Goal: Task Accomplishment & Management: Use online tool/utility

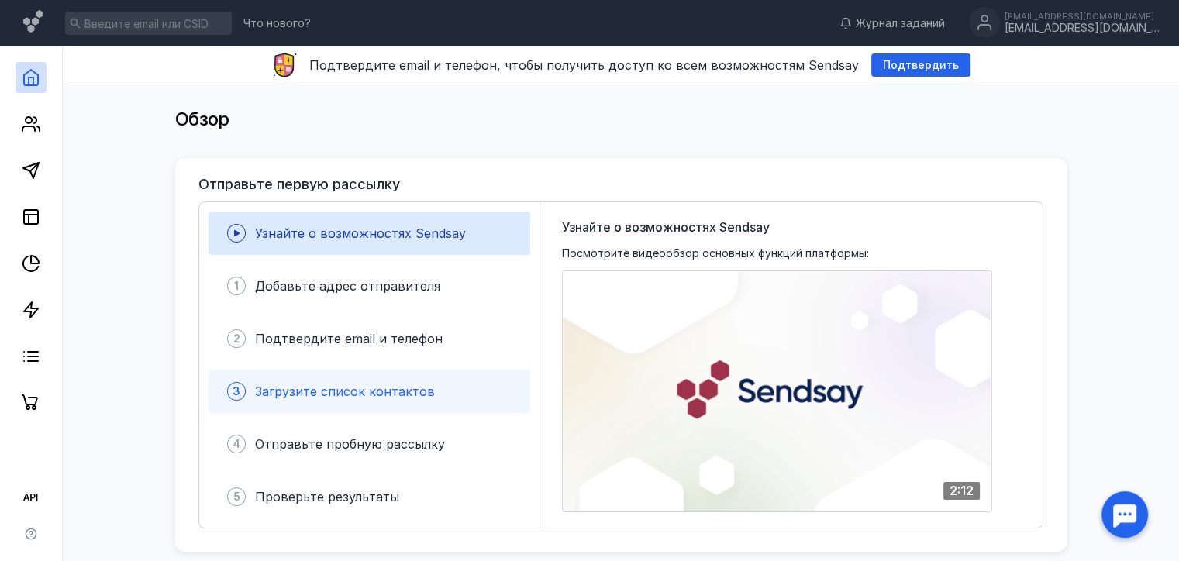
click at [340, 395] on span "Загрузите список контактов" at bounding box center [345, 392] width 180 height 16
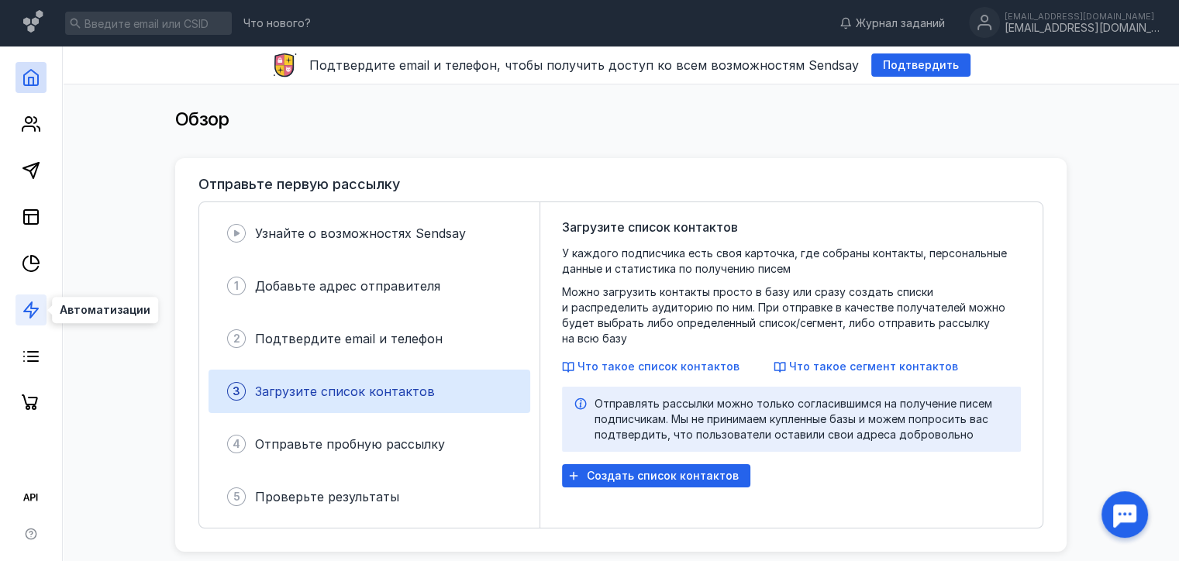
click at [28, 315] on icon at bounding box center [31, 310] width 19 height 19
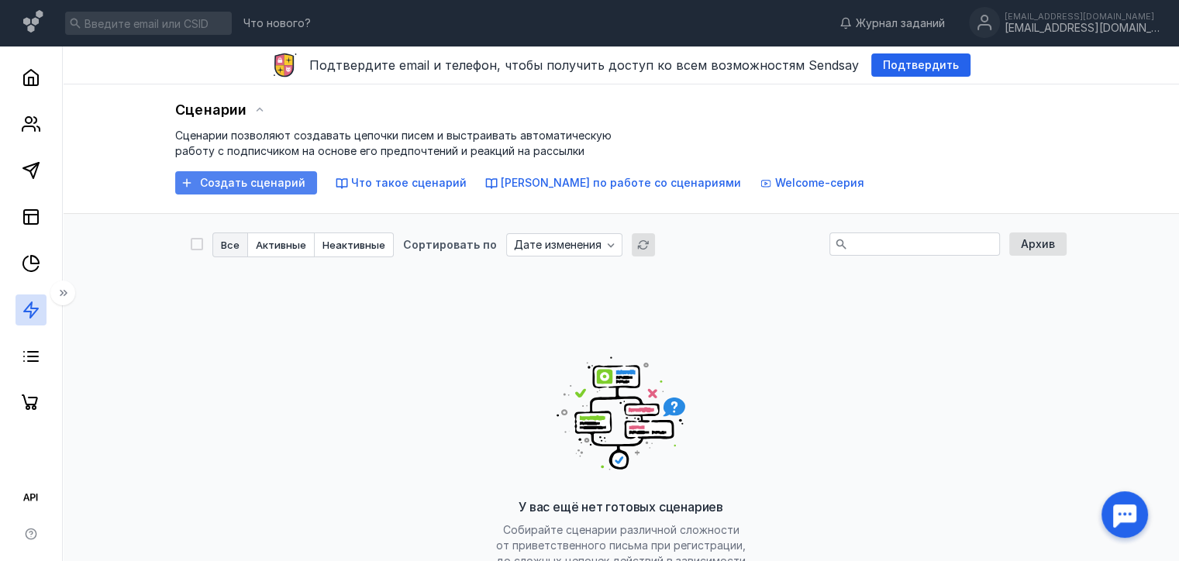
click at [270, 189] on div "Создать сценарий" at bounding box center [246, 182] width 142 height 23
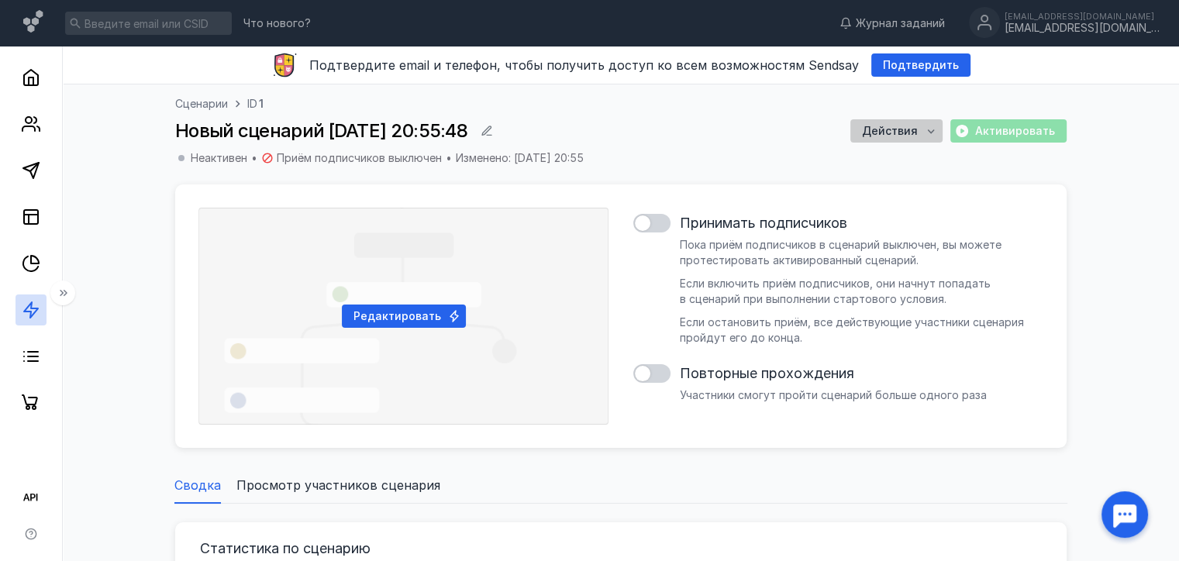
click at [887, 127] on span "Действия" at bounding box center [890, 131] width 56 height 13
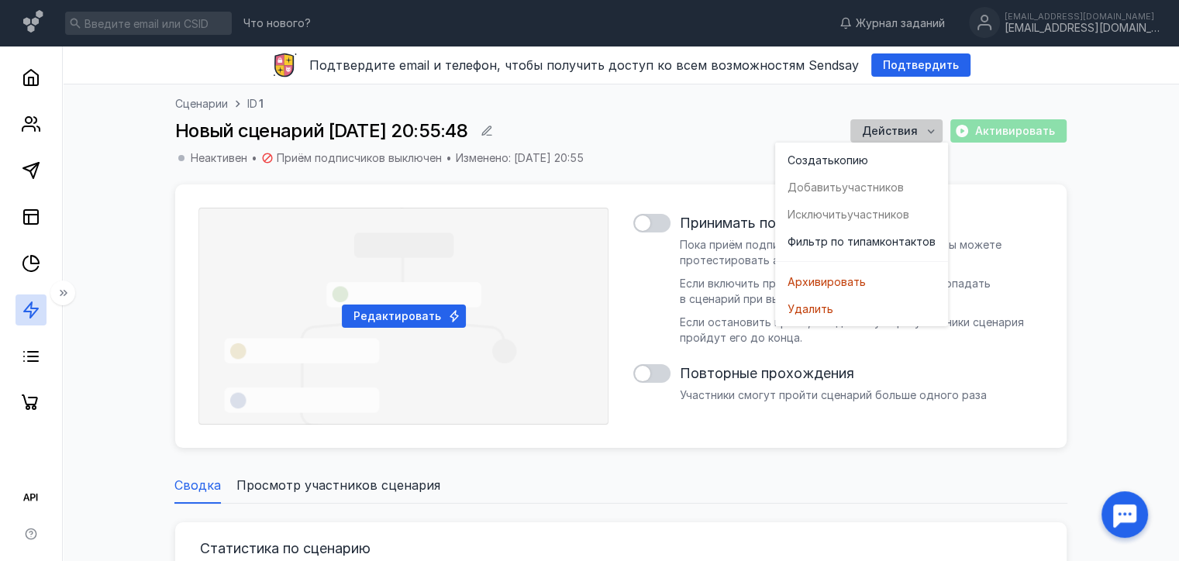
click at [887, 127] on span "Действия" at bounding box center [890, 131] width 56 height 13
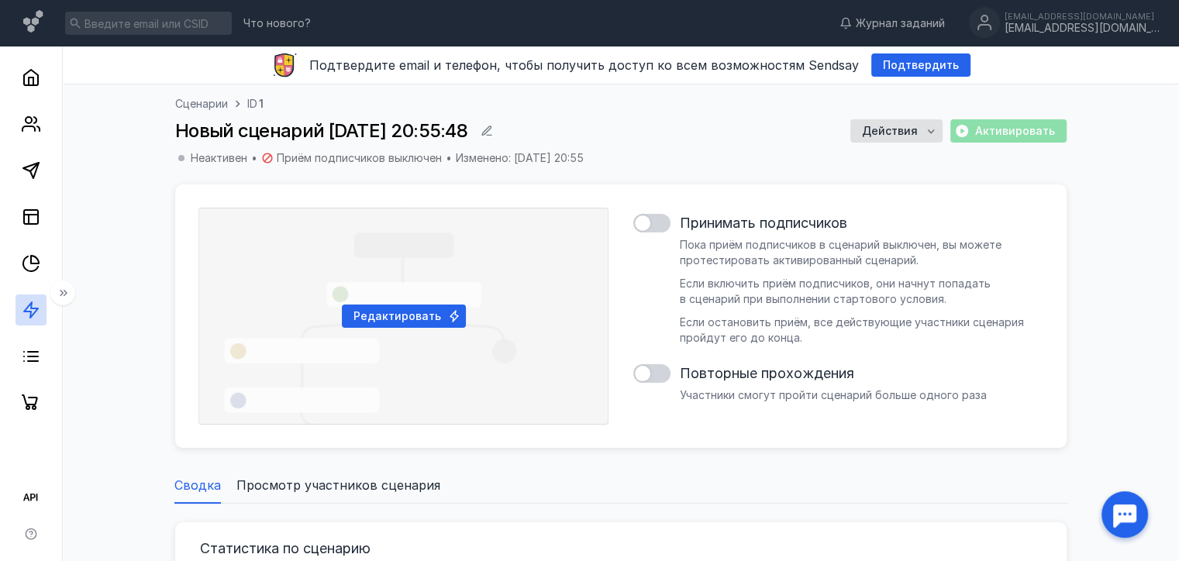
click at [736, 327] on span "Пока приём подписчиков в сценарий выключен, вы можете протестировать активирова…" at bounding box center [855, 291] width 351 height 106
click at [741, 332] on span "Пока приём подписчиков в сценарий выключен, вы можете протестировать активирова…" at bounding box center [855, 291] width 351 height 106
click at [749, 345] on div "Пока приём подписчиков в сценарий выключен, вы можете протестировать активирова…" at bounding box center [855, 291] width 351 height 109
click at [267, 158] on icon at bounding box center [267, 158] width 12 height 12
click at [364, 154] on span "Приём подписчиков выключен" at bounding box center [359, 158] width 165 height 16
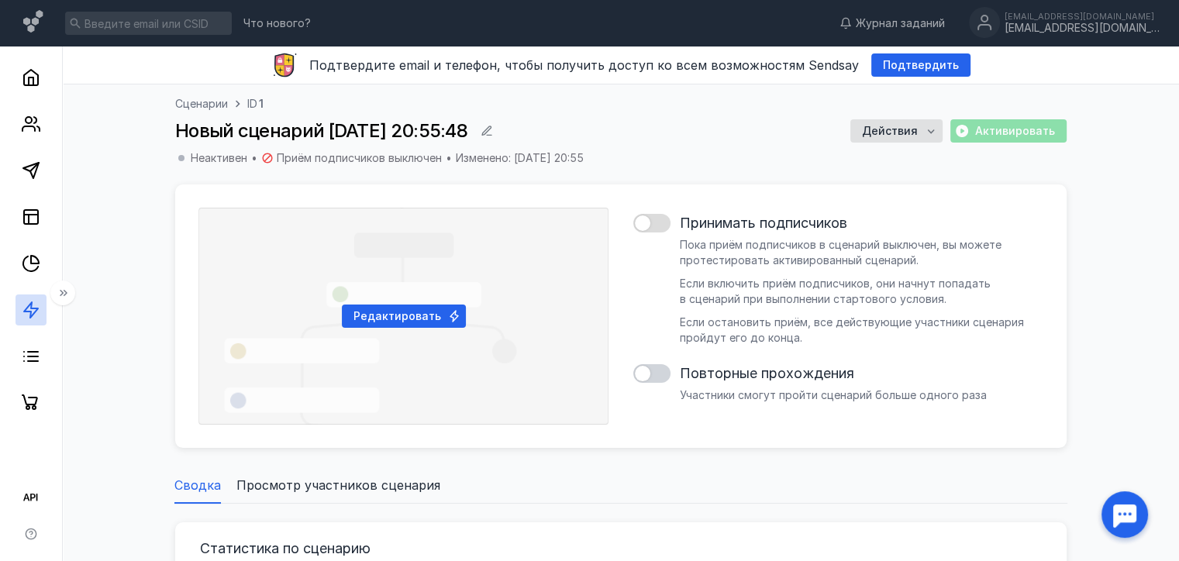
click at [650, 224] on div at bounding box center [651, 223] width 37 height 19
click at [633, 223] on input "checkbox" at bounding box center [633, 223] width 0 height 0
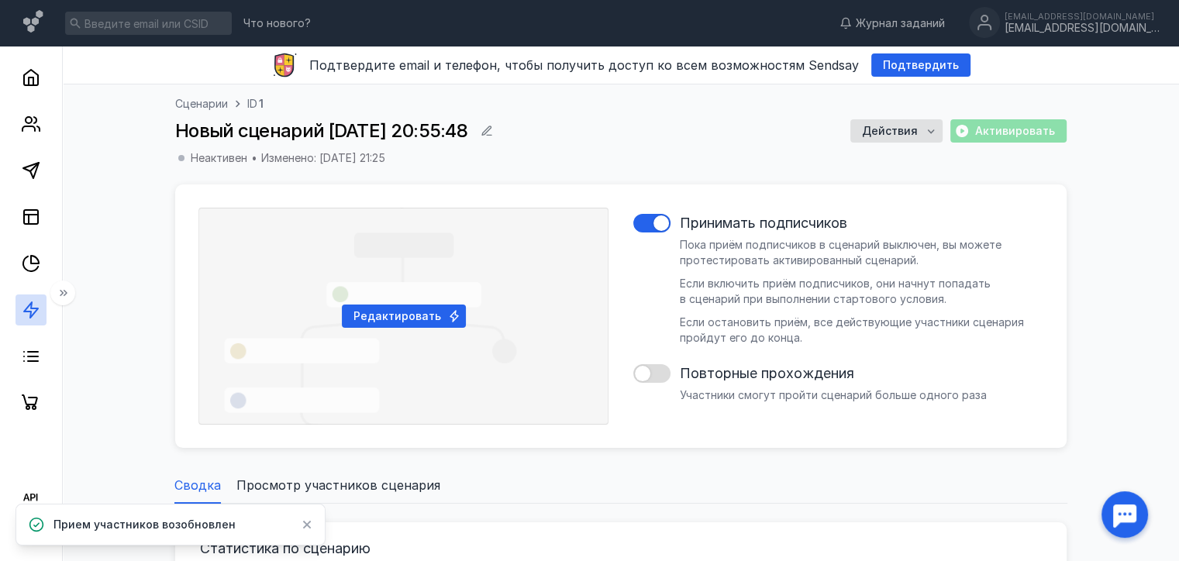
click at [643, 379] on div at bounding box center [643, 374] width 16 height 16
click at [633, 374] on input "checkbox" at bounding box center [633, 374] width 0 height 0
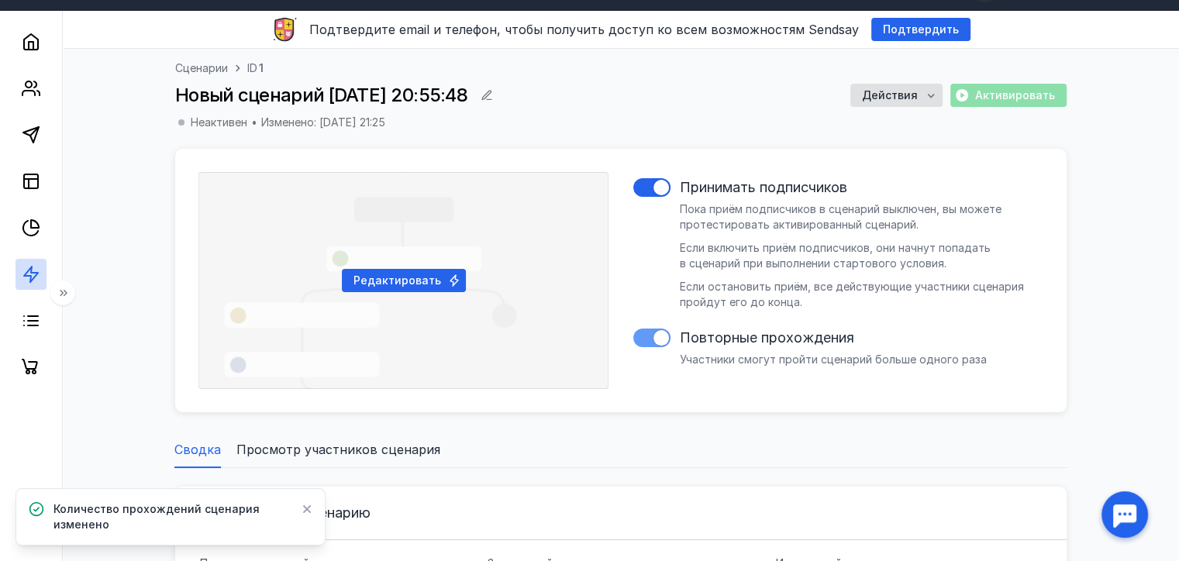
scroll to position [34, 0]
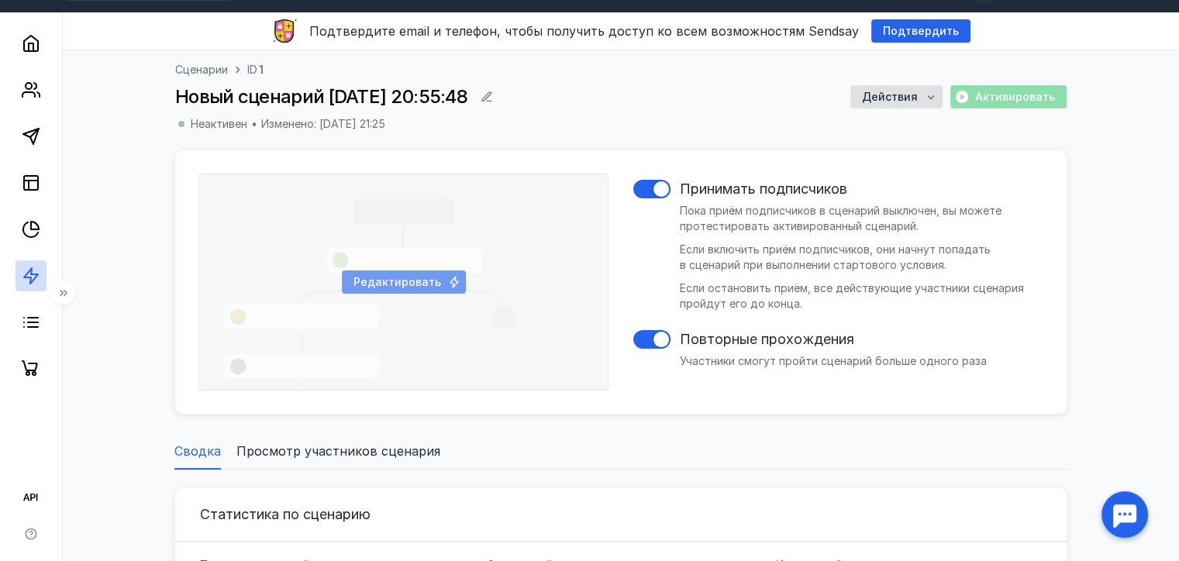
click at [436, 282] on span "Редактировать" at bounding box center [397, 282] width 88 height 13
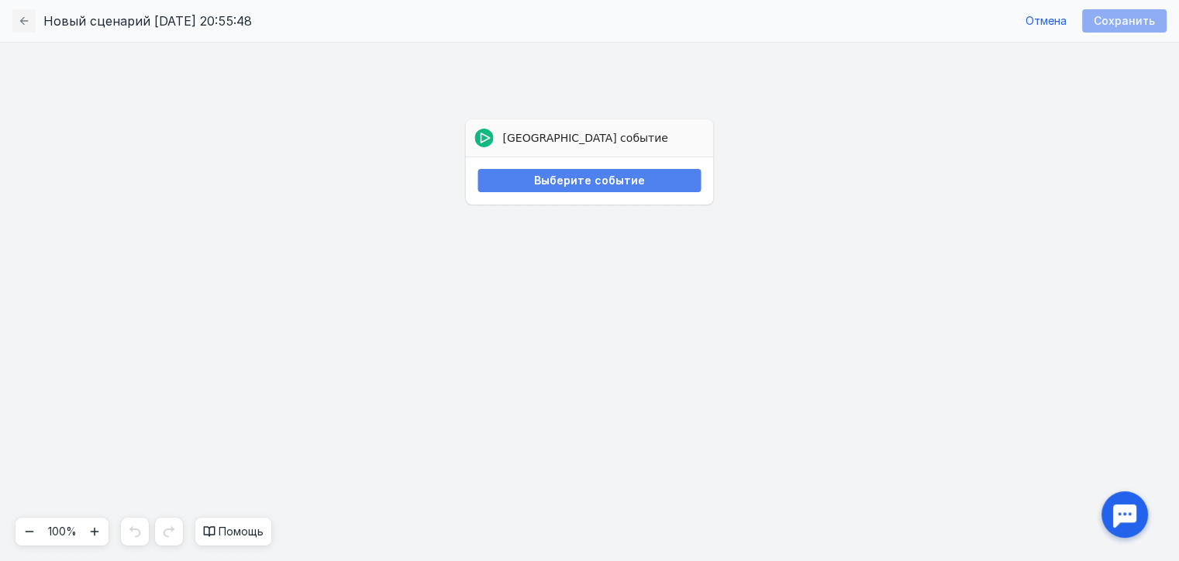
click at [549, 174] on span "Выберите событие" at bounding box center [589, 180] width 111 height 13
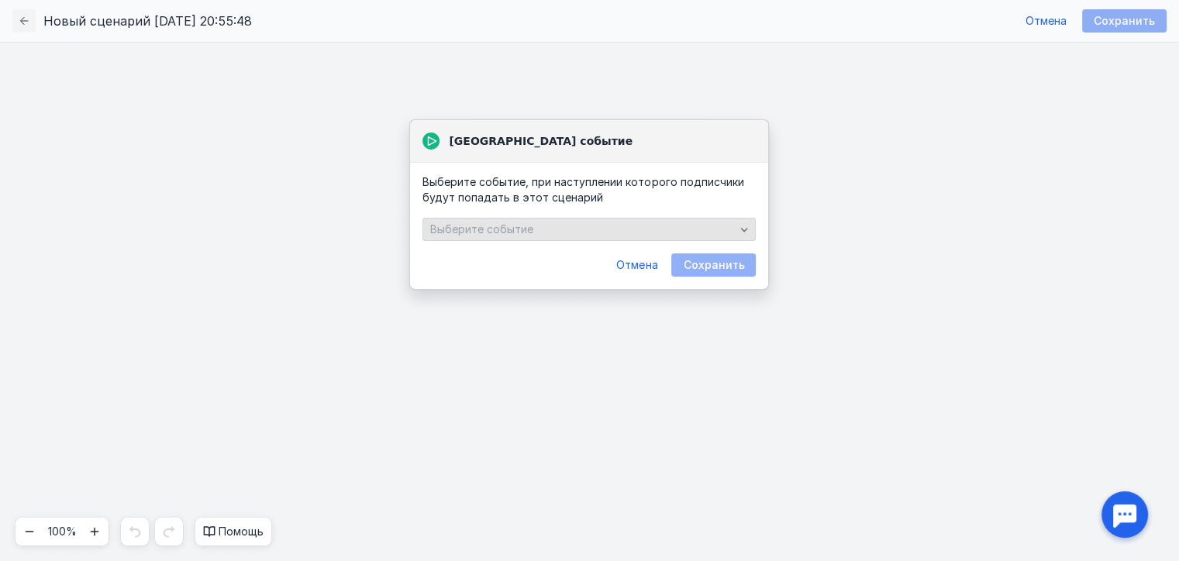
click at [536, 229] on div "Выберите событие" at bounding box center [582, 229] width 312 height 13
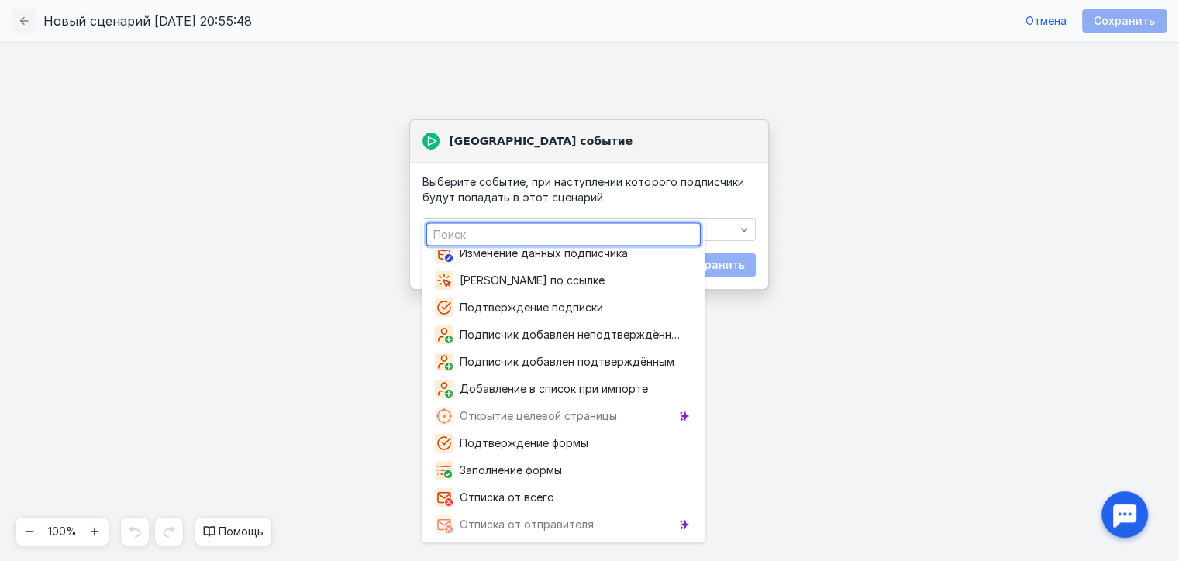
scroll to position [183, 0]
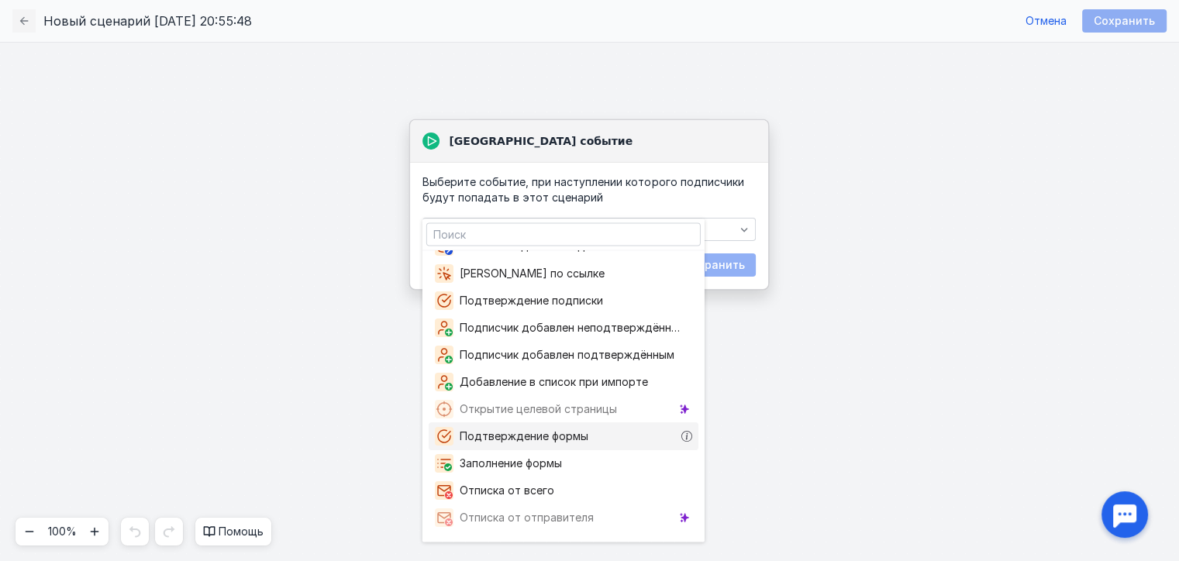
click at [535, 432] on span "Подтверждение формы" at bounding box center [527, 437] width 135 height 16
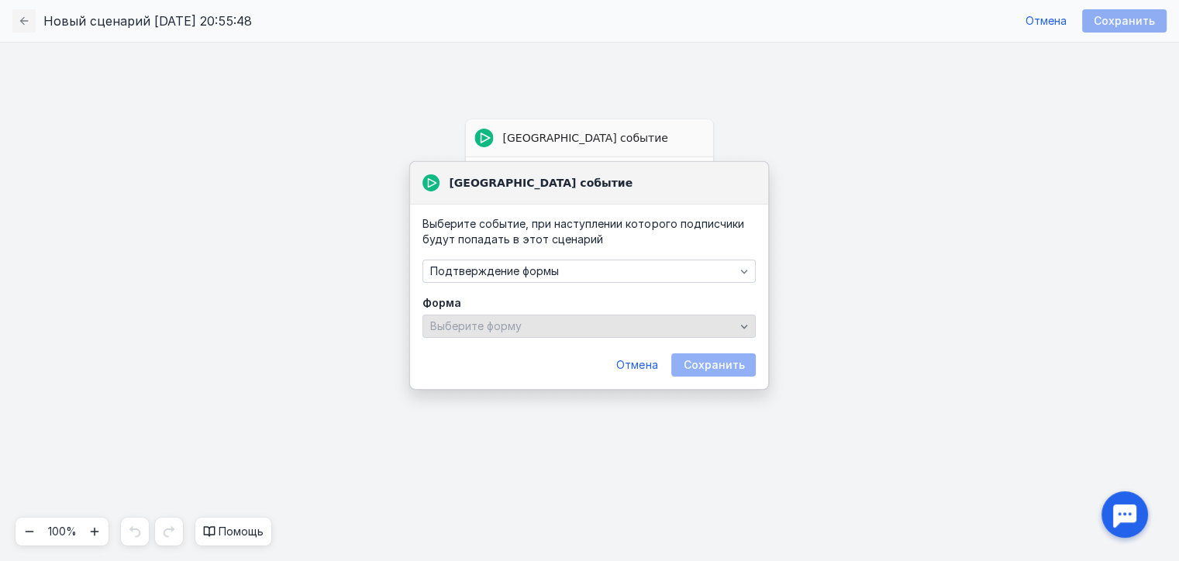
click at [556, 319] on div "Выберите форму" at bounding box center [588, 326] width 333 height 23
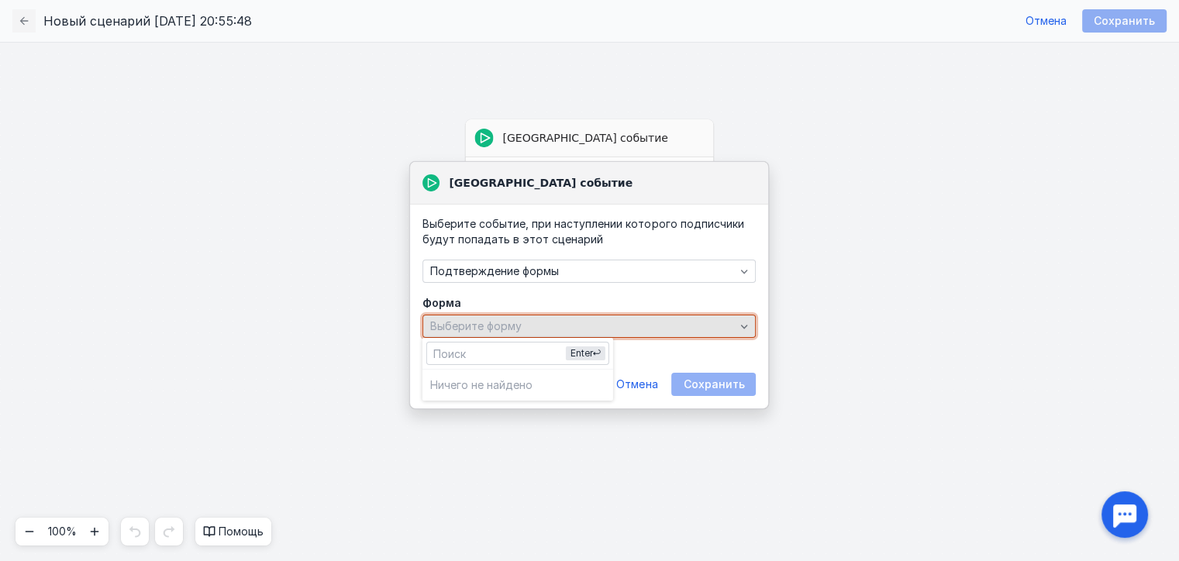
click at [556, 319] on div "Выберите форму" at bounding box center [588, 326] width 333 height 23
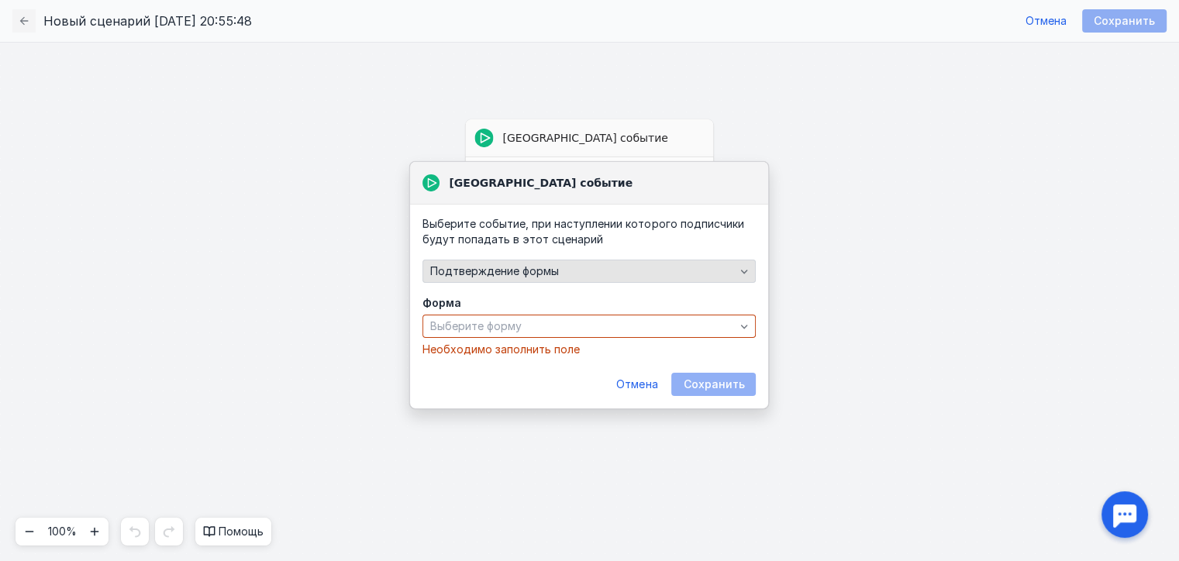
click at [572, 265] on div "Подтверждение формы" at bounding box center [582, 271] width 312 height 13
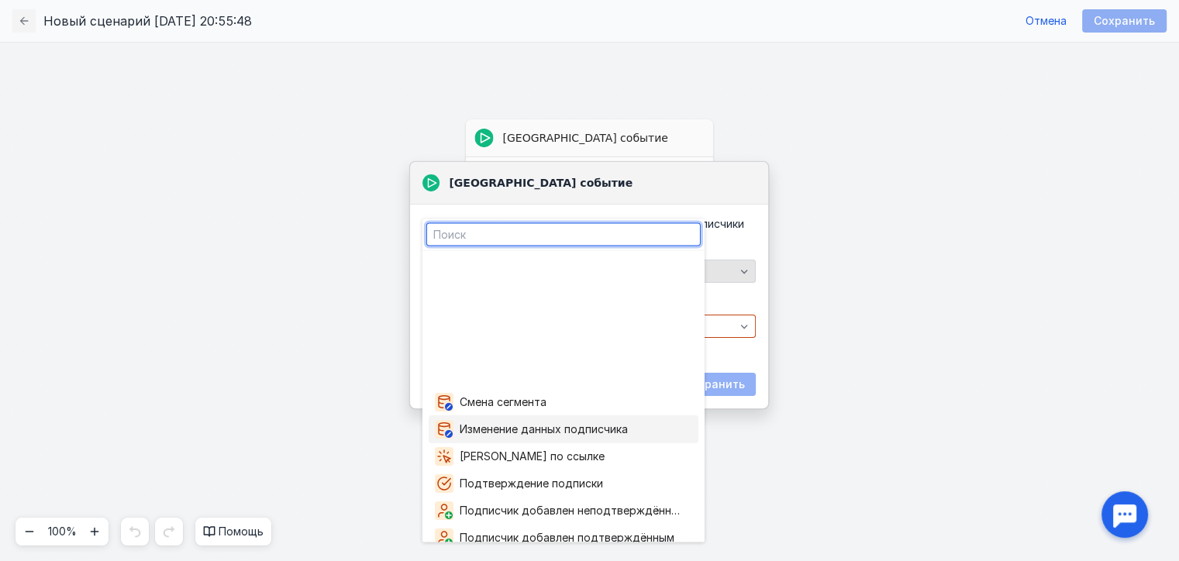
scroll to position [167, 0]
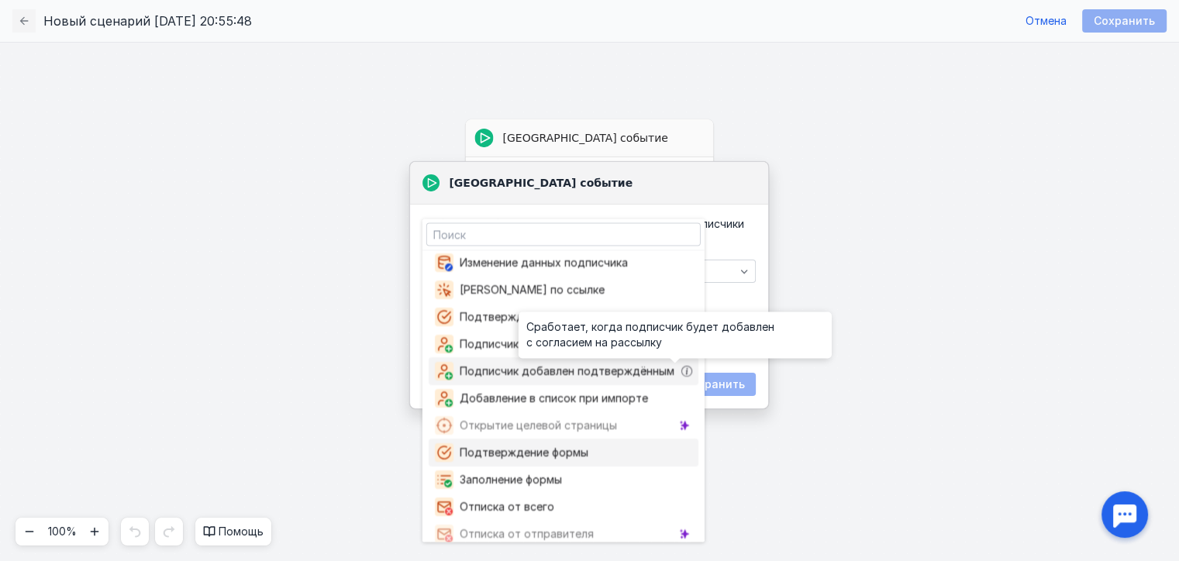
click at [681, 370] on icon "grid" at bounding box center [686, 371] width 11 height 11
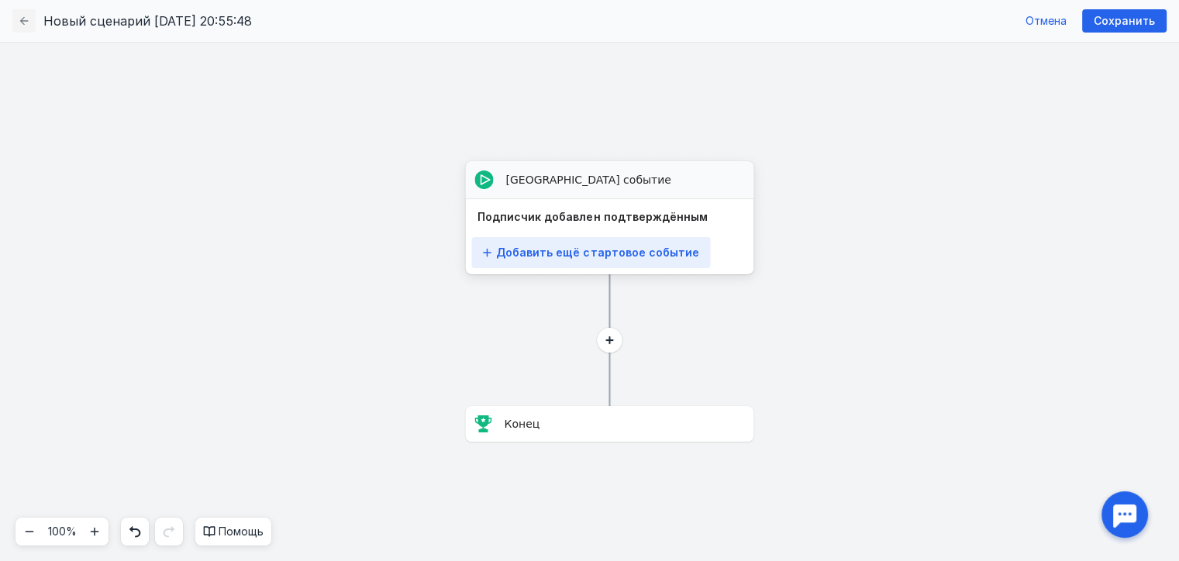
click at [639, 257] on span "Добавить ещё стартовое событие" at bounding box center [597, 252] width 202 height 13
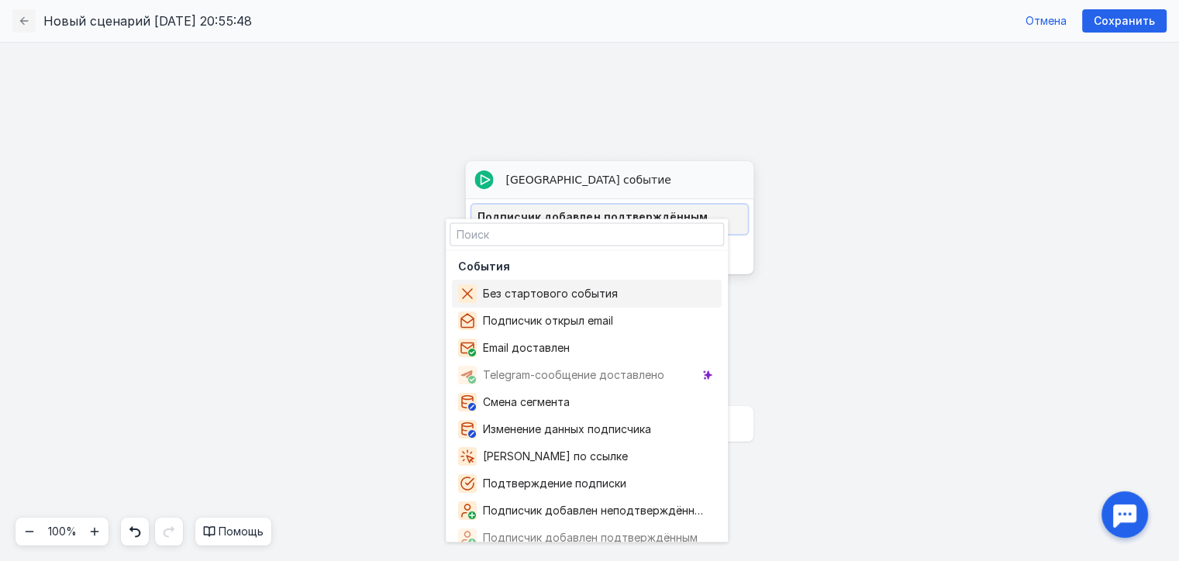
click at [742, 226] on div "Подписчик добавлен подтверждённым" at bounding box center [609, 219] width 276 height 29
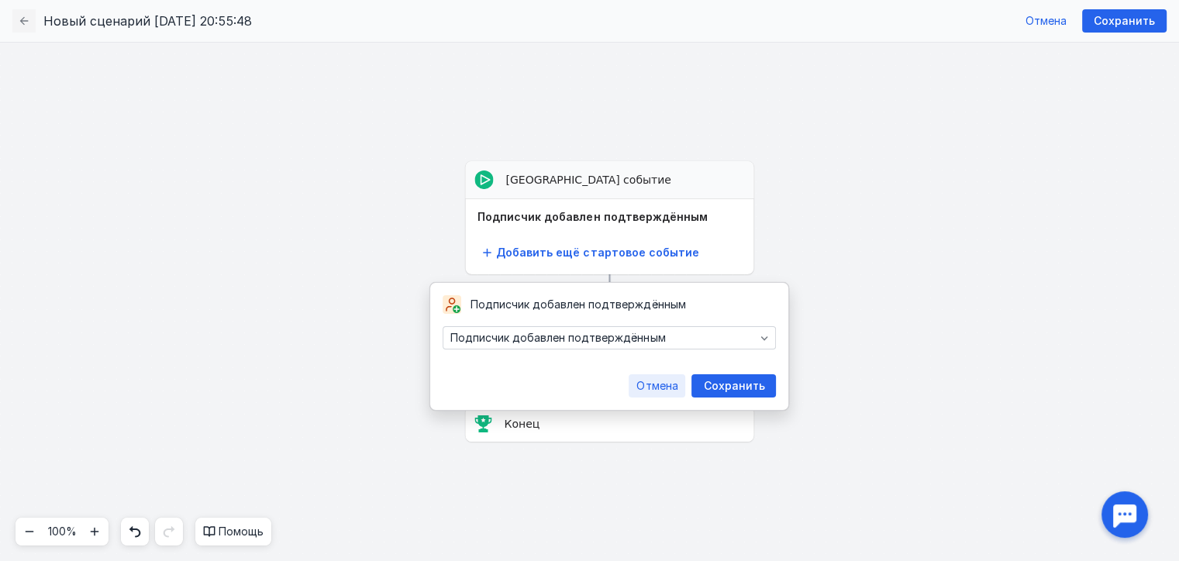
click at [664, 385] on span "Отмена" at bounding box center [656, 386] width 41 height 13
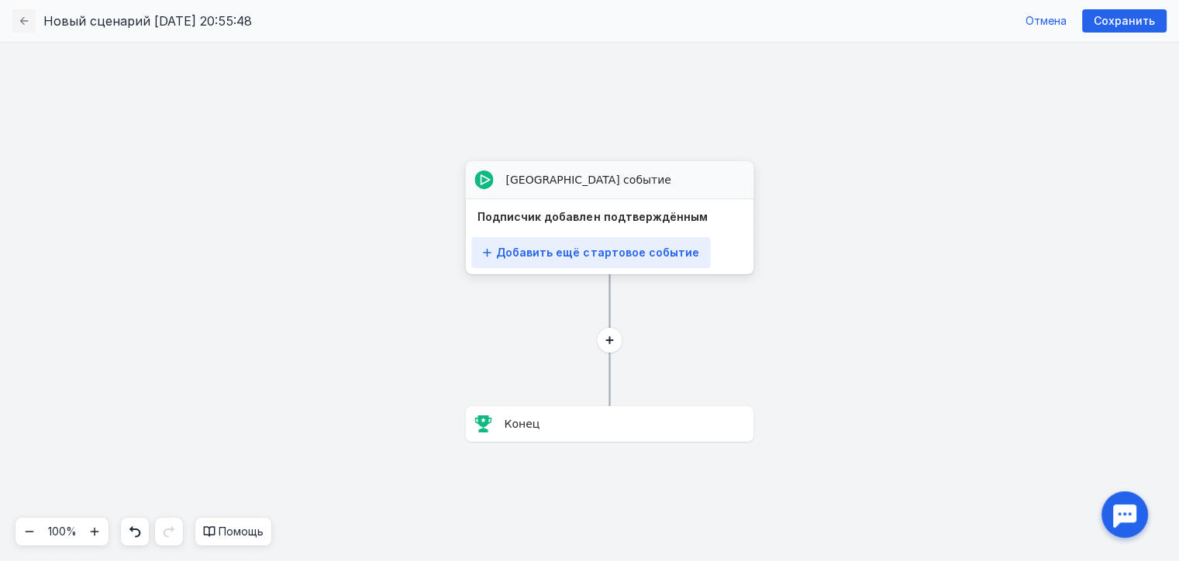
click at [639, 243] on div "Добавить ещё стартовое событие" at bounding box center [590, 252] width 239 height 31
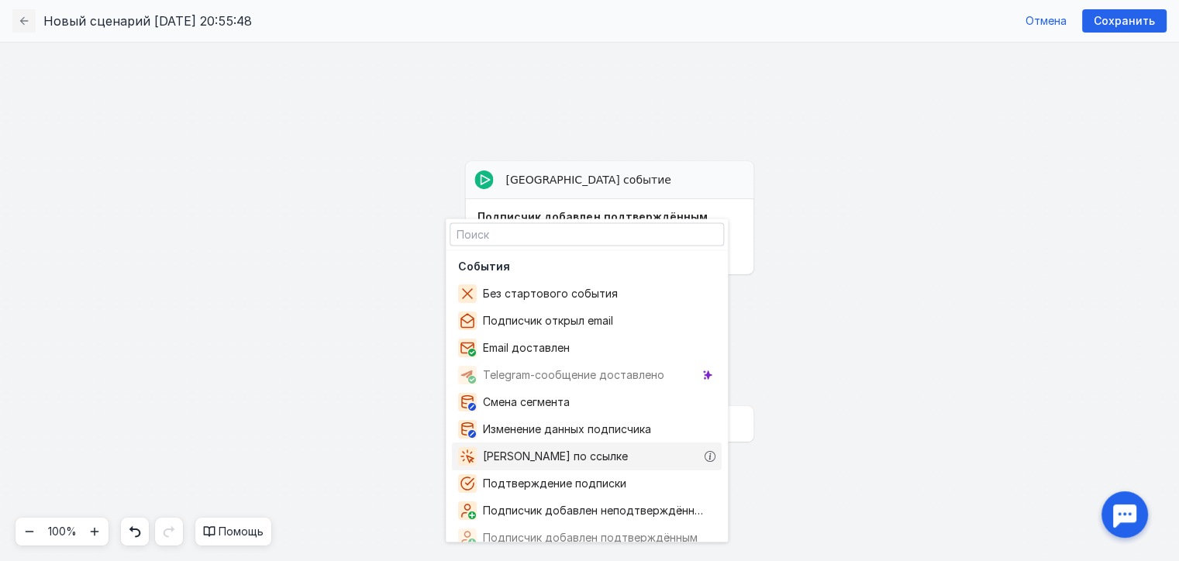
click at [674, 459] on div "[PERSON_NAME] по ссылке" at bounding box center [587, 457] width 270 height 28
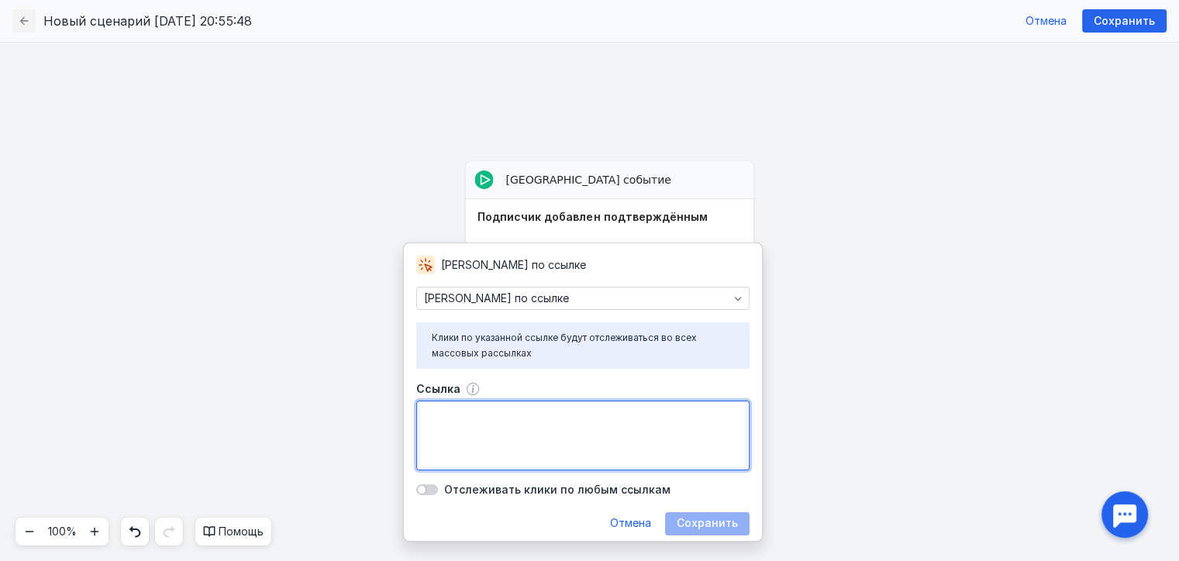
click at [533, 415] on textarea "Ссылка" at bounding box center [583, 435] width 332 height 68
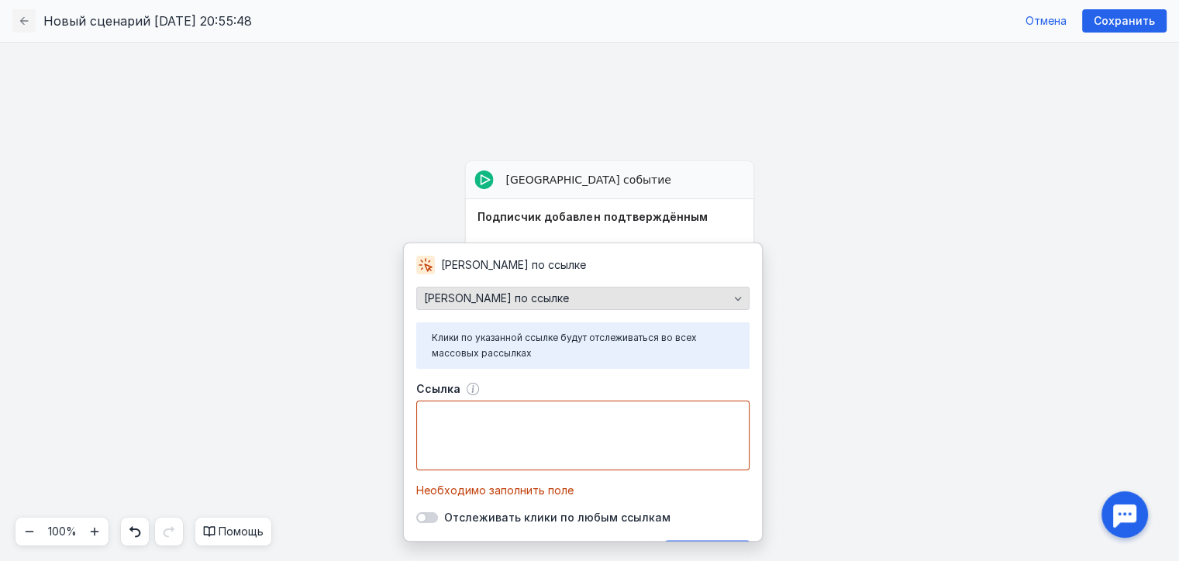
click at [678, 307] on div "[PERSON_NAME] по ссылке" at bounding box center [582, 298] width 333 height 23
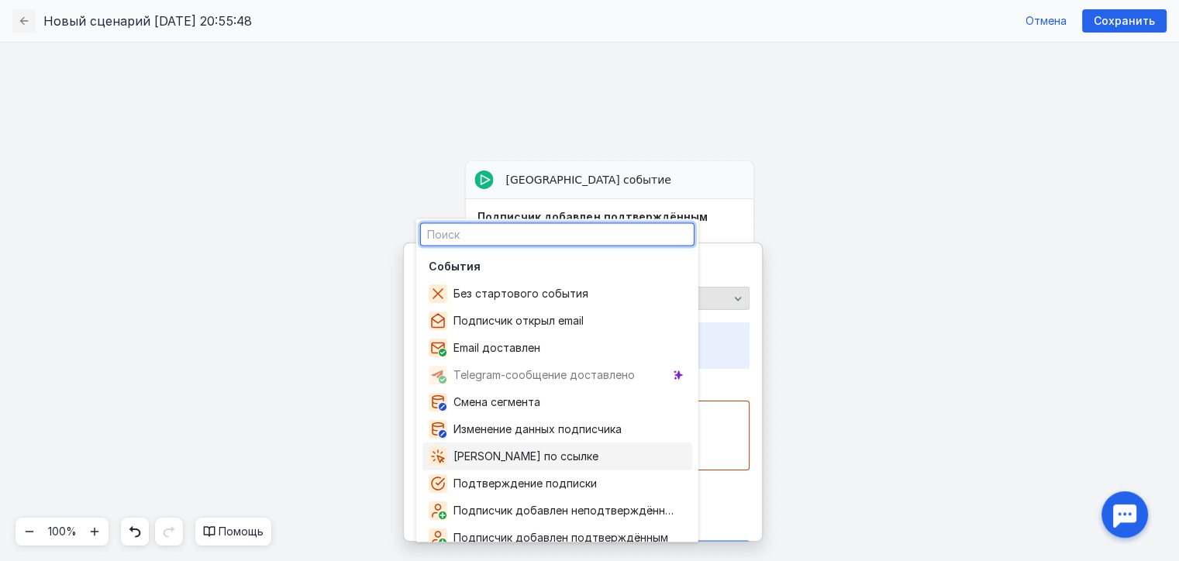
scroll to position [58, 0]
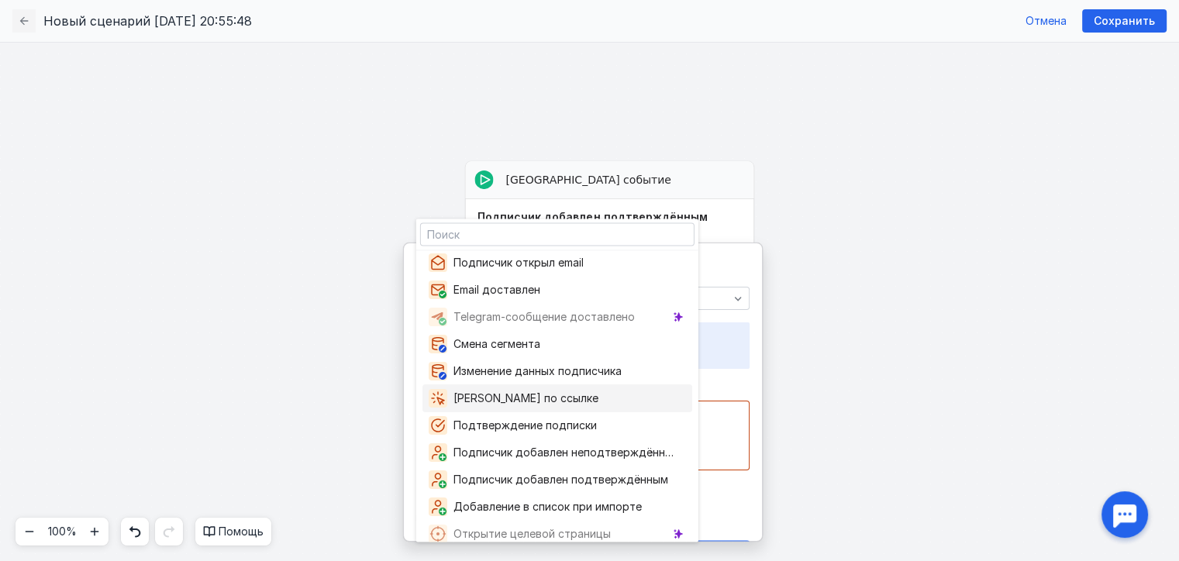
click at [735, 267] on div "[PERSON_NAME] по ссылке" at bounding box center [582, 265] width 333 height 19
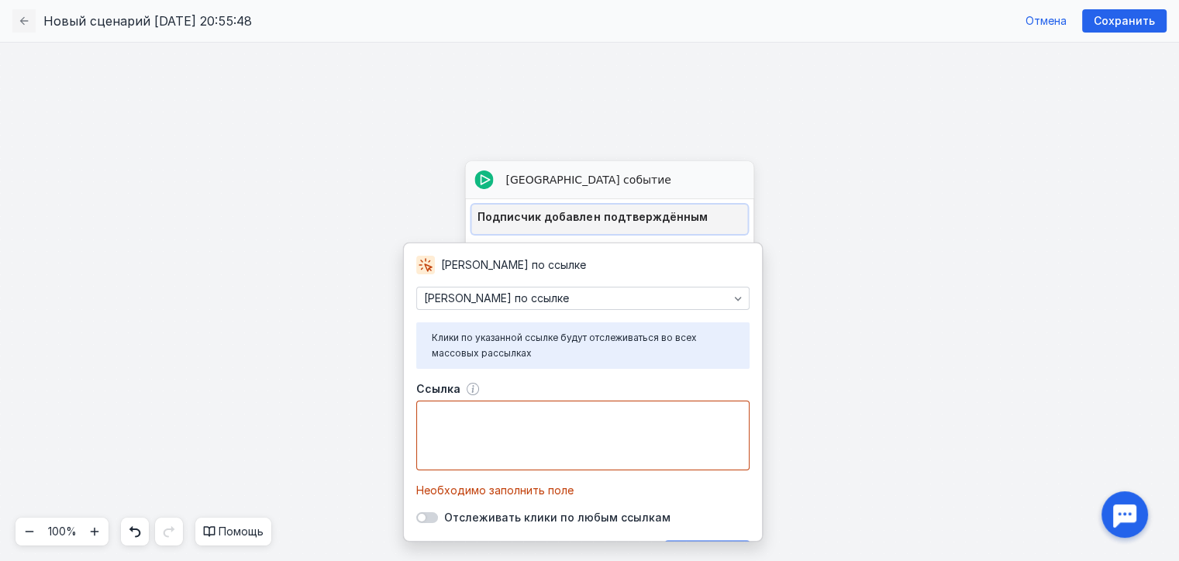
click at [733, 233] on div "Подписчик добавлен подтверждённым" at bounding box center [609, 219] width 276 height 29
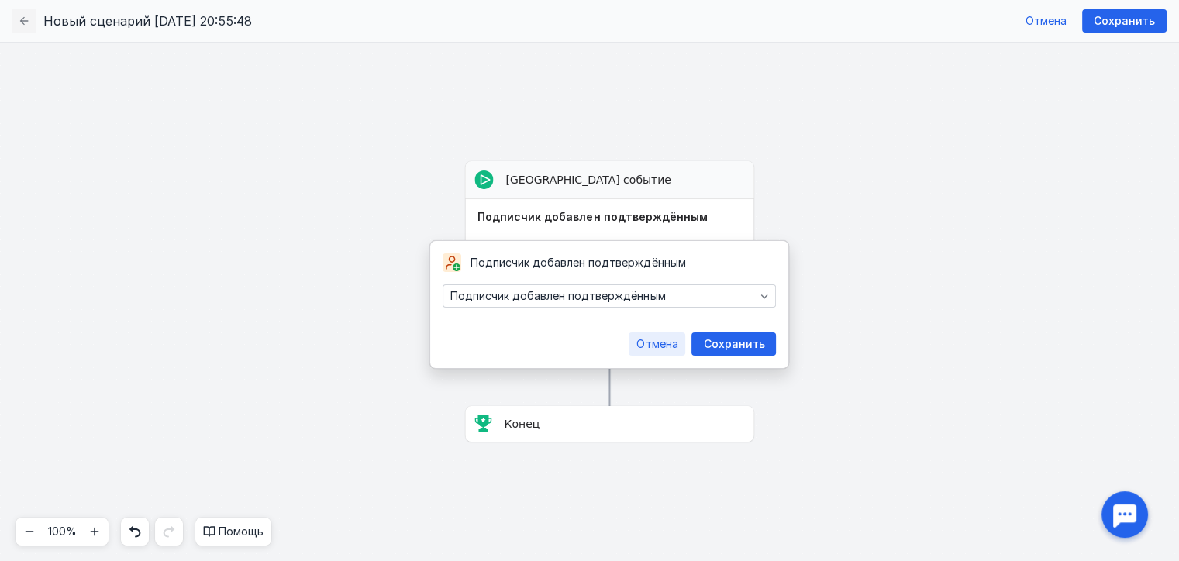
click at [669, 345] on span "Отмена" at bounding box center [656, 344] width 41 height 13
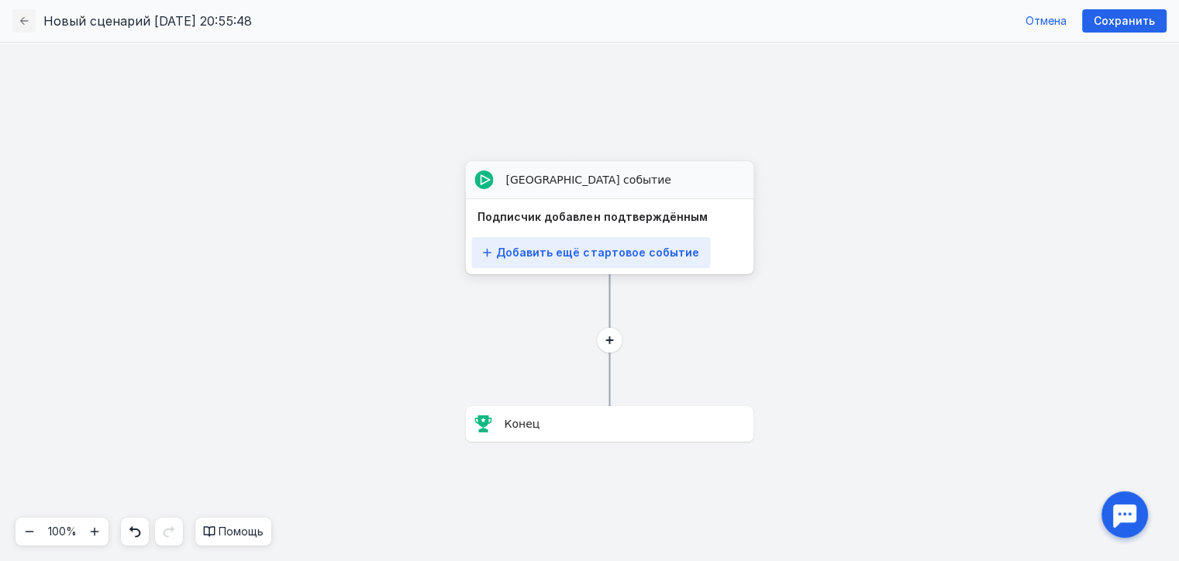
click at [642, 247] on span "Добавить ещё стартовое событие" at bounding box center [597, 252] width 202 height 13
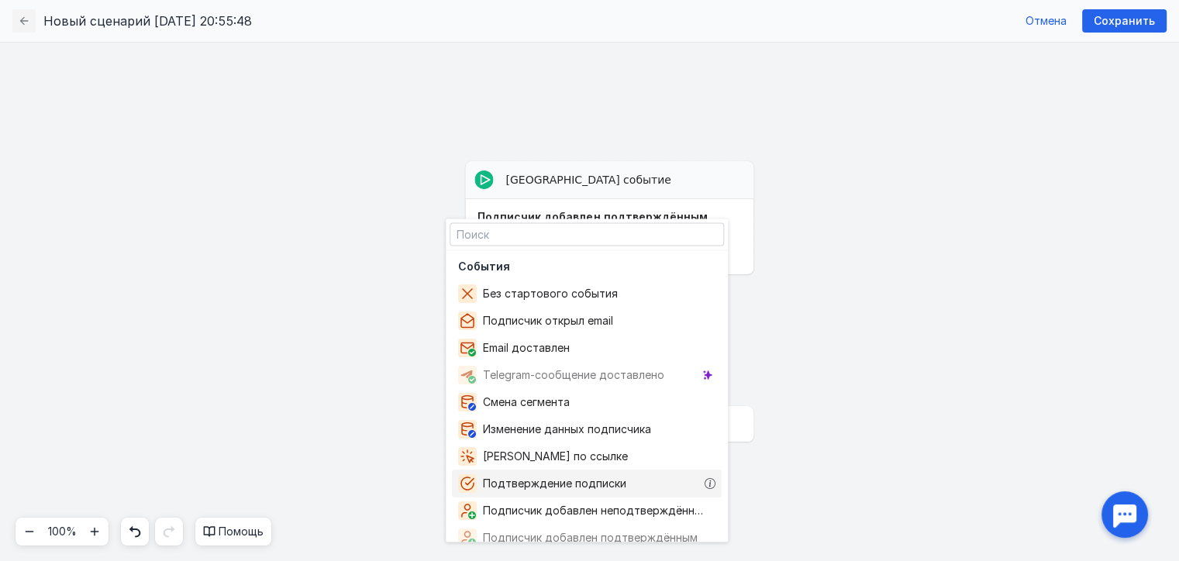
click at [646, 490] on div "Подтверждение подписки" at bounding box center [587, 484] width 270 height 28
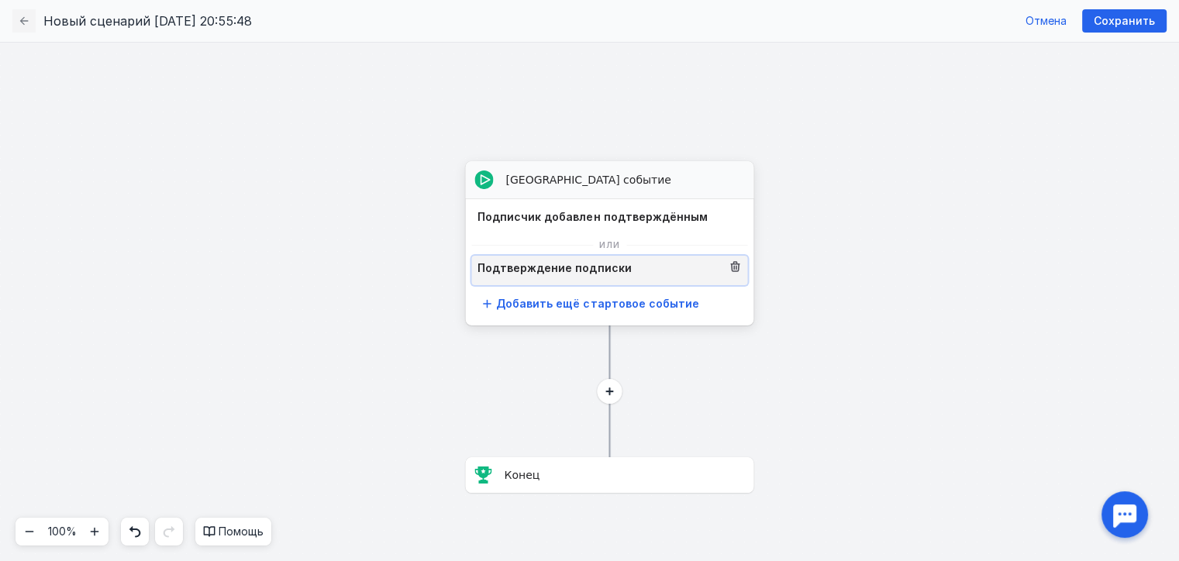
click at [622, 281] on div "Подтверждение подписки" at bounding box center [609, 270] width 276 height 29
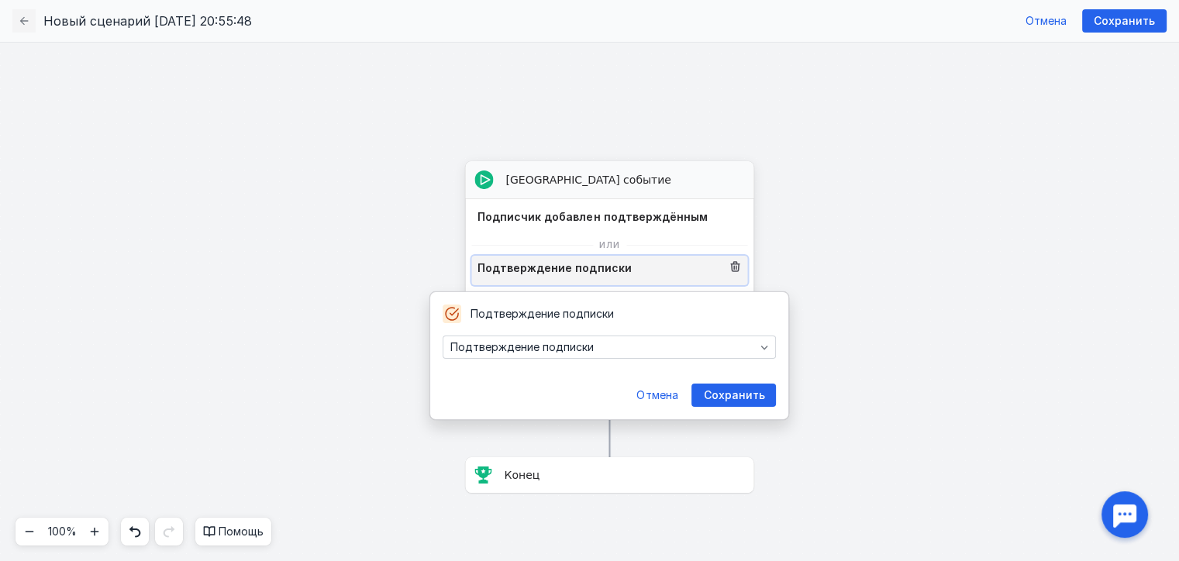
click at [622, 281] on div "Подтверждение подписки" at bounding box center [609, 270] width 276 height 29
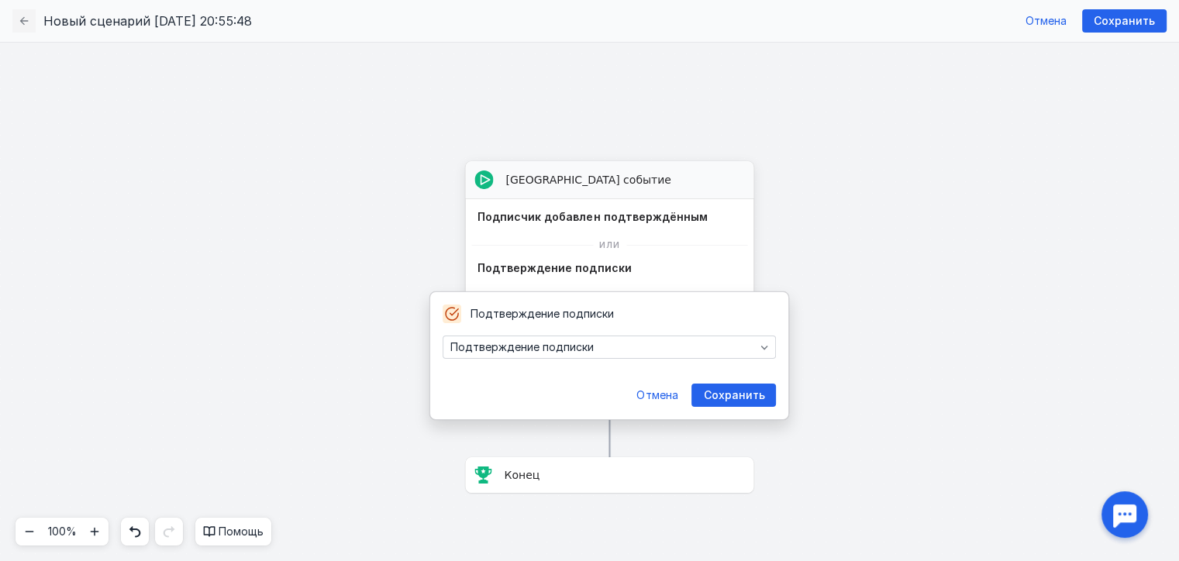
click at [667, 238] on div "или" at bounding box center [609, 245] width 276 height 16
click at [733, 215] on icon at bounding box center [735, 215] width 9 height 9
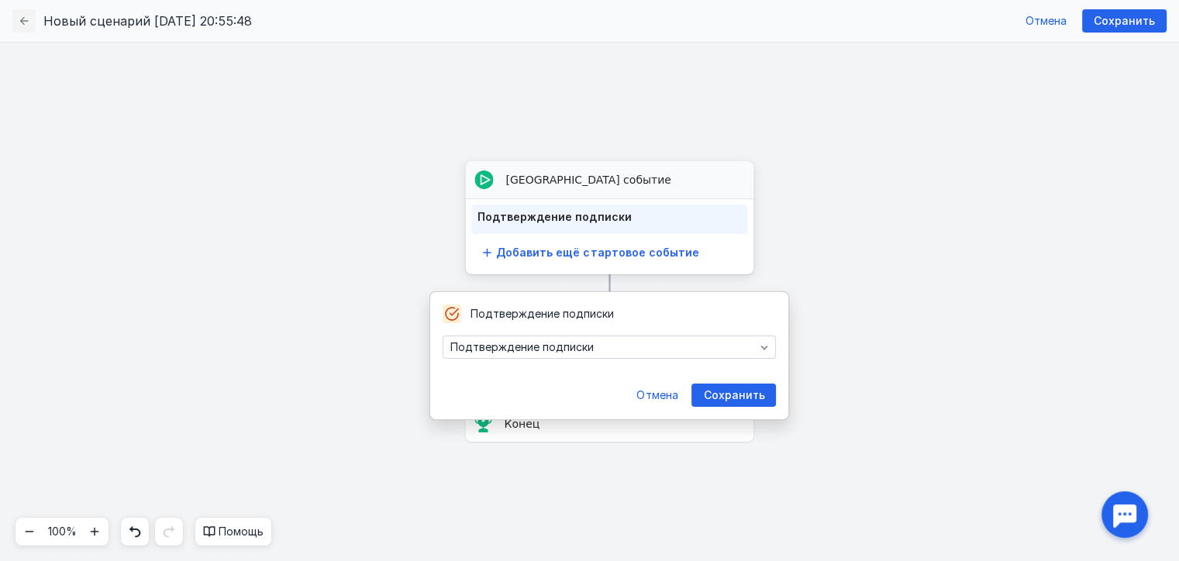
click at [771, 274] on div "[GEOGRAPHIC_DATA] событие Выберите событие Стартовое событие Подтверждение подп…" at bounding box center [589, 301] width 1179 height 519
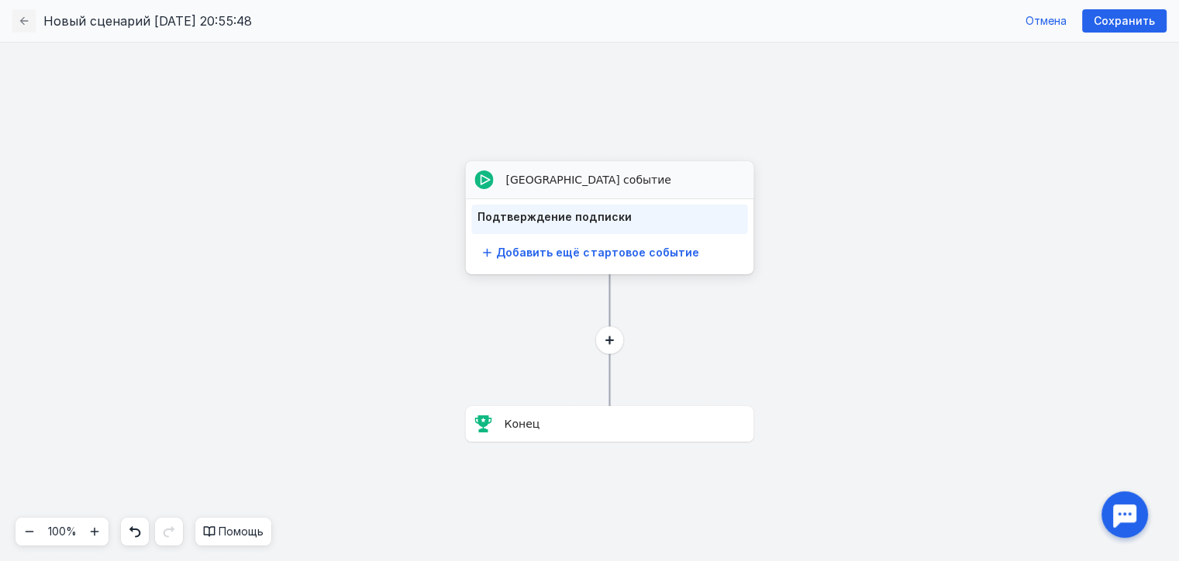
click at [605, 338] on circle at bounding box center [609, 339] width 27 height 27
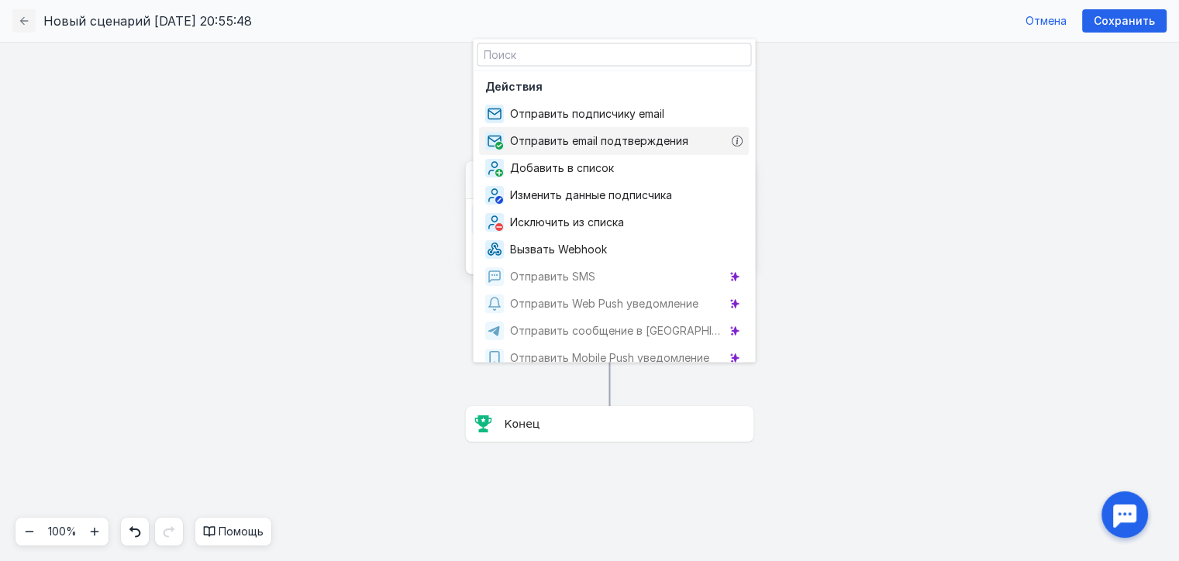
click at [648, 145] on span "Отправить email подтверждения" at bounding box center [602, 141] width 184 height 16
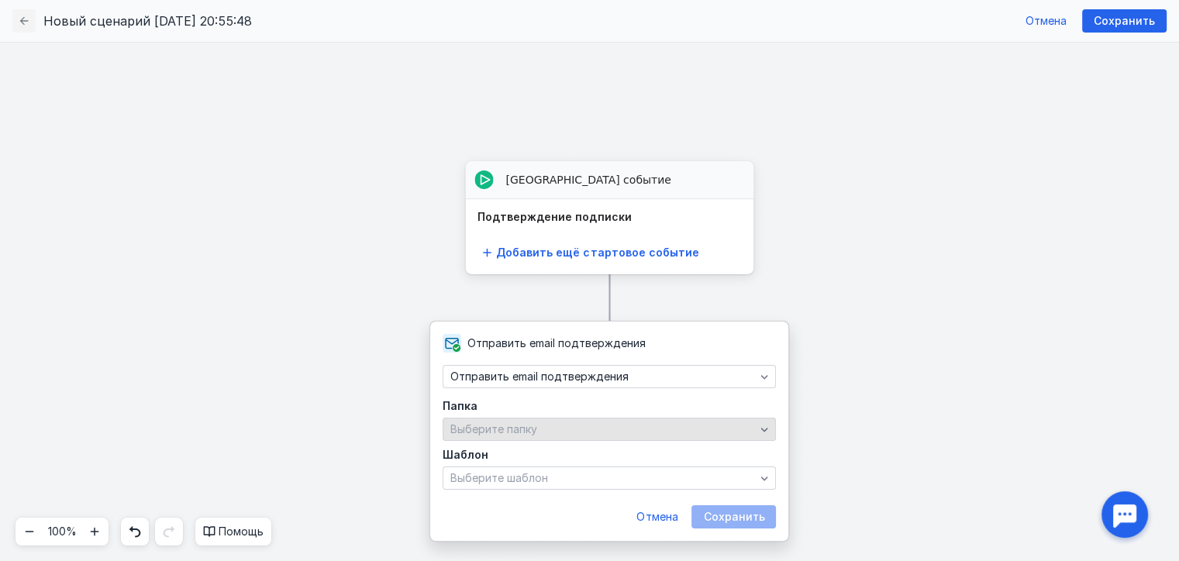
click at [592, 433] on div "Выберите папку" at bounding box center [602, 429] width 312 height 13
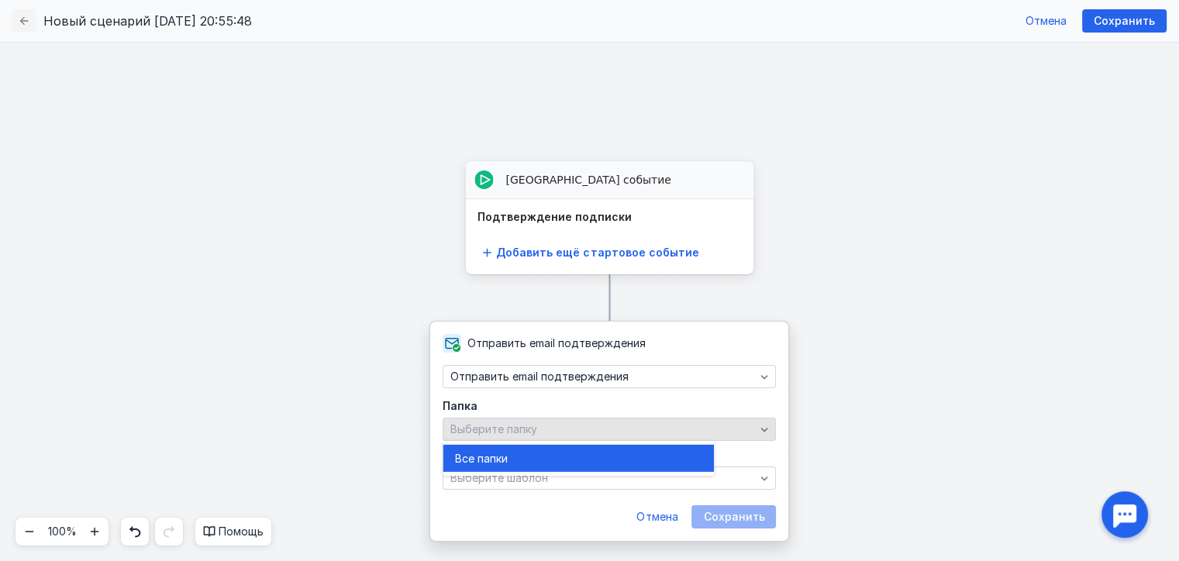
click at [592, 433] on div "Выберите папку" at bounding box center [602, 429] width 312 height 13
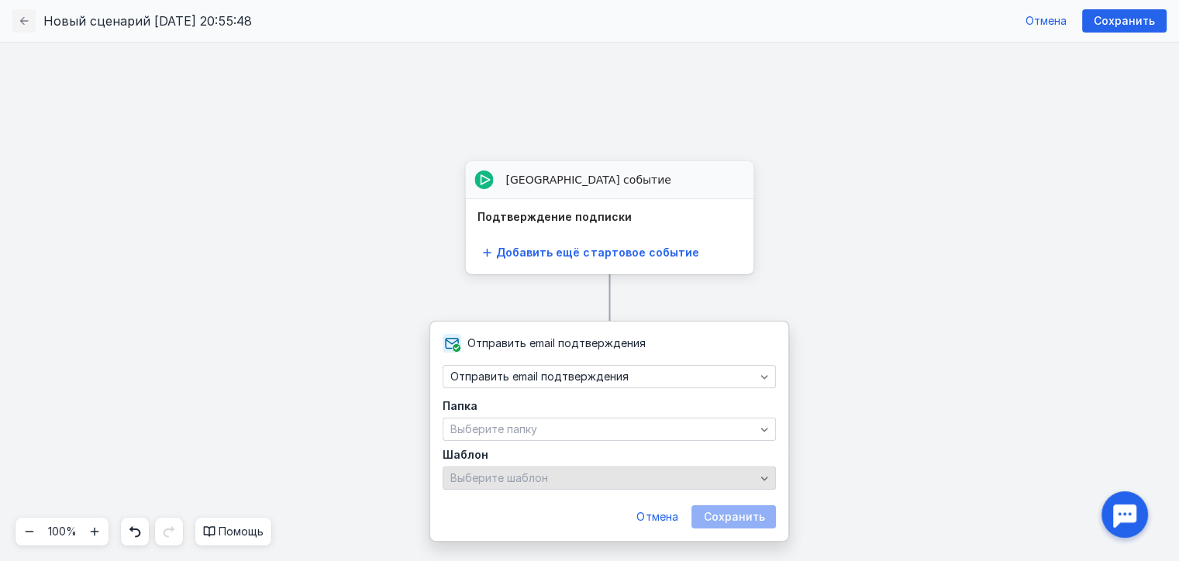
click at [570, 481] on div "Выберите шаблон" at bounding box center [602, 478] width 312 height 13
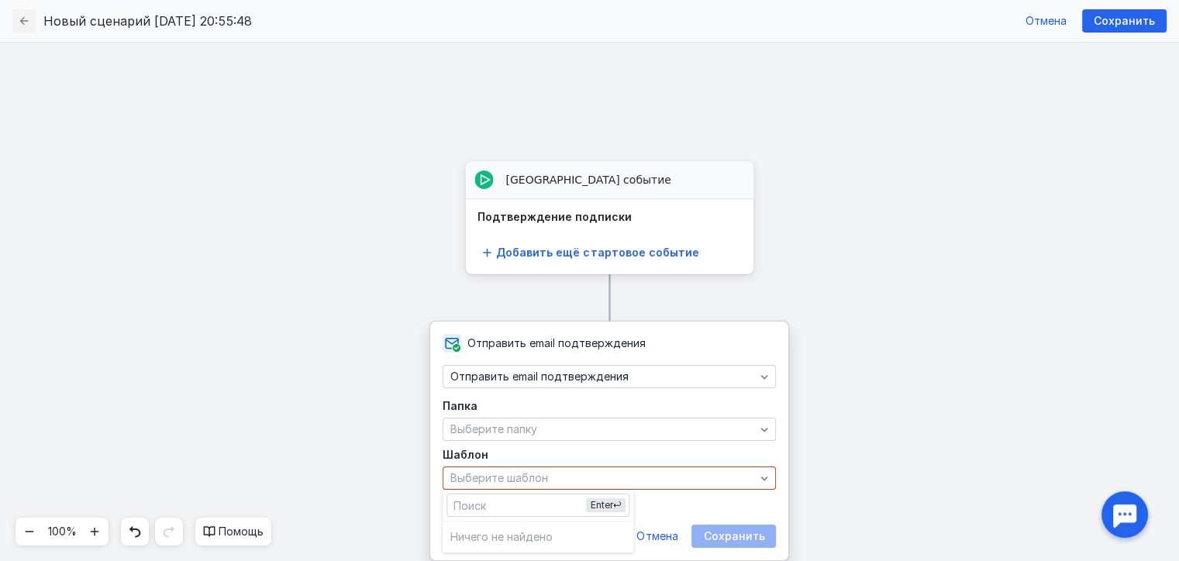
click at [755, 512] on form "Папка Выберите папку Шаблон Выберите шаблон Необходимо заполнить поле Отмена Со…" at bounding box center [609, 474] width 333 height 147
click at [739, 538] on div "Сохранить" at bounding box center [733, 536] width 84 height 23
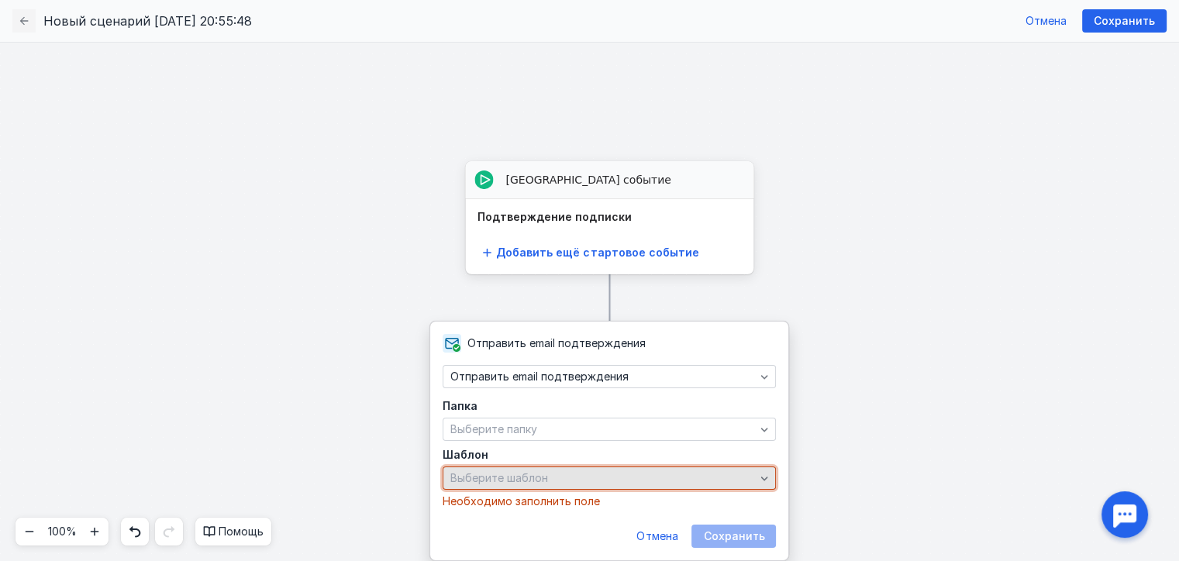
click at [653, 479] on div "Выберите шаблон" at bounding box center [602, 478] width 312 height 13
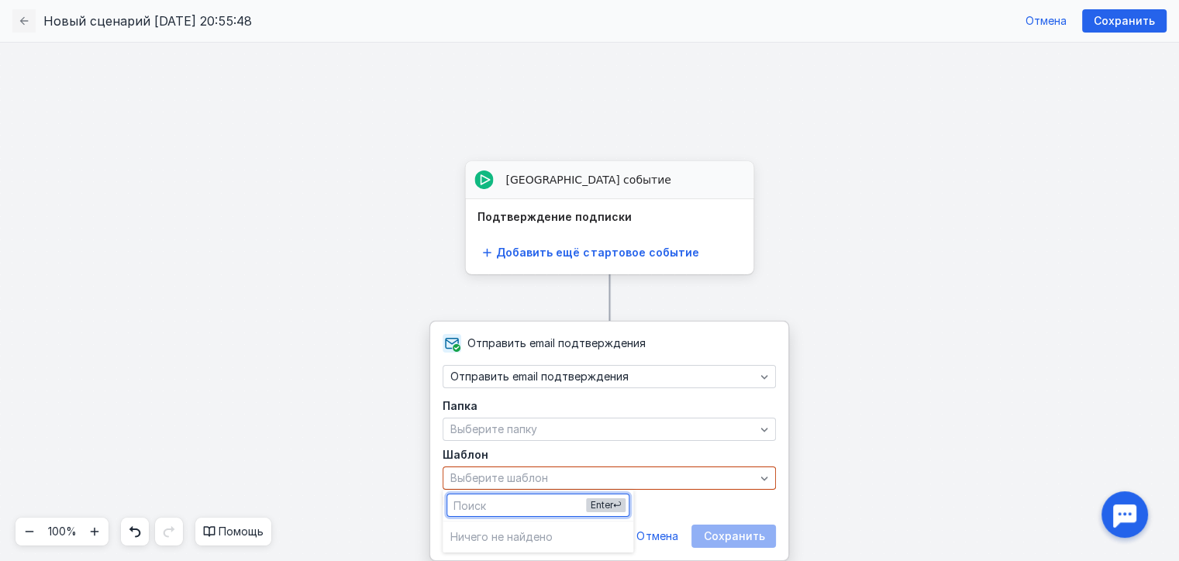
click at [591, 508] on span "Enter" at bounding box center [602, 505] width 22 height 12
click at [512, 507] on input "text" at bounding box center [537, 505] width 181 height 22
type input "ш"
click at [657, 533] on span "Отмена" at bounding box center [656, 536] width 41 height 13
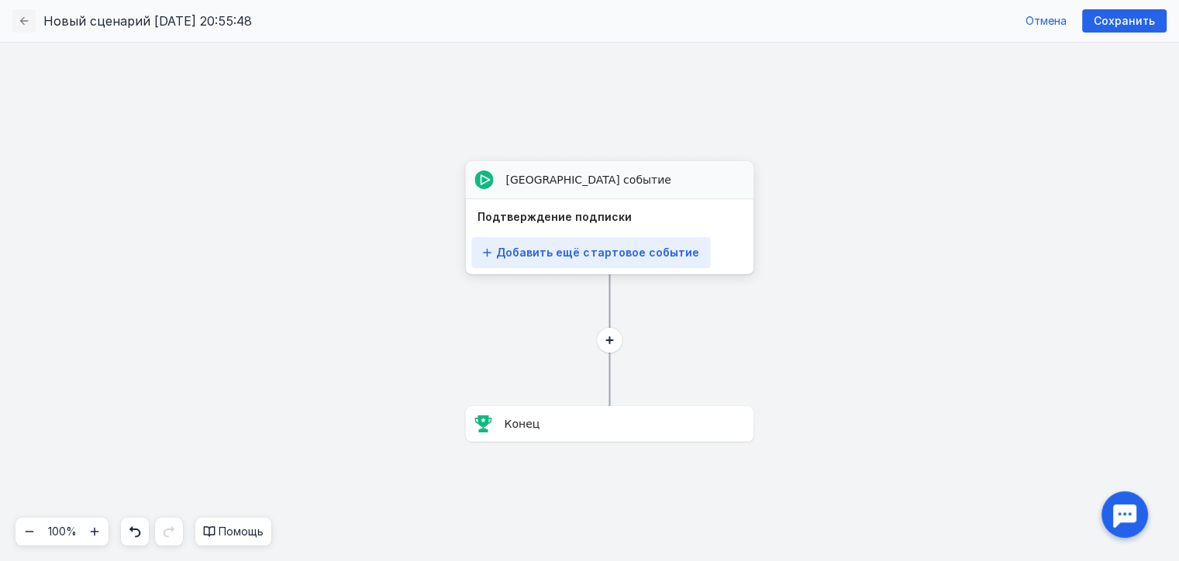
click at [636, 256] on span "Добавить ещё стартовое событие" at bounding box center [597, 252] width 202 height 13
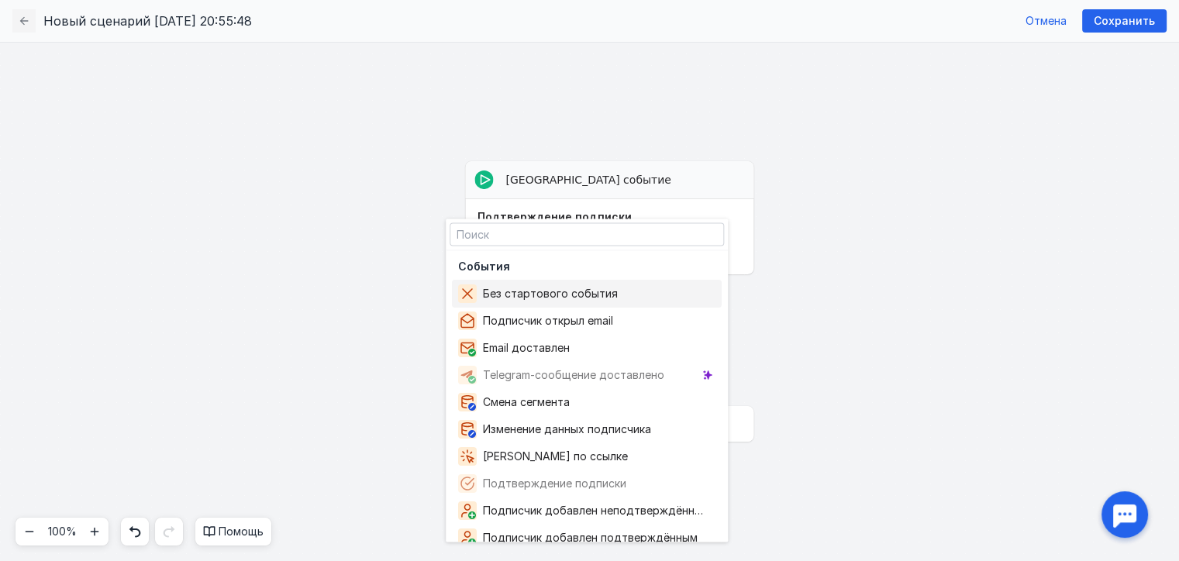
click at [763, 264] on div "[GEOGRAPHIC_DATA] событие Выберите событие Стартовое событие Подтверждение подп…" at bounding box center [589, 301] width 1179 height 519
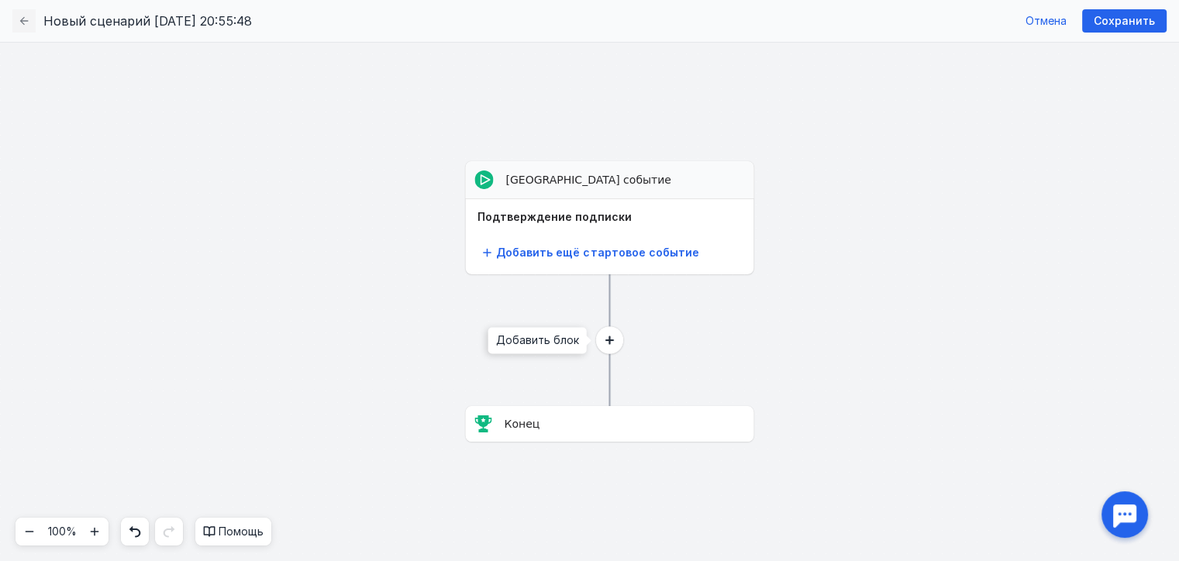
click at [611, 341] on icon at bounding box center [609, 340] width 9 height 9
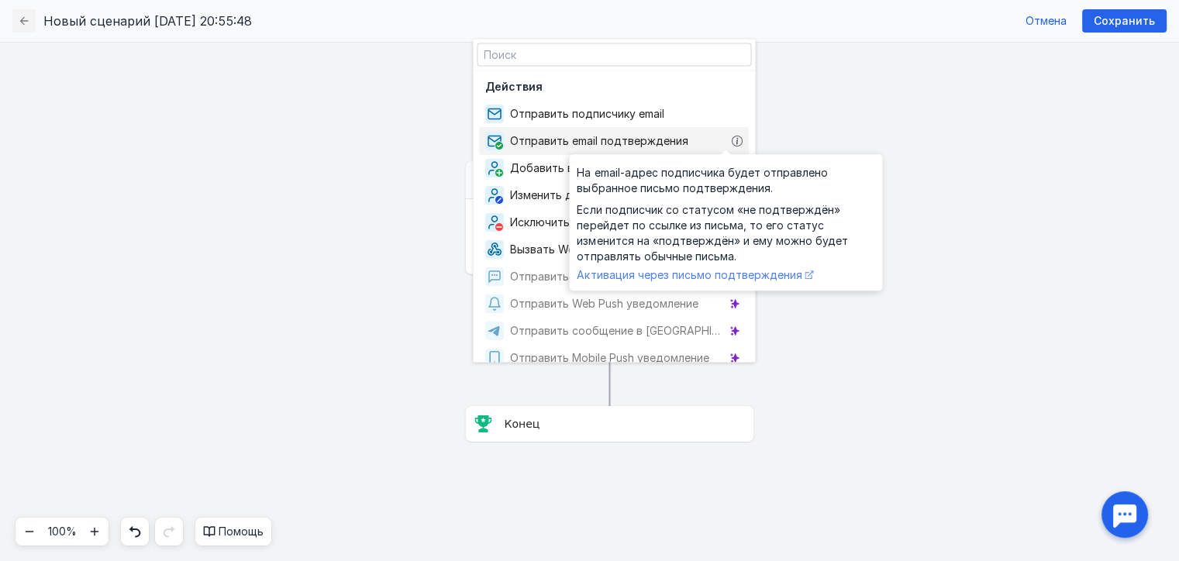
click at [713, 276] on span "Активация через письмо подтверждения" at bounding box center [689, 274] width 225 height 13
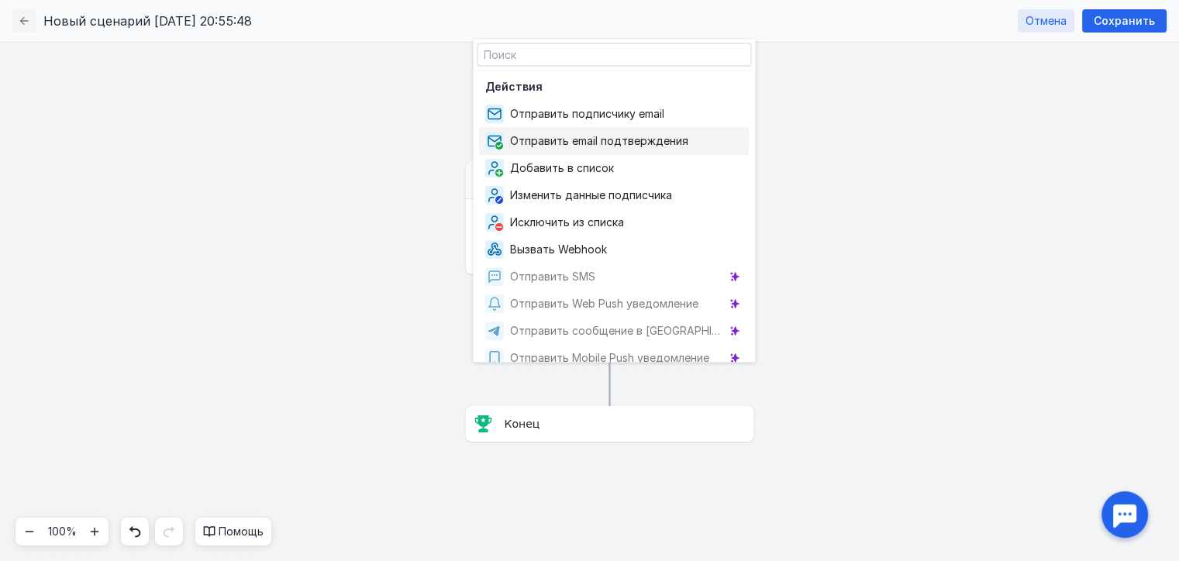
click at [1053, 18] on span "Отмена" at bounding box center [1045, 21] width 41 height 13
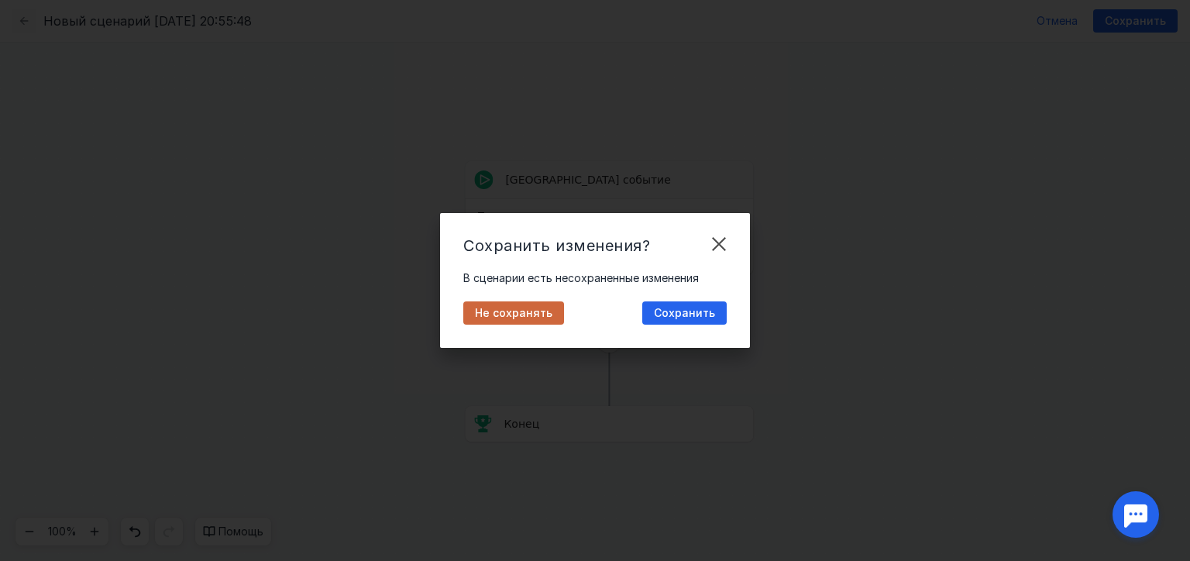
click at [526, 308] on span "Не сохранять" at bounding box center [514, 313] width 78 height 13
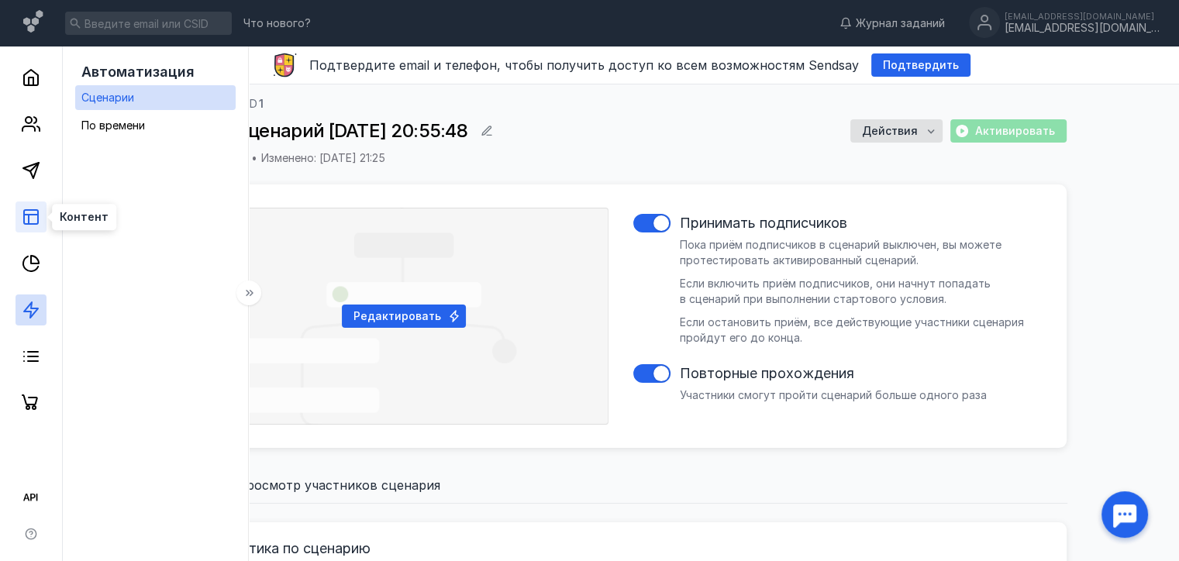
click at [36, 215] on line at bounding box center [31, 215] width 14 height 0
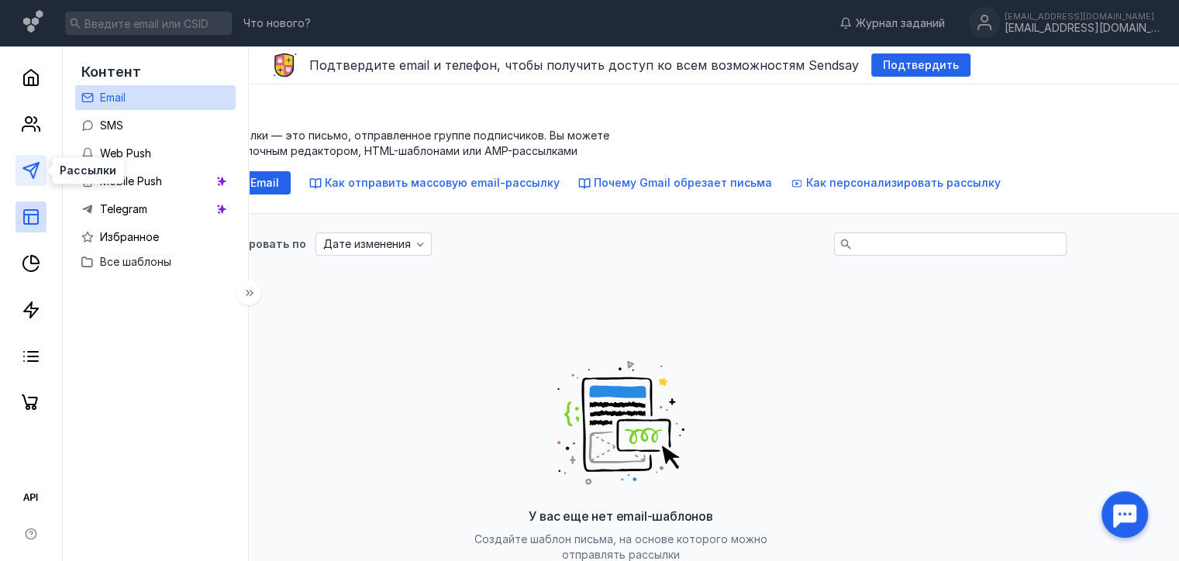
click at [34, 164] on polygon at bounding box center [31, 171] width 16 height 16
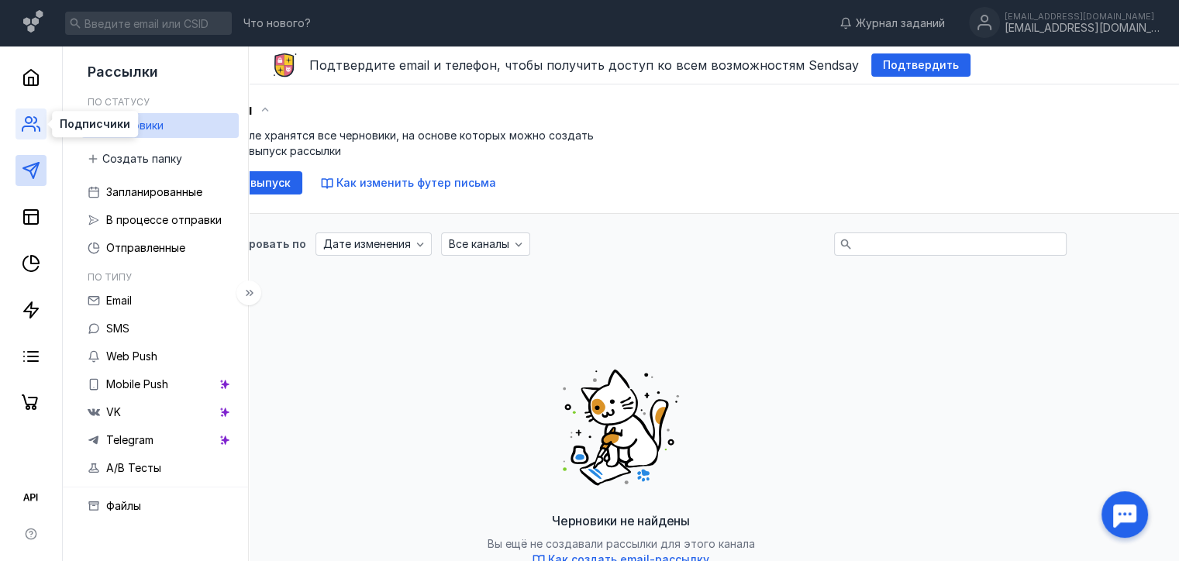
click at [28, 127] on icon at bounding box center [28, 128] width 12 height 5
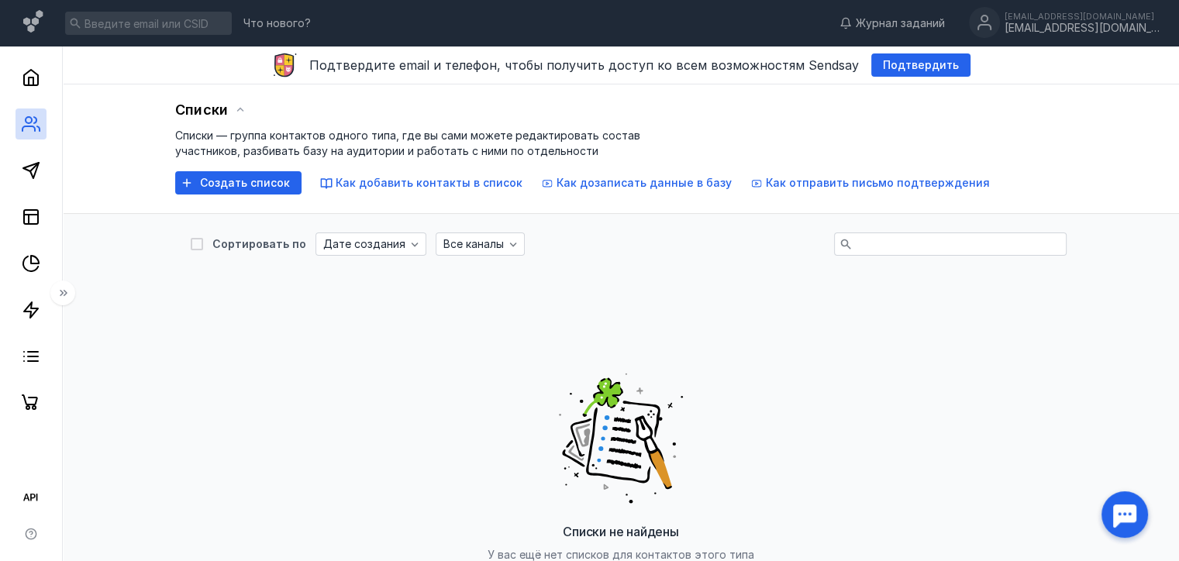
click at [370, 349] on div "Списки не найдены У вас ещё нет списков для контактов этого типа Создать список" at bounding box center [621, 481] width 860 height 388
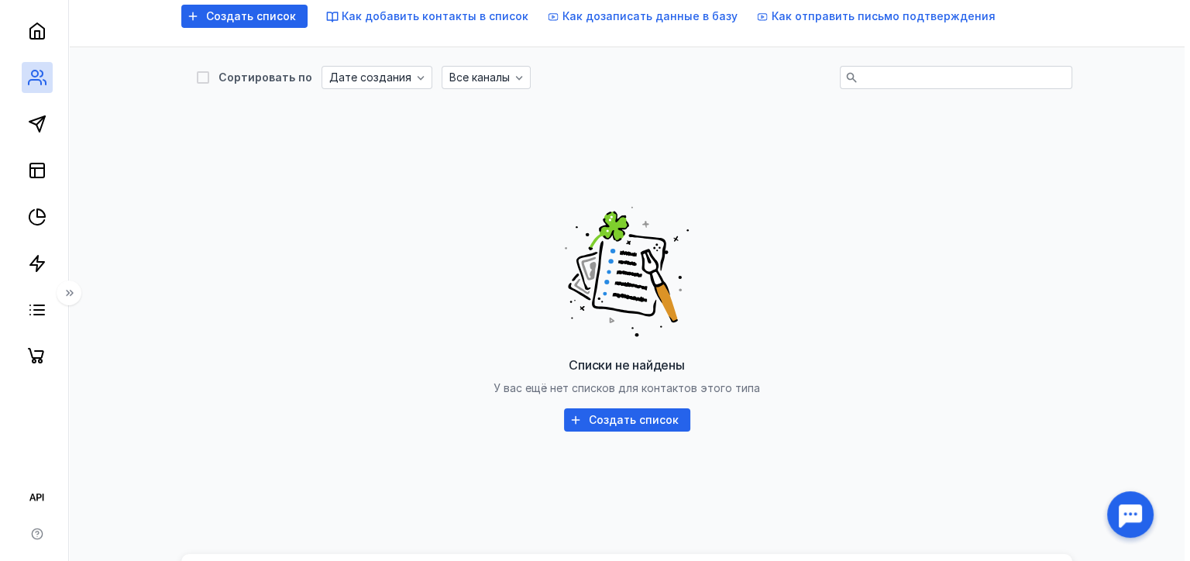
scroll to position [192, 0]
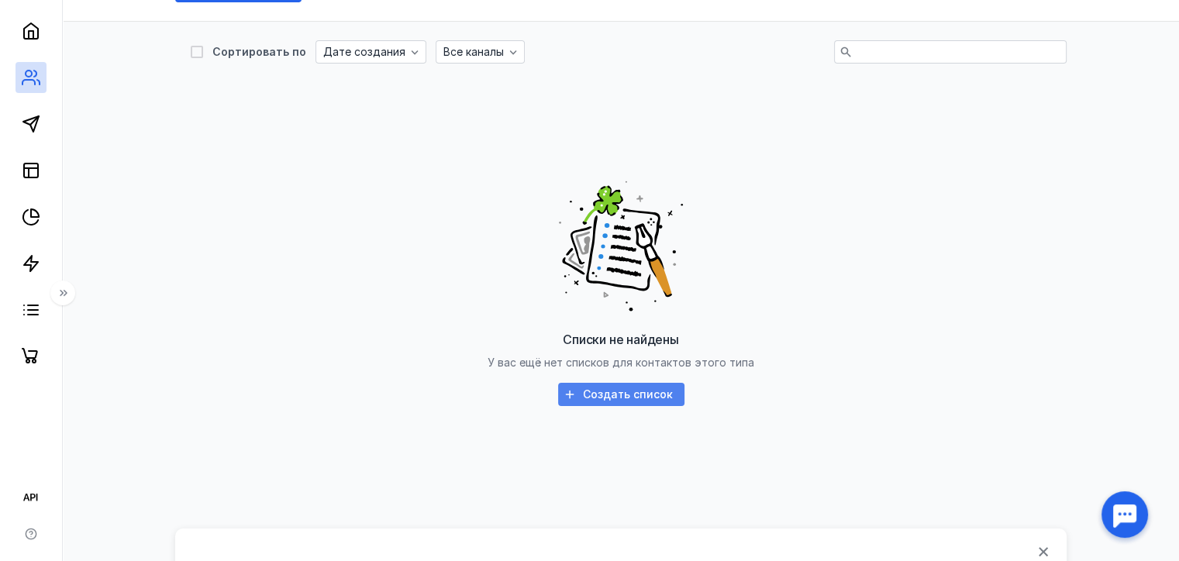
click at [595, 401] on div "Создать список" at bounding box center [621, 394] width 126 height 23
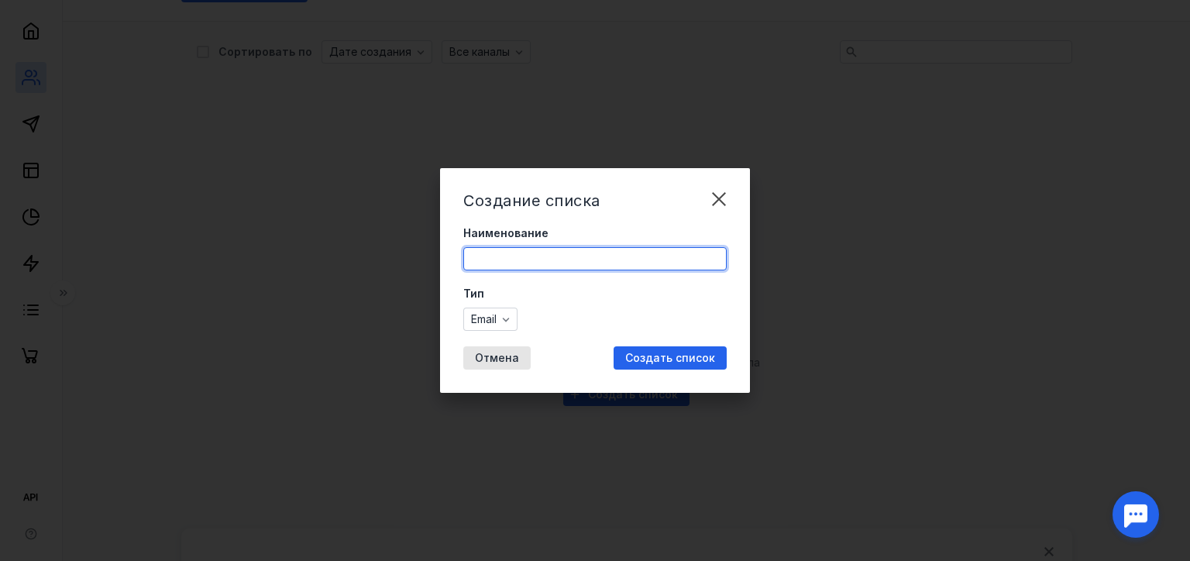
click at [519, 251] on input "Наименование" at bounding box center [595, 259] width 262 height 22
type input "Ч"
type input "1"
click at [496, 317] on span "Email" at bounding box center [484, 319] width 26 height 13
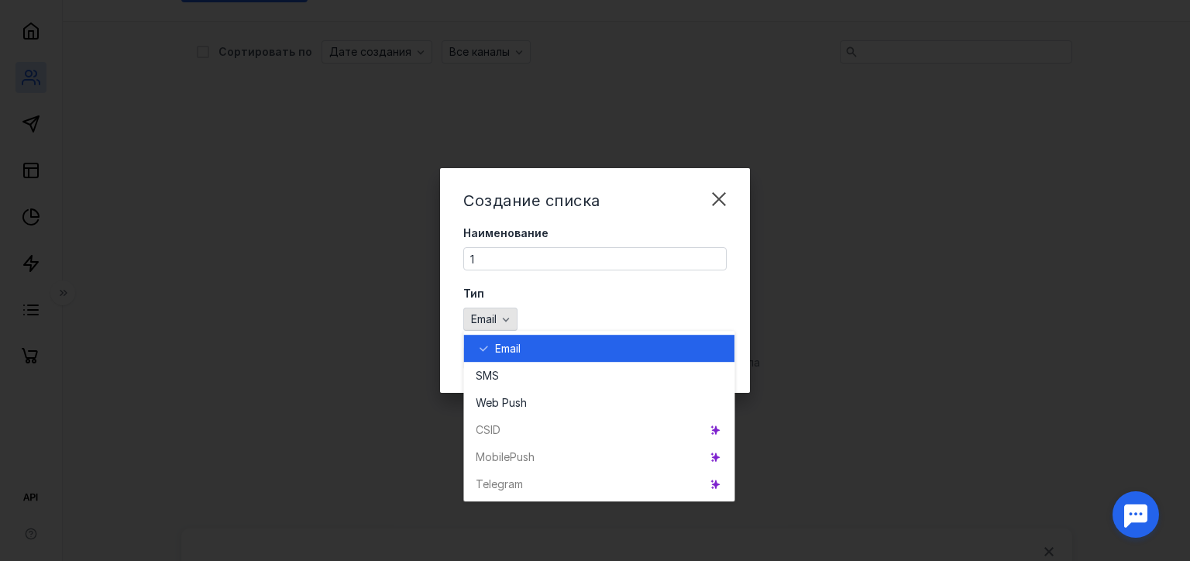
click at [496, 317] on span "Email" at bounding box center [484, 319] width 26 height 13
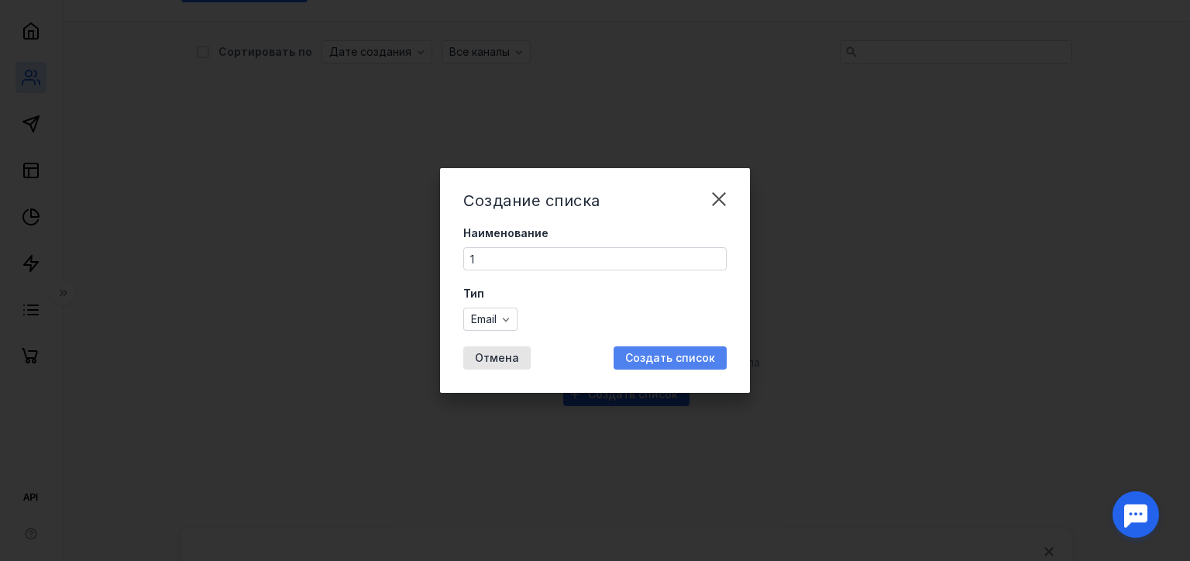
click at [656, 364] on div "Создать список" at bounding box center [670, 357] width 113 height 23
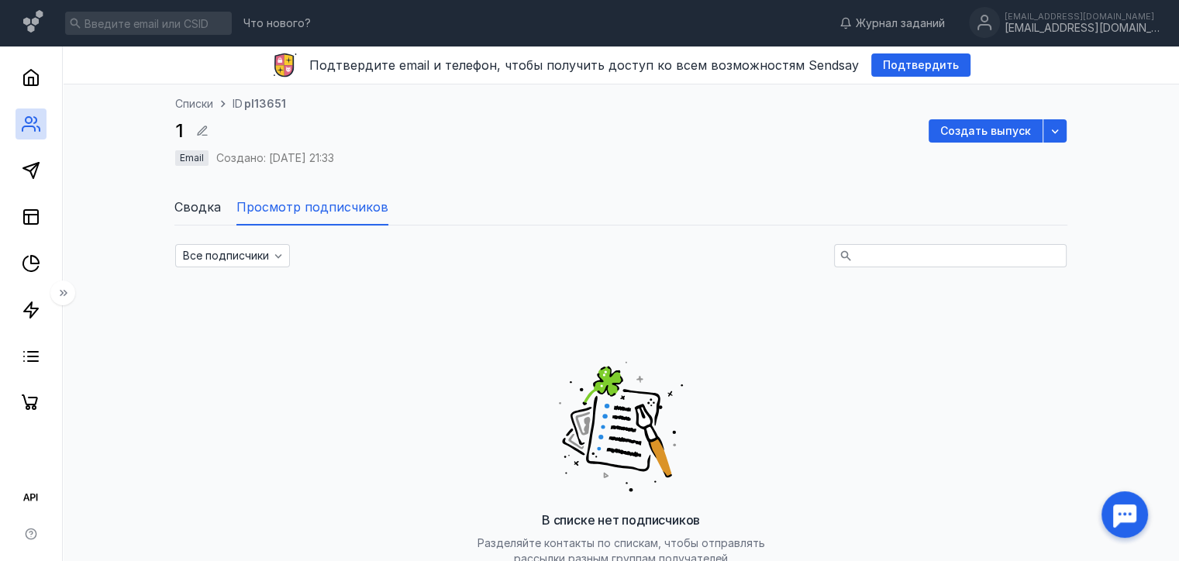
click at [212, 203] on span "Сводка" at bounding box center [197, 207] width 47 height 19
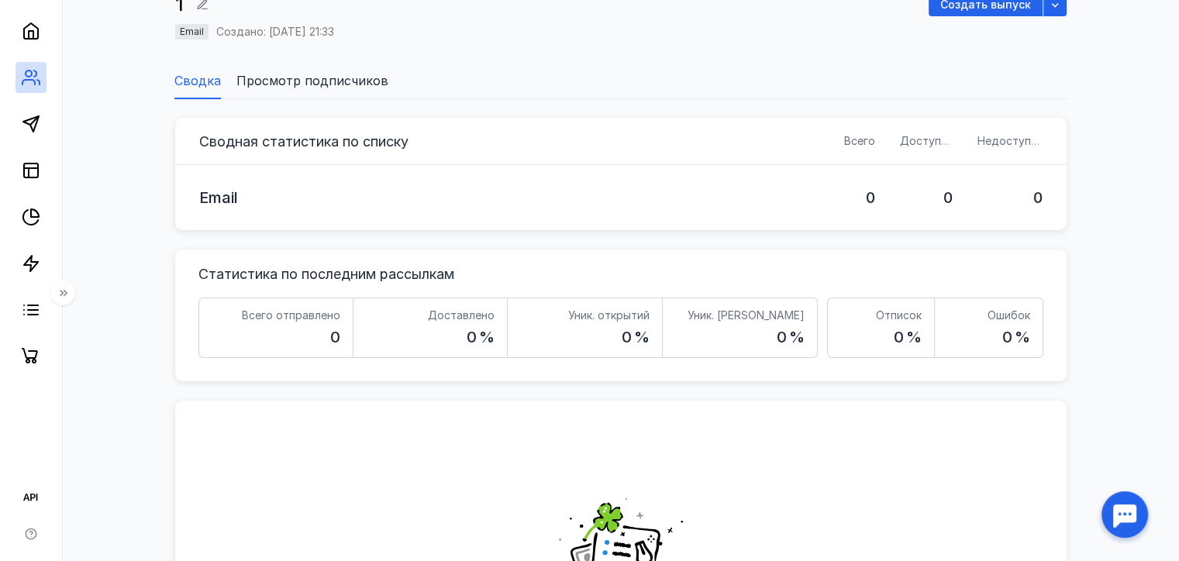
scroll to position [126, 0]
click at [305, 69] on li "Просмотр подписчиков" at bounding box center [312, 81] width 152 height 37
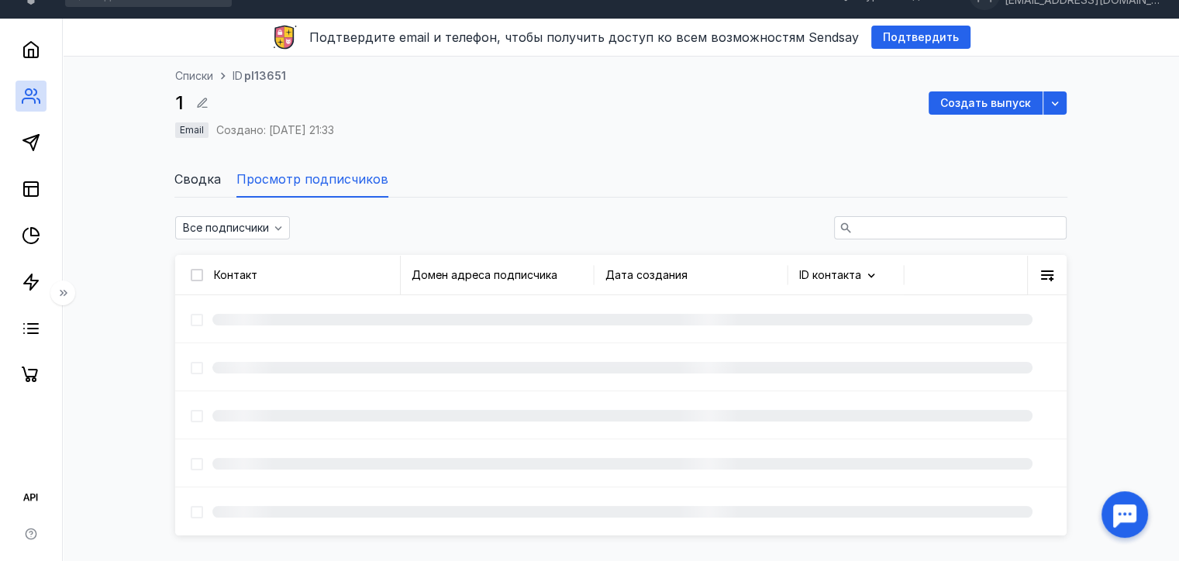
scroll to position [126, 0]
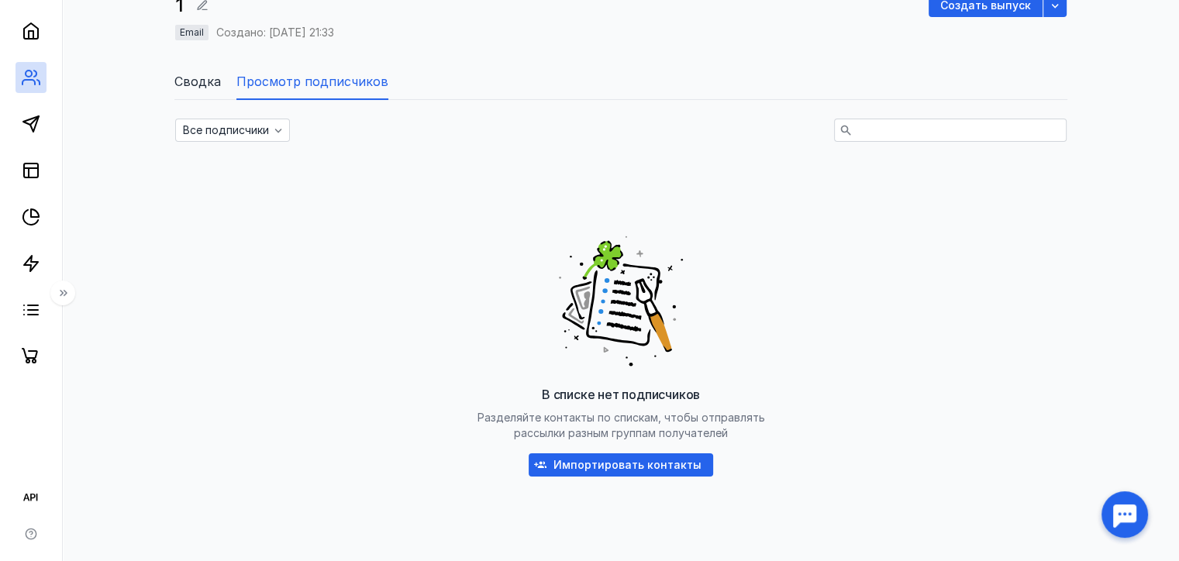
click at [301, 90] on span "Просмотр подписчиков" at bounding box center [312, 81] width 152 height 19
click at [651, 471] on div "Импортировать контакты" at bounding box center [621, 464] width 184 height 23
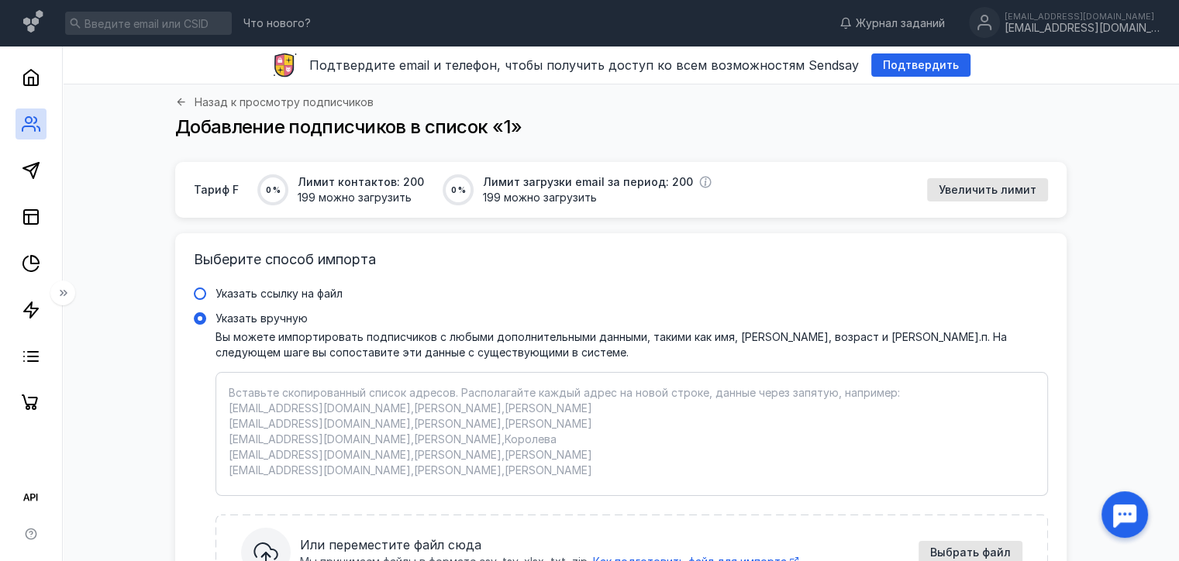
click at [236, 290] on span "Указать ссылку на файл" at bounding box center [278, 293] width 127 height 13
click at [0, 0] on input "Указать ссылку на файл" at bounding box center [0, 0] width 0 height 0
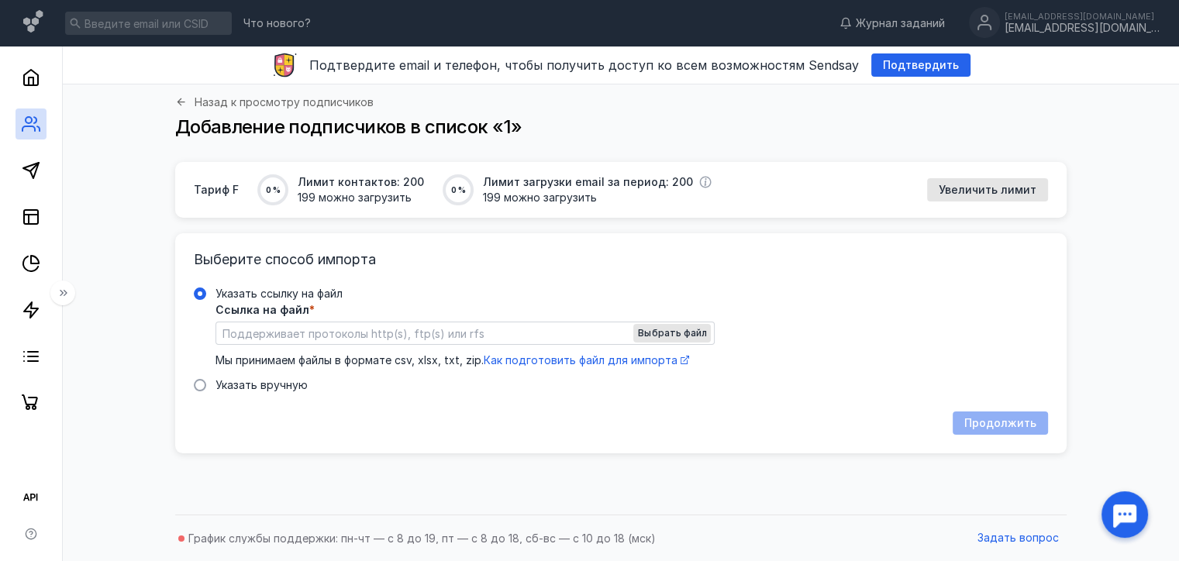
click at [217, 312] on span "Ссылка на файл" at bounding box center [262, 310] width 94 height 11
click at [217, 322] on input "Указать ссылку на файл Ссылка на файл * Выбрать файл Мы принимаем файлы в форма…" at bounding box center [465, 333] width 498 height 22
click at [226, 293] on span "Указать ссылку на файл" at bounding box center [278, 293] width 127 height 13
click at [0, 0] on input "Указать ссылку на файл" at bounding box center [0, 0] width 0 height 0
click at [199, 374] on div "Указать ссылку на файл Ссылка на файл * Выбрать файл Мы принимаем файлы в форма…" at bounding box center [621, 339] width 854 height 107
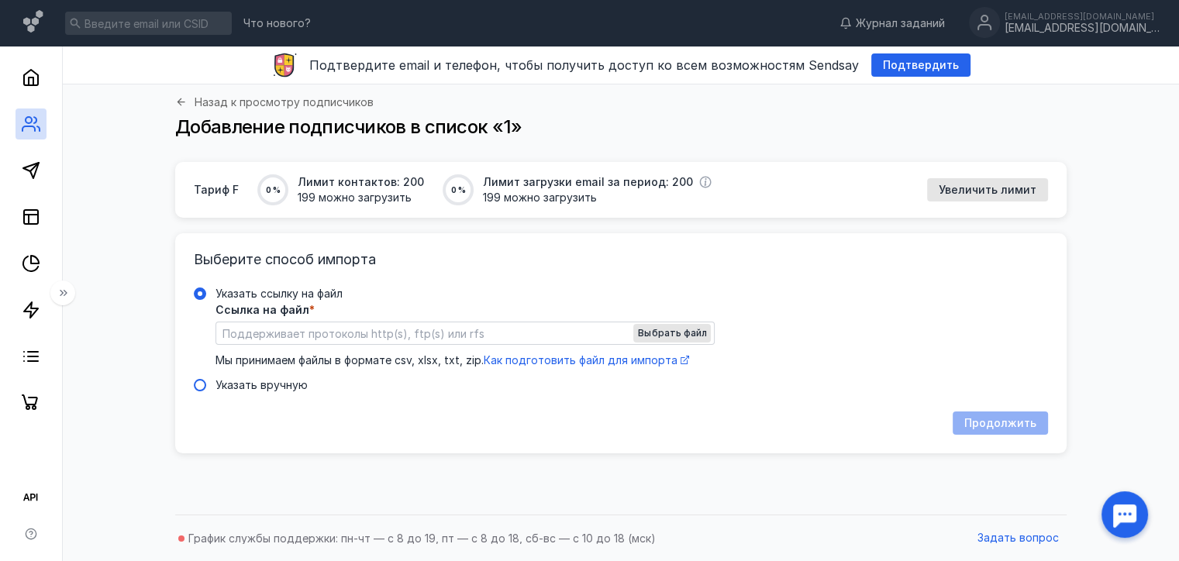
click at [198, 385] on span at bounding box center [200, 385] width 12 height 12
click at [0, 0] on input "Указать вручную" at bounding box center [0, 0] width 0 height 0
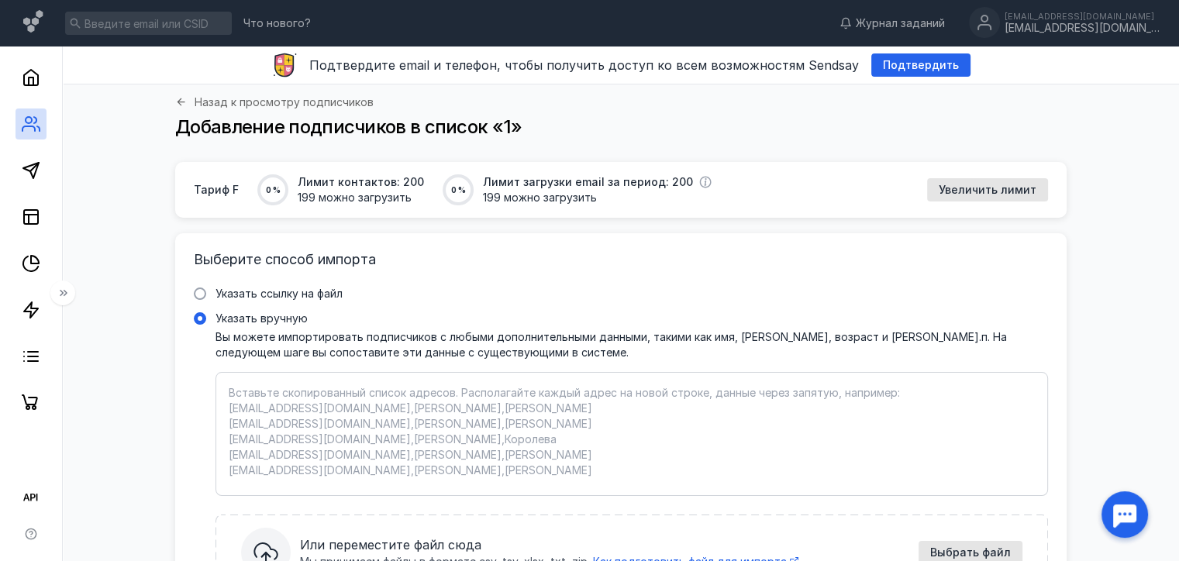
click at [291, 394] on textarea "Указать вручную Вы можете импортировать подписчиков с любыми дополнительными да…" at bounding box center [632, 434] width 806 height 98
type textarea "е"
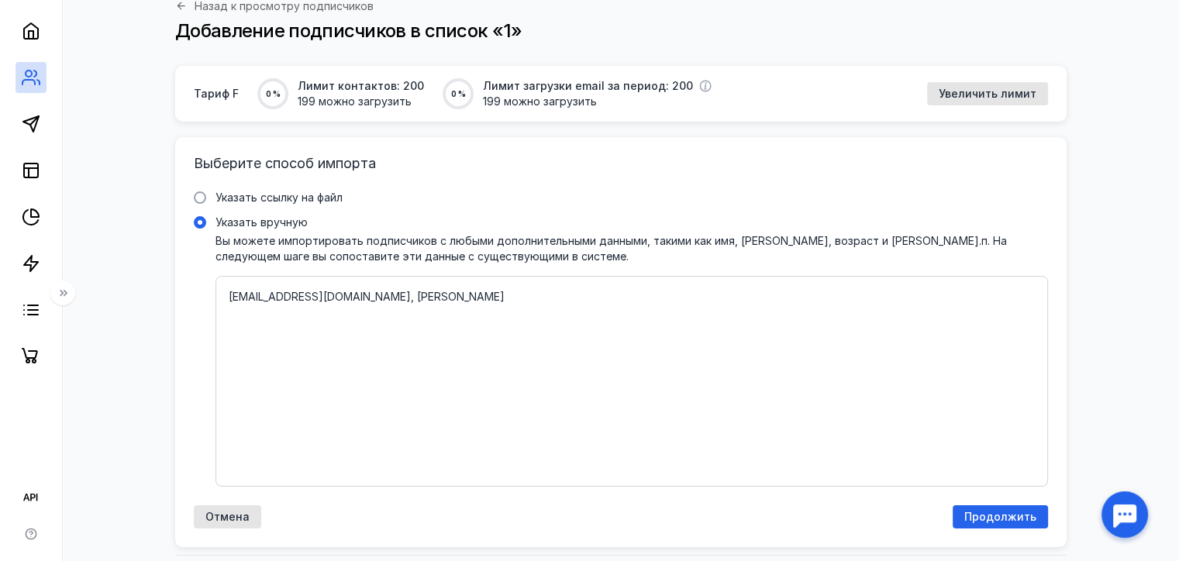
scroll to position [136, 0]
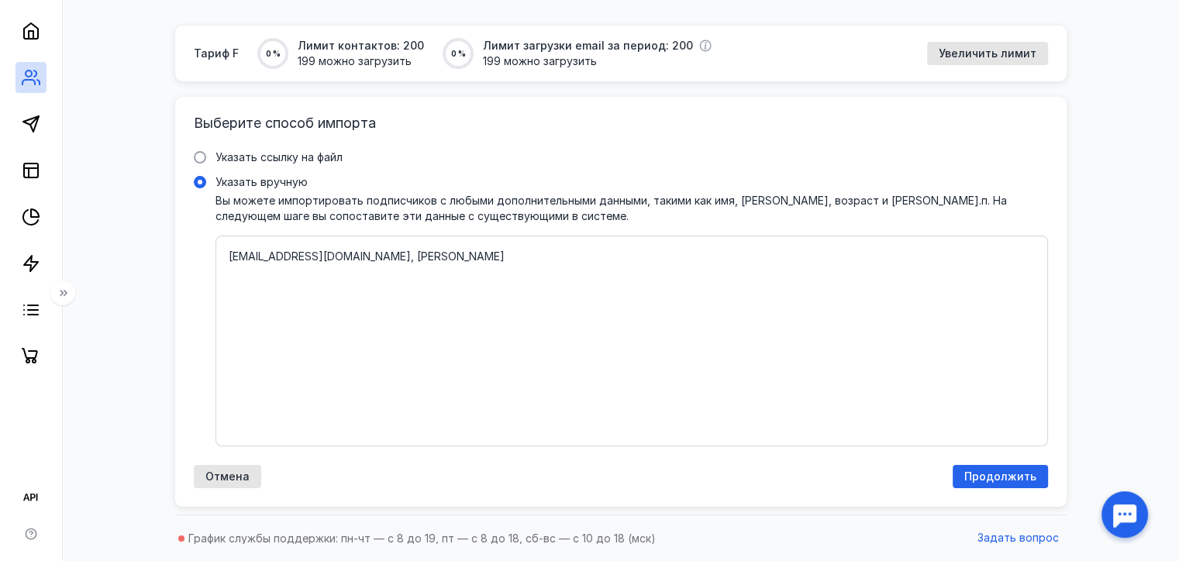
type textarea "[EMAIL_ADDRESS][DOMAIN_NAME], [PERSON_NAME]"
click at [1001, 488] on div "Выберите способ импорта Указать ссылку на файл Ссылка на файл * Выбрать файл Мы…" at bounding box center [620, 302] width 891 height 410
click at [1001, 488] on div "Продолжить" at bounding box center [1000, 476] width 95 height 23
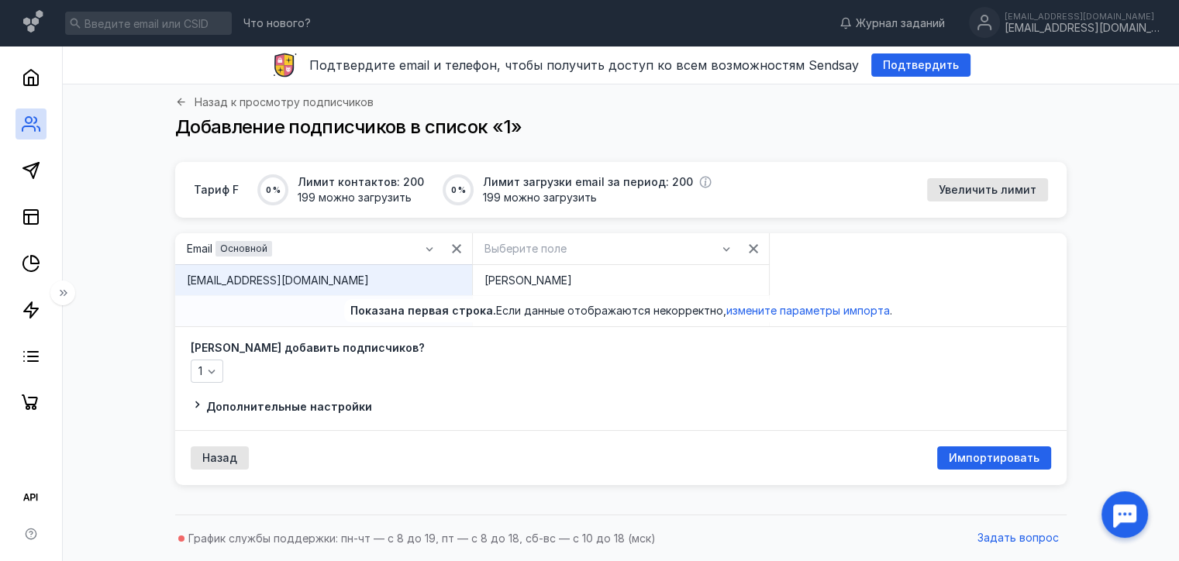
click at [569, 315] on span "Если данные отображаются некорректно, измените параметры импорта ." at bounding box center [694, 310] width 396 height 13
click at [989, 452] on span "Импортировать" at bounding box center [994, 458] width 91 height 13
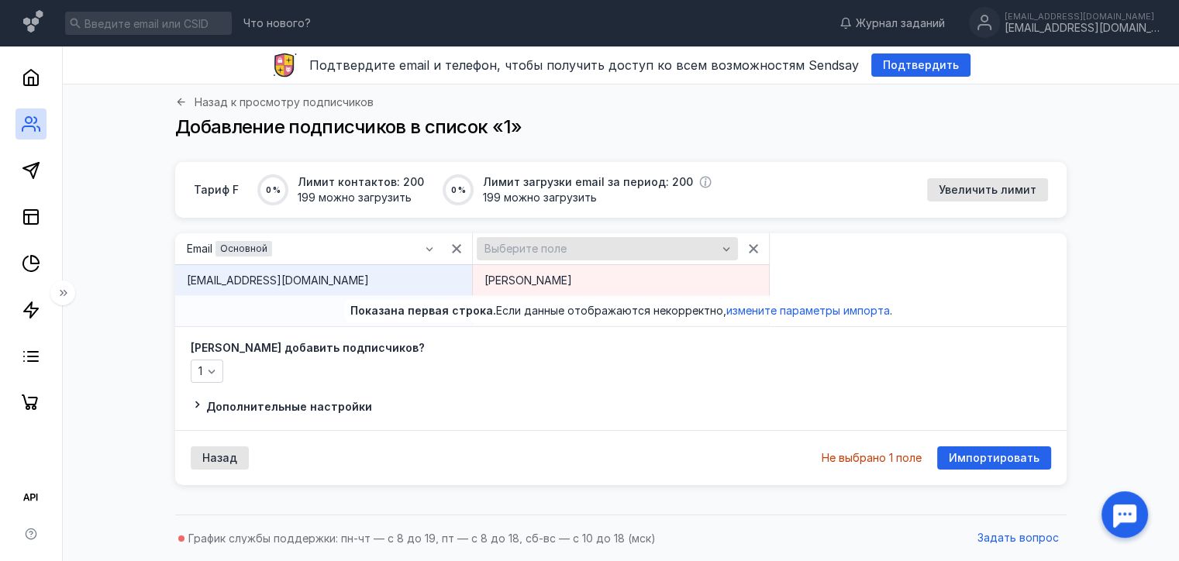
click at [637, 250] on div "Выберите поле" at bounding box center [600, 249] width 239 height 13
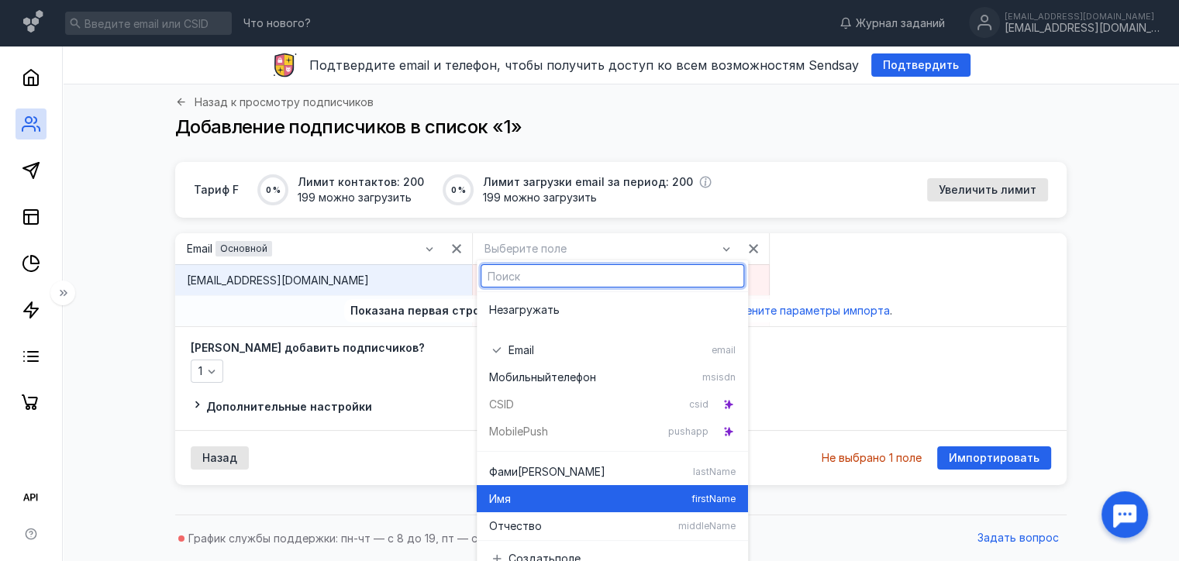
click at [605, 501] on div "Имя" at bounding box center [587, 499] width 196 height 16
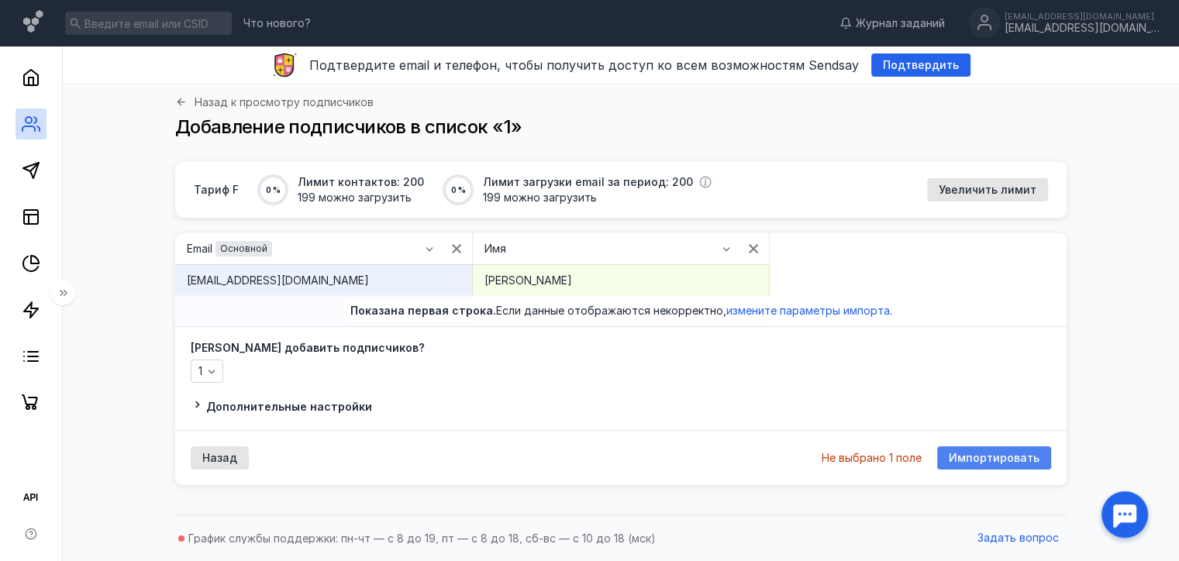
click at [966, 454] on span "Импортировать" at bounding box center [994, 458] width 91 height 13
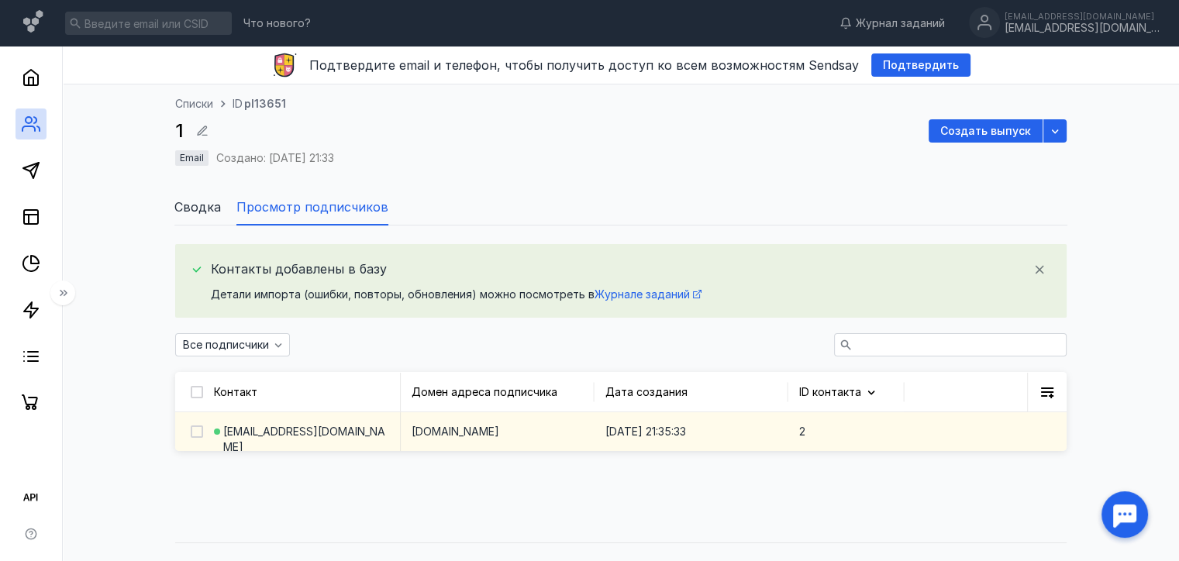
click at [808, 432] on div "2" at bounding box center [845, 431] width 116 height 39
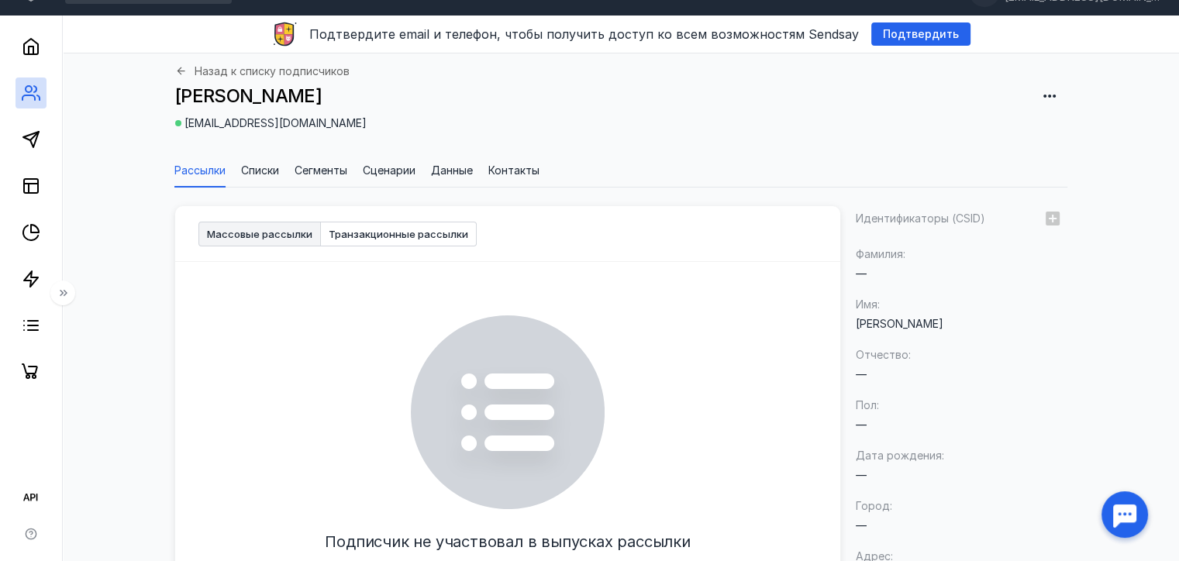
scroll to position [28, 0]
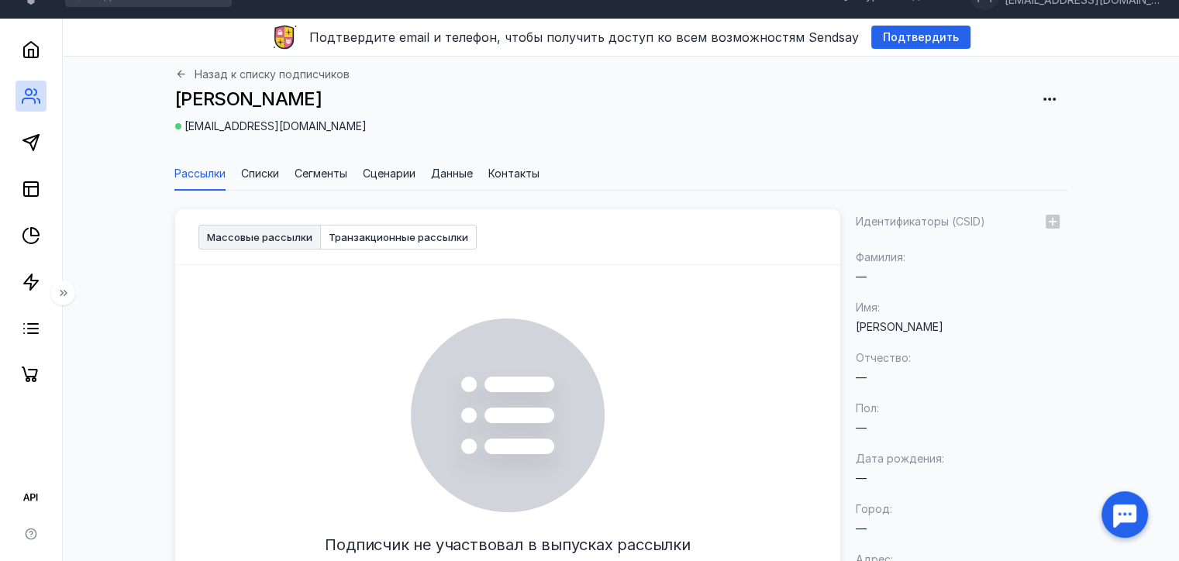
click at [273, 184] on li "Списки" at bounding box center [260, 174] width 38 height 34
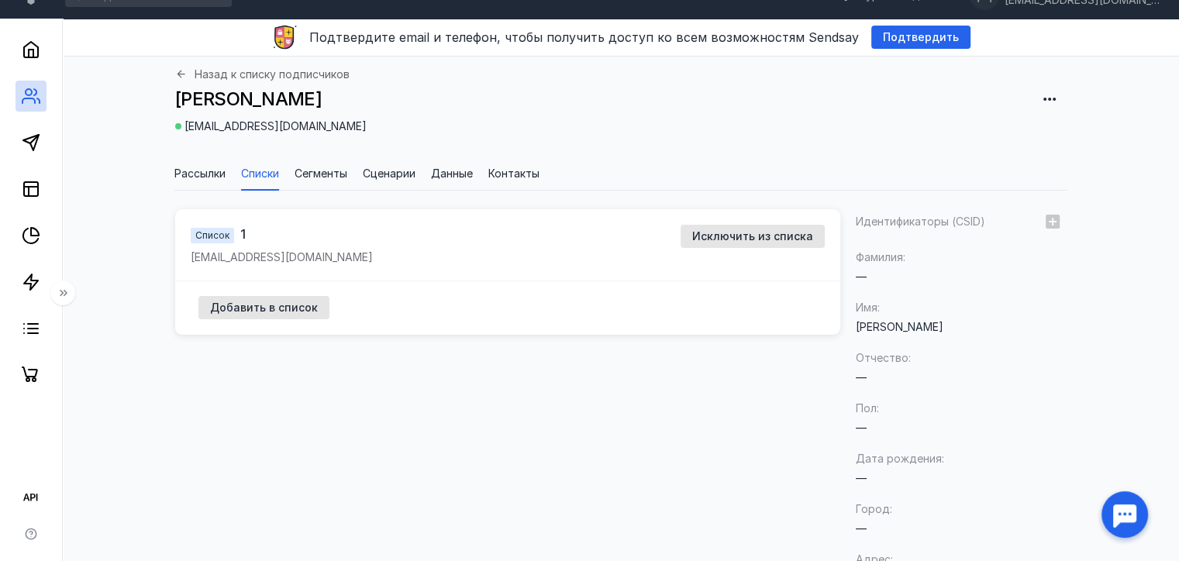
click at [322, 180] on span "Сегменты" at bounding box center [321, 174] width 53 height 16
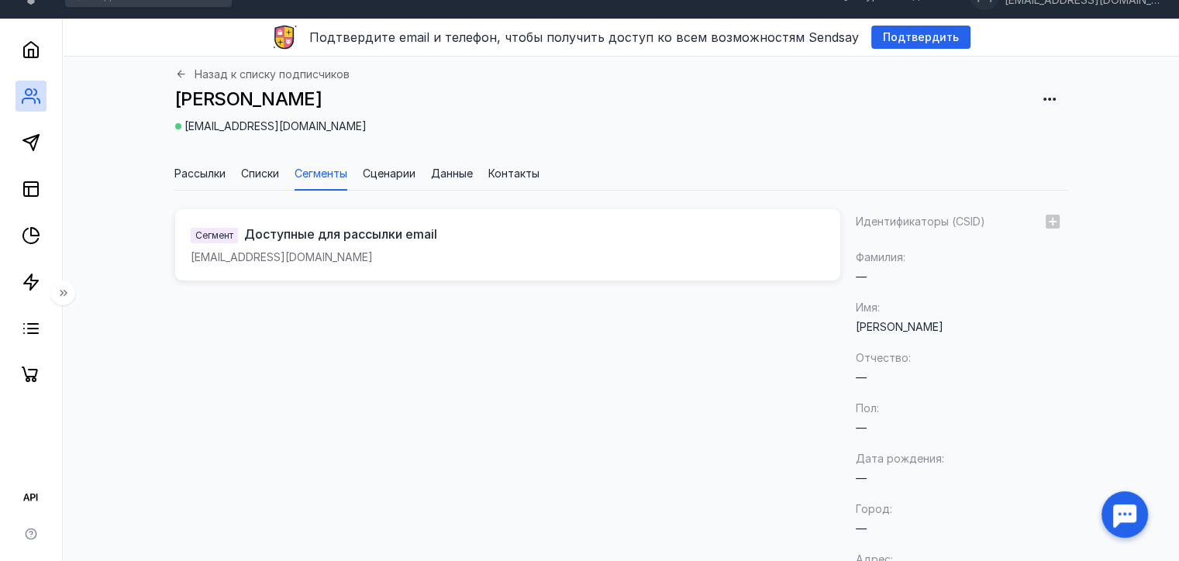
click at [377, 175] on span "Сценарии" at bounding box center [389, 174] width 53 height 16
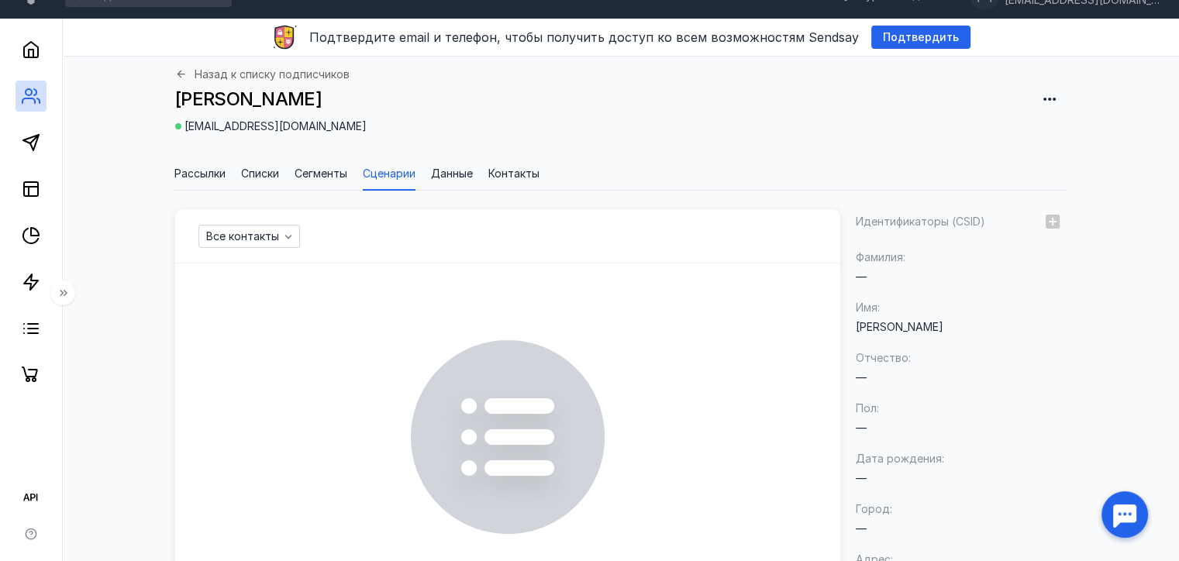
click at [468, 177] on span "Данные" at bounding box center [452, 174] width 42 height 16
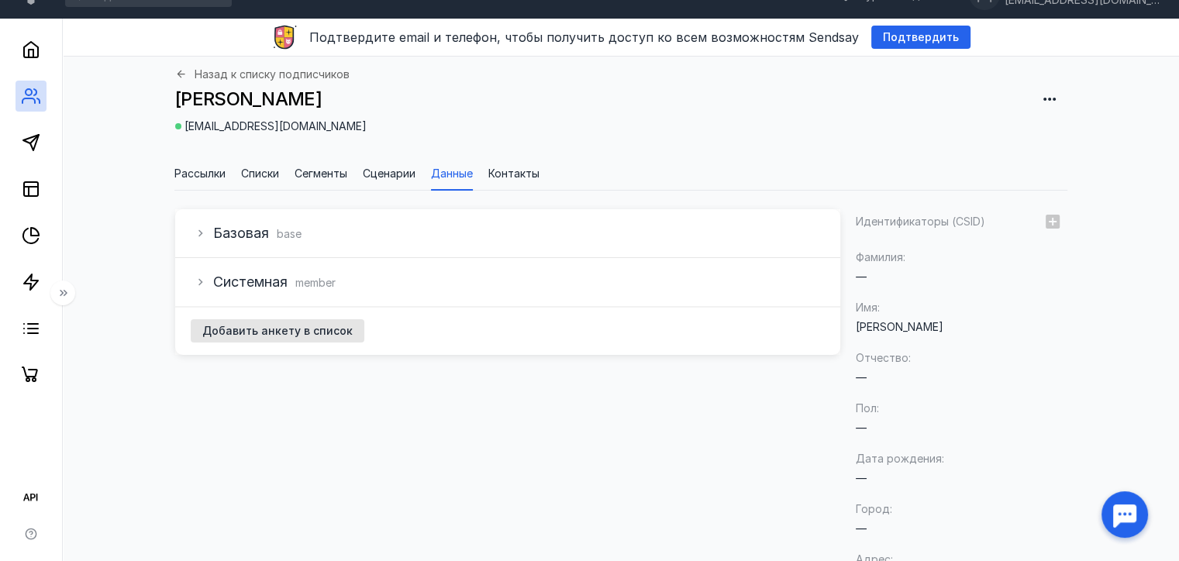
click at [516, 174] on span "Контакты" at bounding box center [513, 174] width 51 height 16
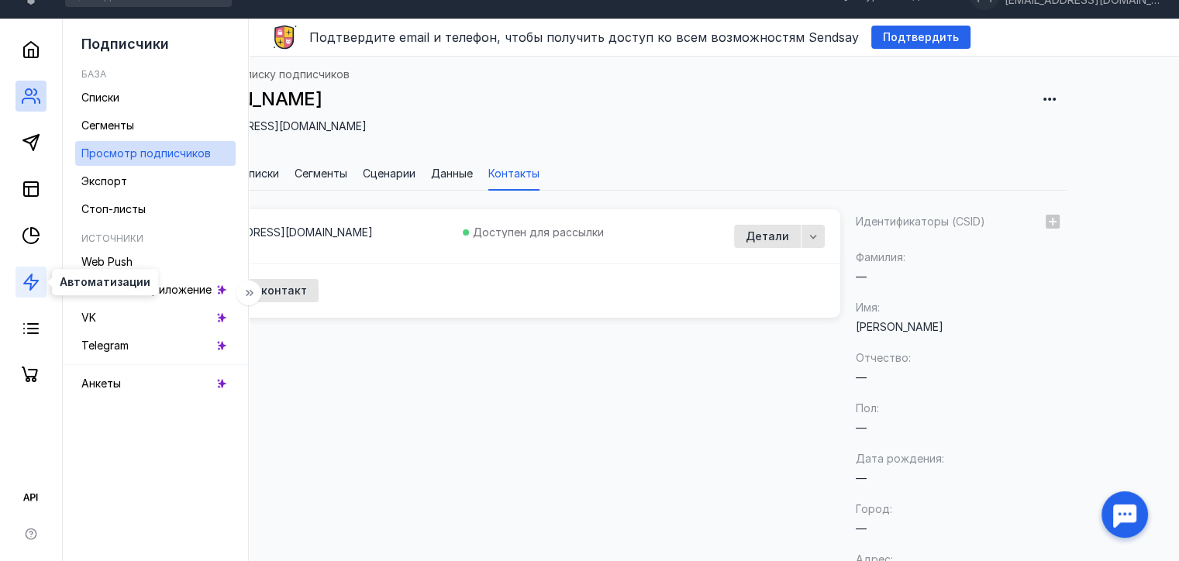
click at [29, 284] on icon at bounding box center [31, 282] width 19 height 19
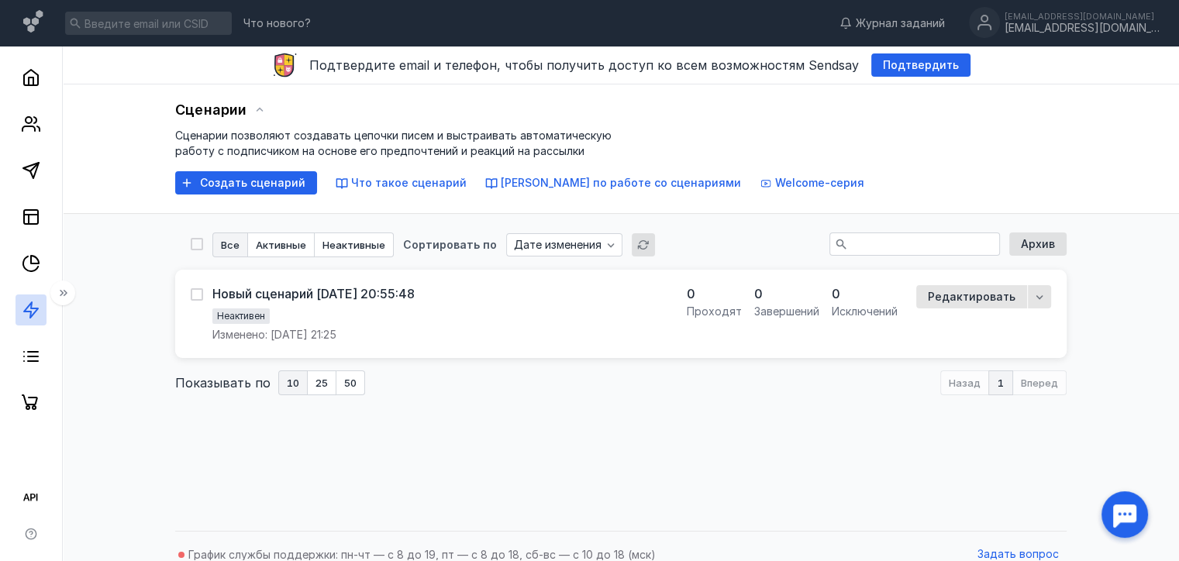
click at [388, 362] on div "Все Активные Неактивные Сортировать по Дате изменения Архив Новый сценарий [DAT…" at bounding box center [620, 314] width 891 height 200
click at [336, 339] on span "Изменено: [DATE] 21:25" at bounding box center [274, 335] width 124 height 16
click at [963, 298] on span "Редактировать" at bounding box center [972, 297] width 88 height 13
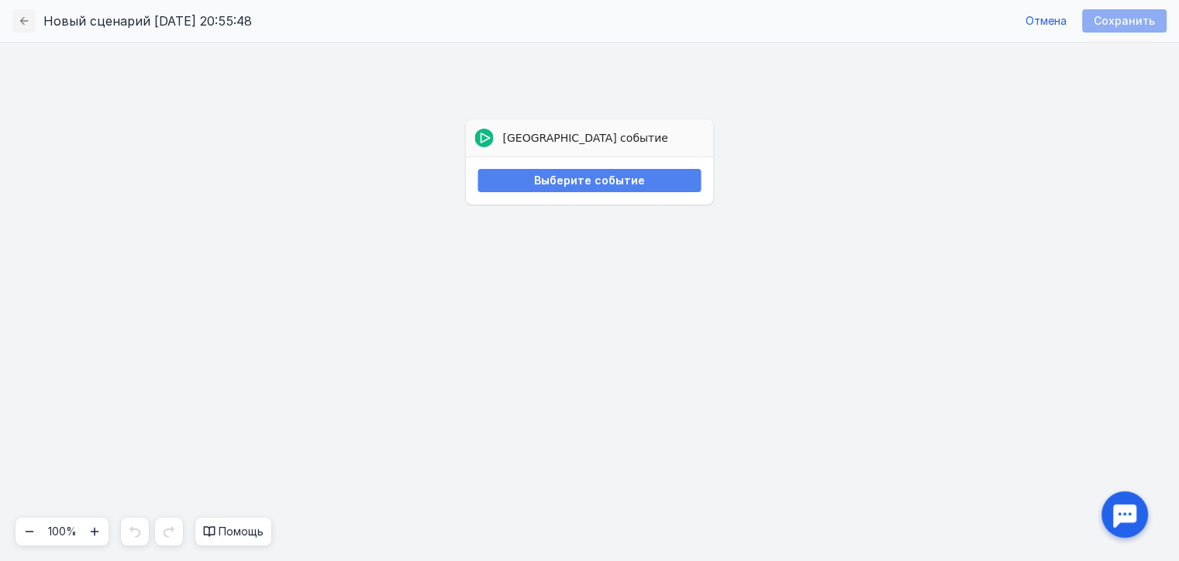
click at [629, 187] on div "Выберите событие" at bounding box center [588, 180] width 223 height 23
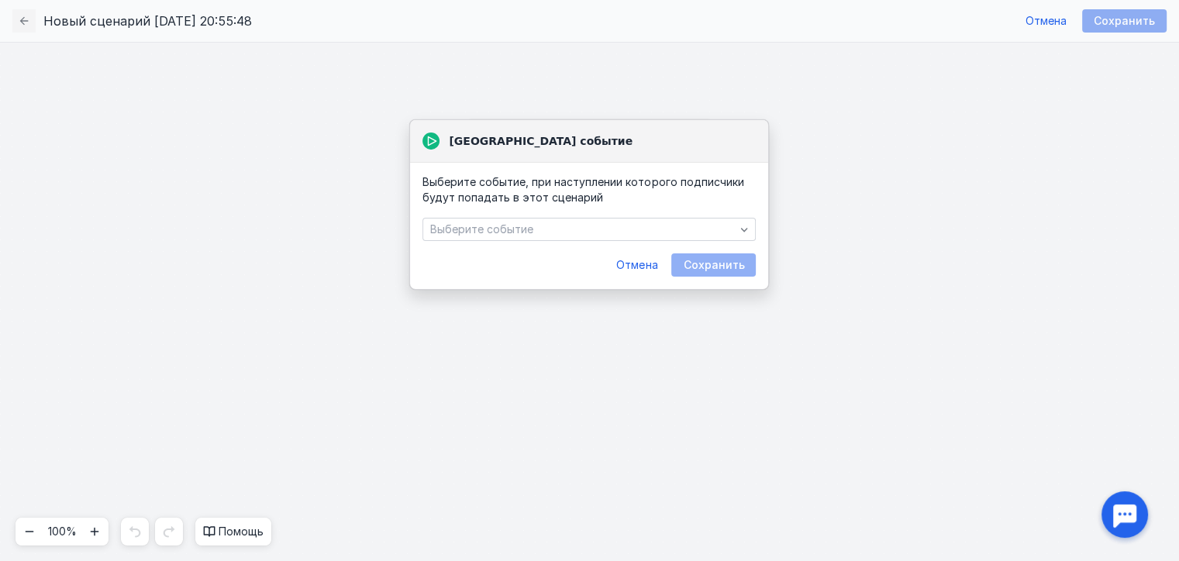
click at [583, 216] on div "Выберите событие, при наступлении которого подписчики будут попадать в этот сце…" at bounding box center [589, 225] width 358 height 127
click at [581, 222] on div "Выберите событие" at bounding box center [588, 229] width 333 height 23
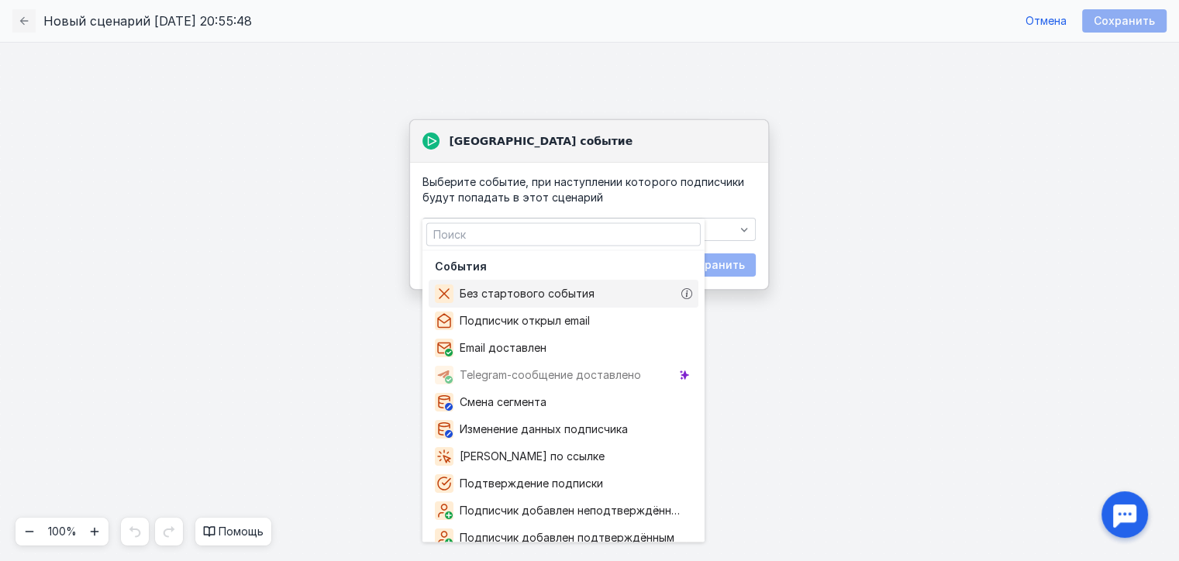
click at [561, 301] on span "Без стартового события" at bounding box center [530, 294] width 141 height 16
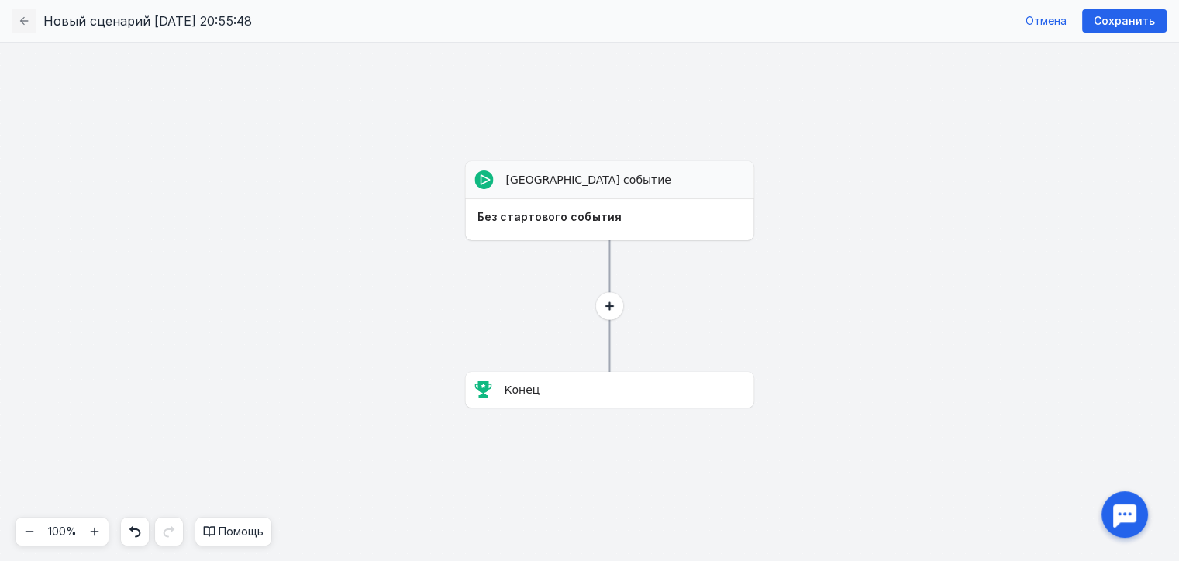
click at [608, 307] on icon at bounding box center [609, 306] width 9 height 9
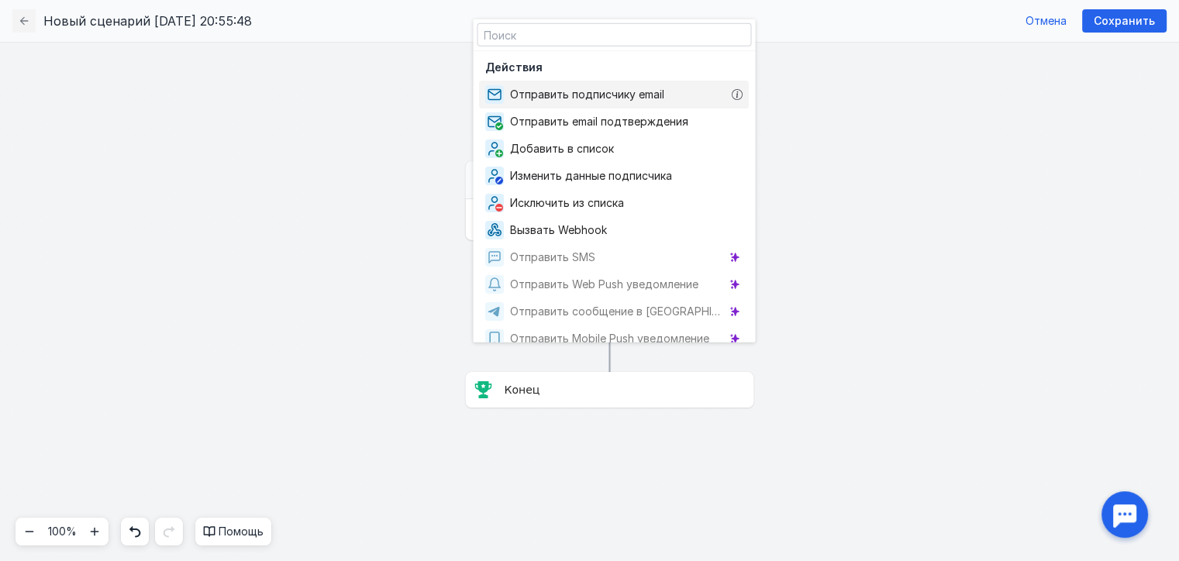
click at [629, 100] on span "Отправить подписчику email" at bounding box center [590, 95] width 160 height 16
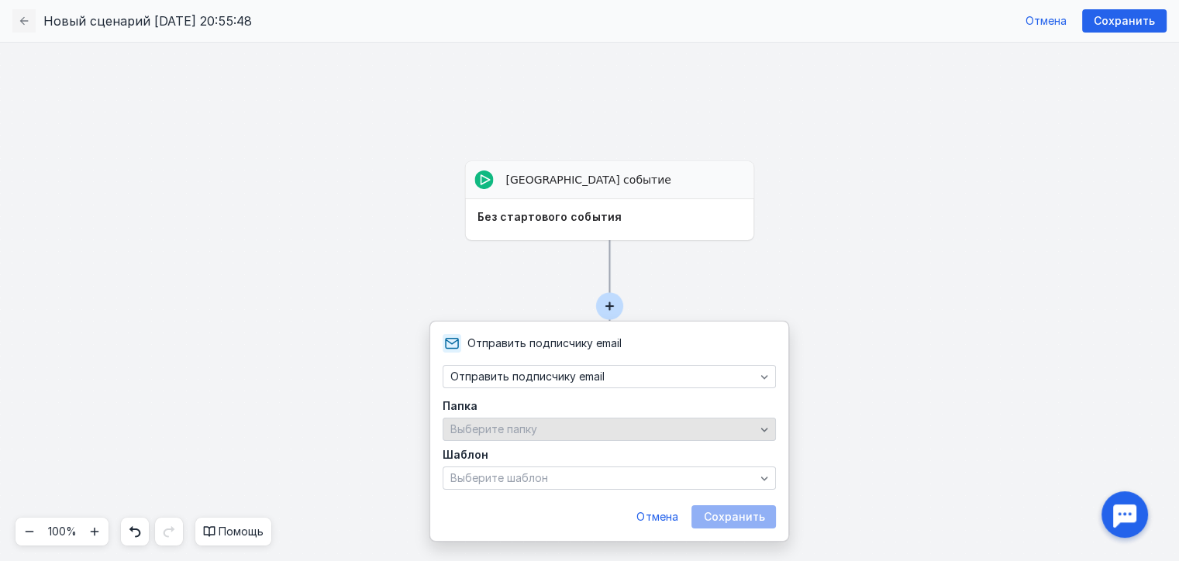
click at [519, 434] on span "Выберите папку" at bounding box center [493, 428] width 87 height 13
click at [496, 500] on form "Папка Выберите папку Шаблон Выберите шаблон Отмена Сохранить" at bounding box center [609, 465] width 333 height 128
click at [503, 494] on form "Папка Выберите папку Шаблон Выберите шаблон Отмена Сохранить" at bounding box center [609, 465] width 333 height 128
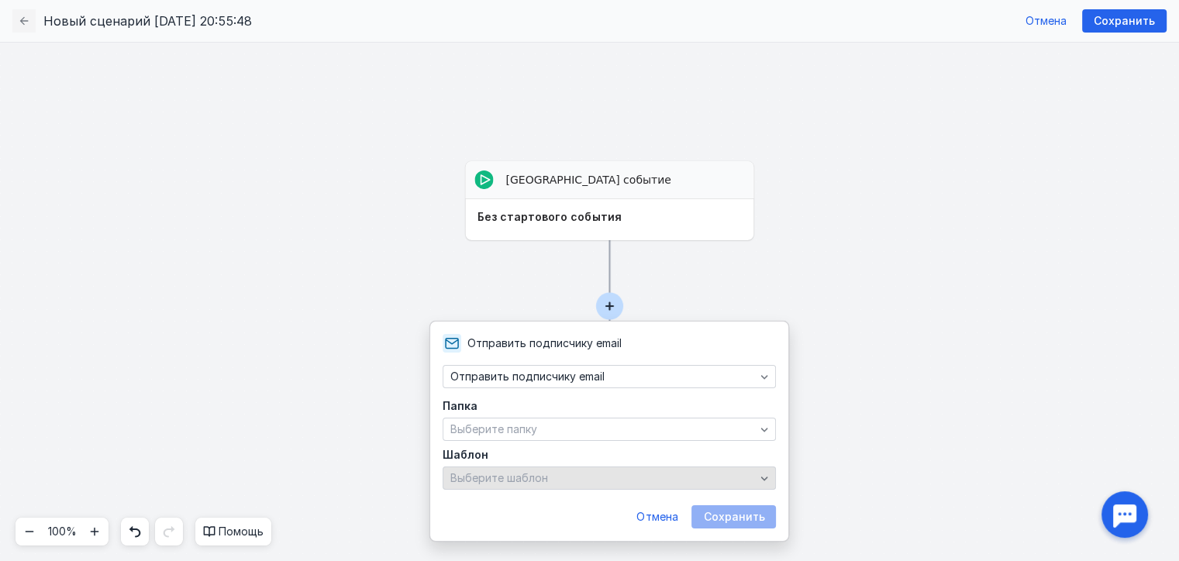
click at [513, 482] on span "Выберите шаблон" at bounding box center [499, 477] width 98 height 13
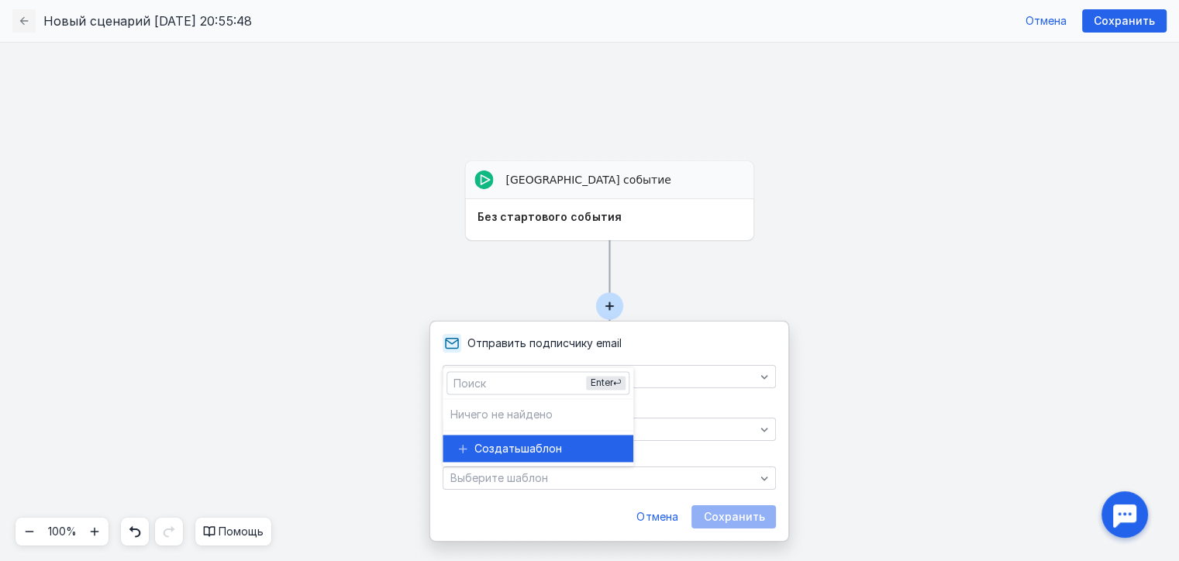
click at [525, 454] on span "шаблон" at bounding box center [541, 449] width 41 height 16
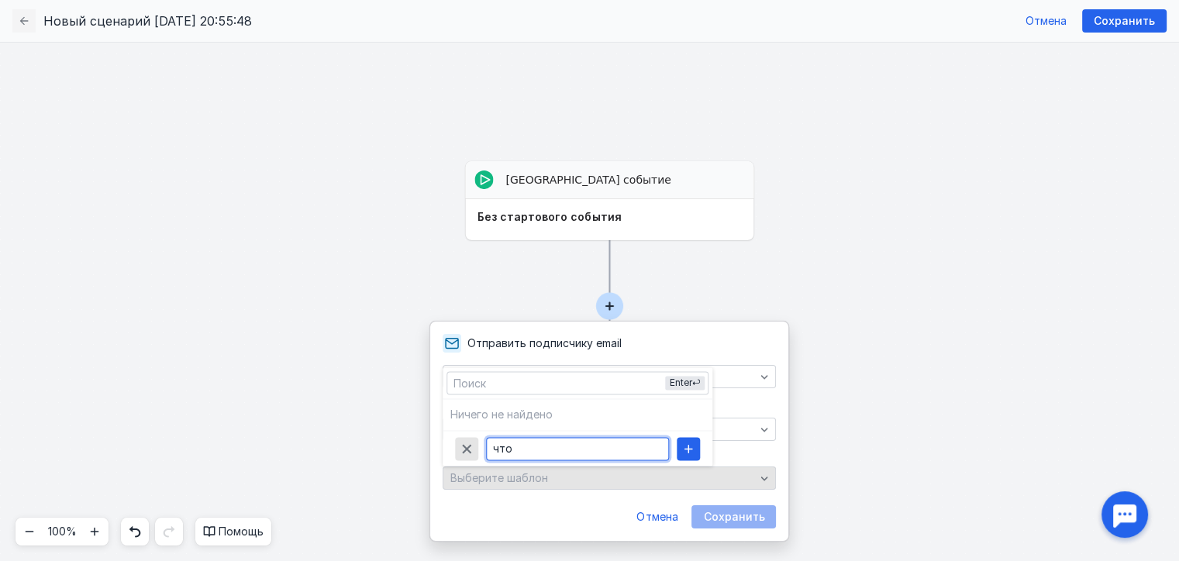
type input "что"
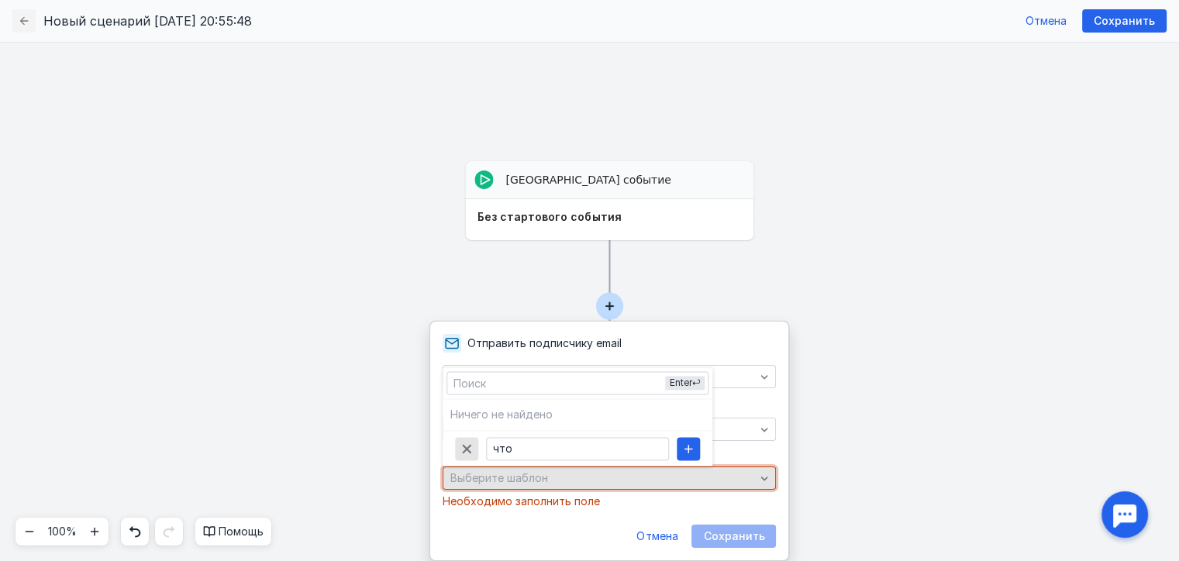
click at [584, 488] on div "Выберите шаблон" at bounding box center [609, 478] width 333 height 23
click at [586, 486] on div "Выберите шаблон" at bounding box center [609, 478] width 333 height 23
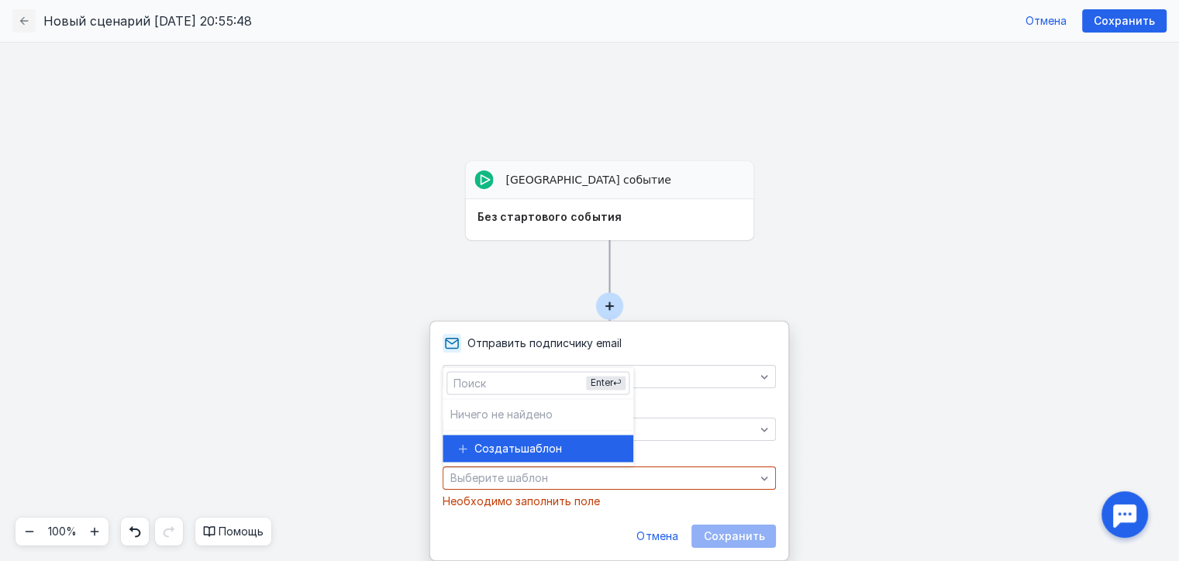
click at [572, 450] on div "Создать шаблон" at bounding box center [547, 449] width 146 height 16
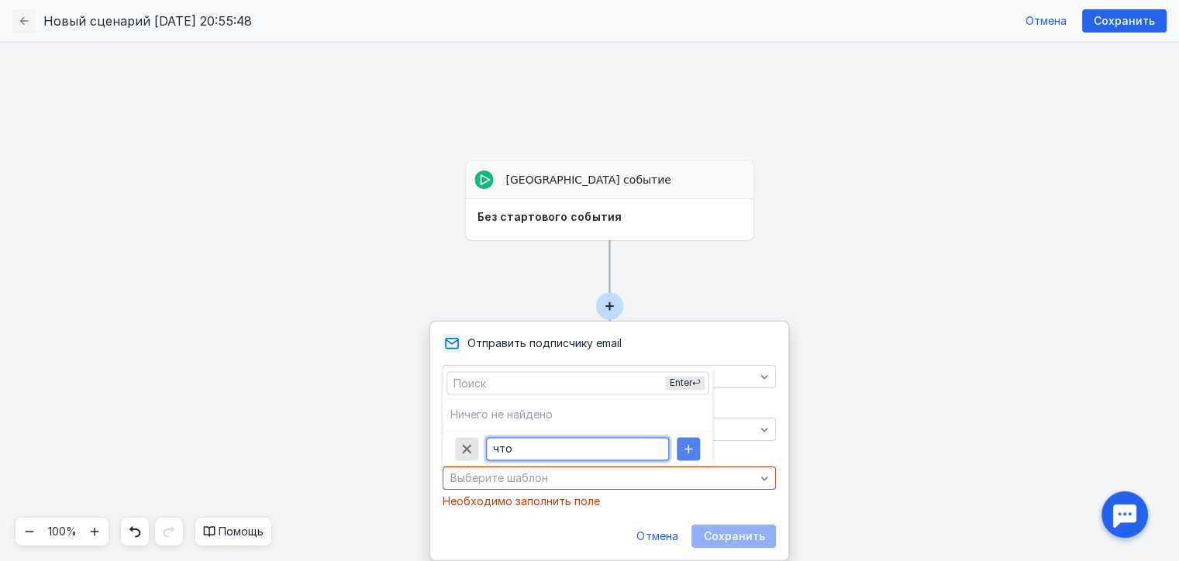
type input "что"
click at [682, 450] on icon "button" at bounding box center [688, 449] width 12 height 12
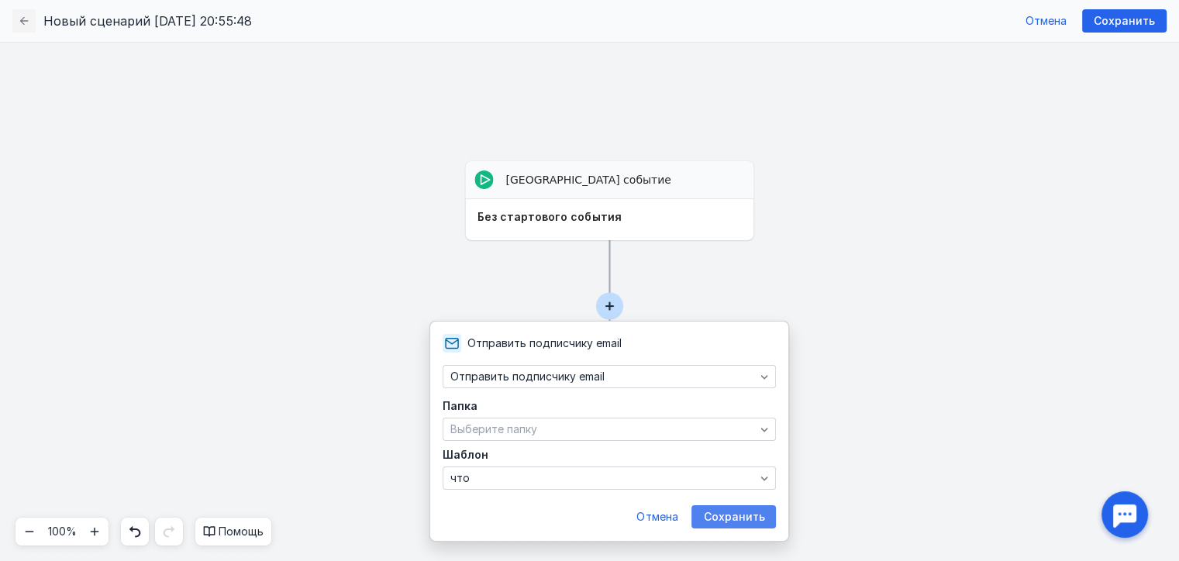
click at [733, 521] on span "Сохранить" at bounding box center [733, 517] width 61 height 13
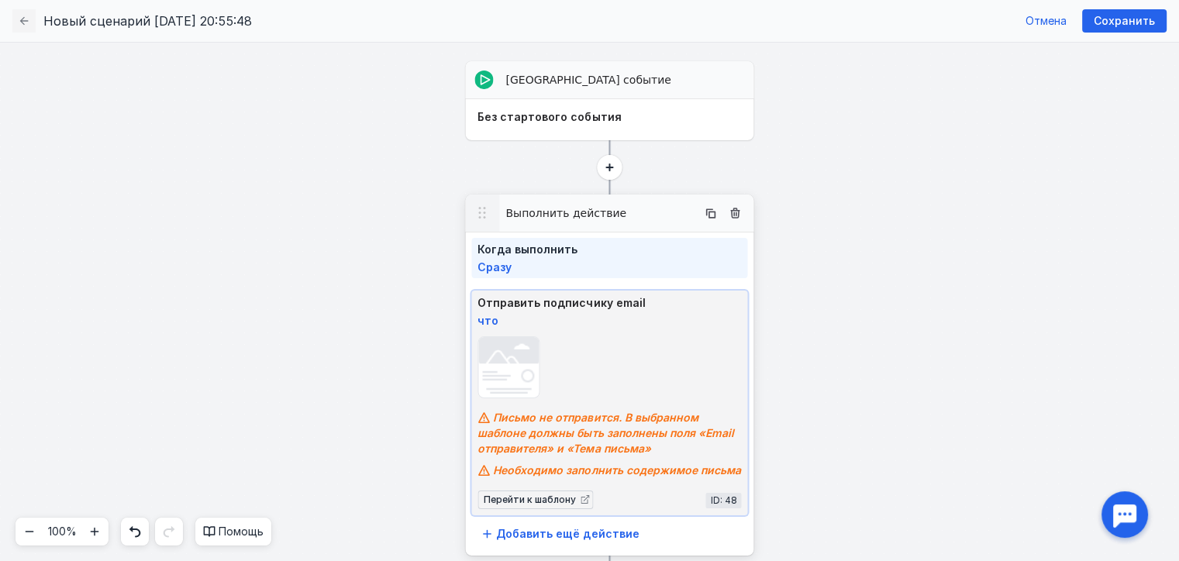
click at [590, 369] on div at bounding box center [609, 369] width 264 height 66
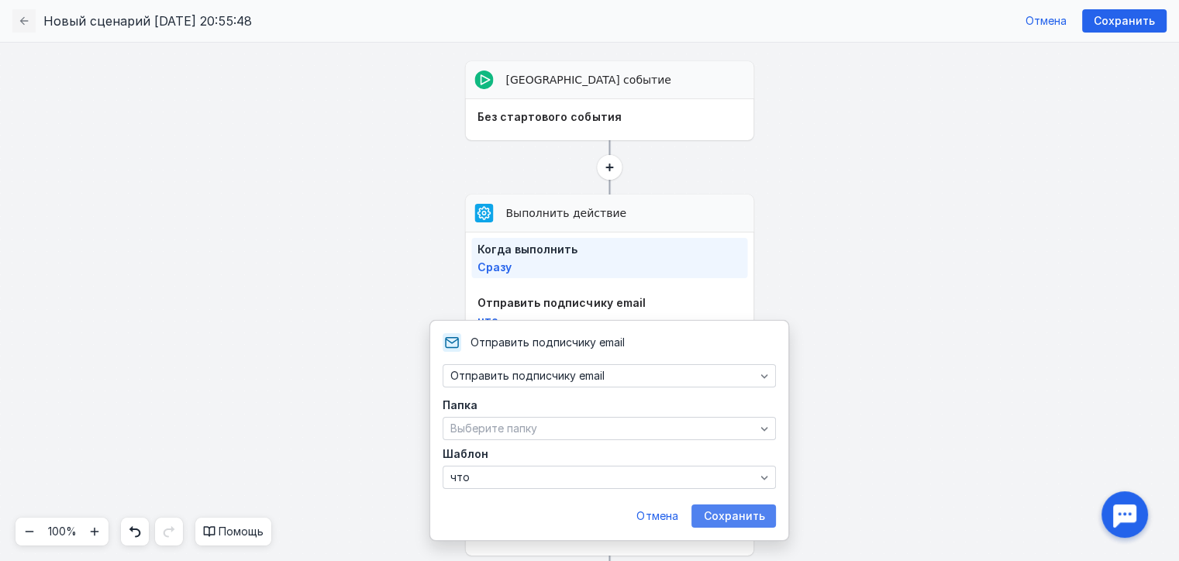
click at [720, 512] on span "Сохранить" at bounding box center [733, 516] width 61 height 13
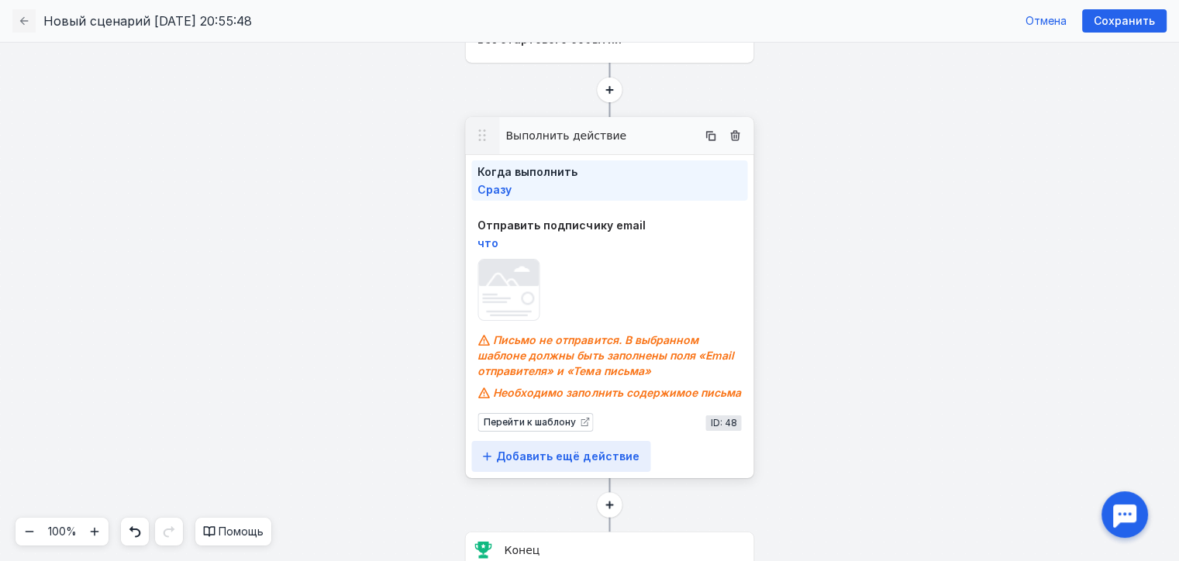
click at [552, 452] on span "Добавить ещё действие" at bounding box center [567, 456] width 143 height 13
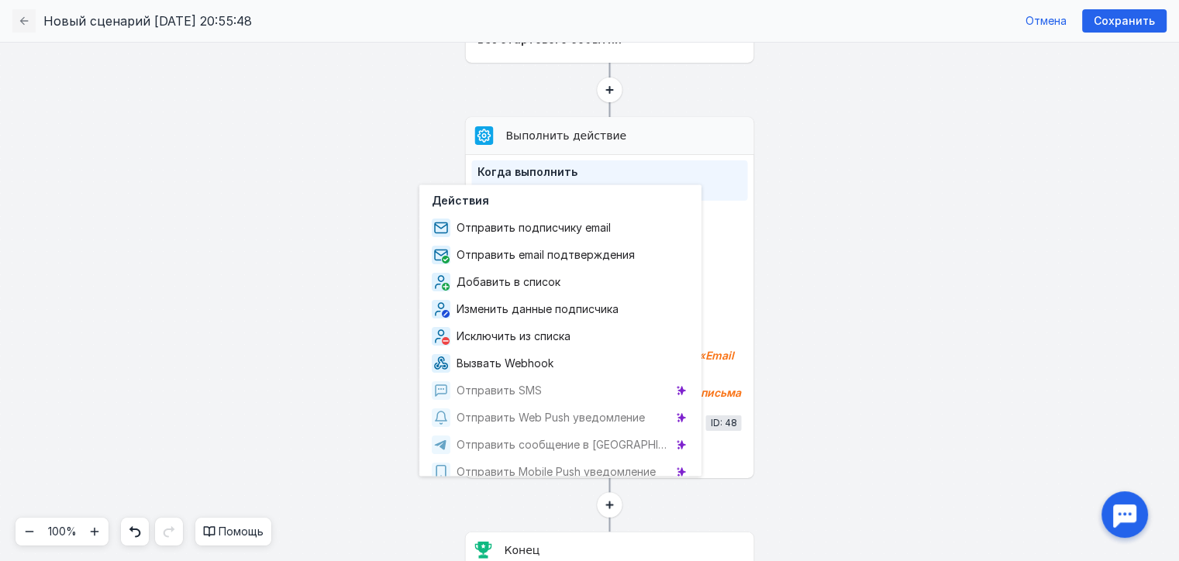
click at [774, 448] on rect at bounding box center [589, 301] width 1179 height 519
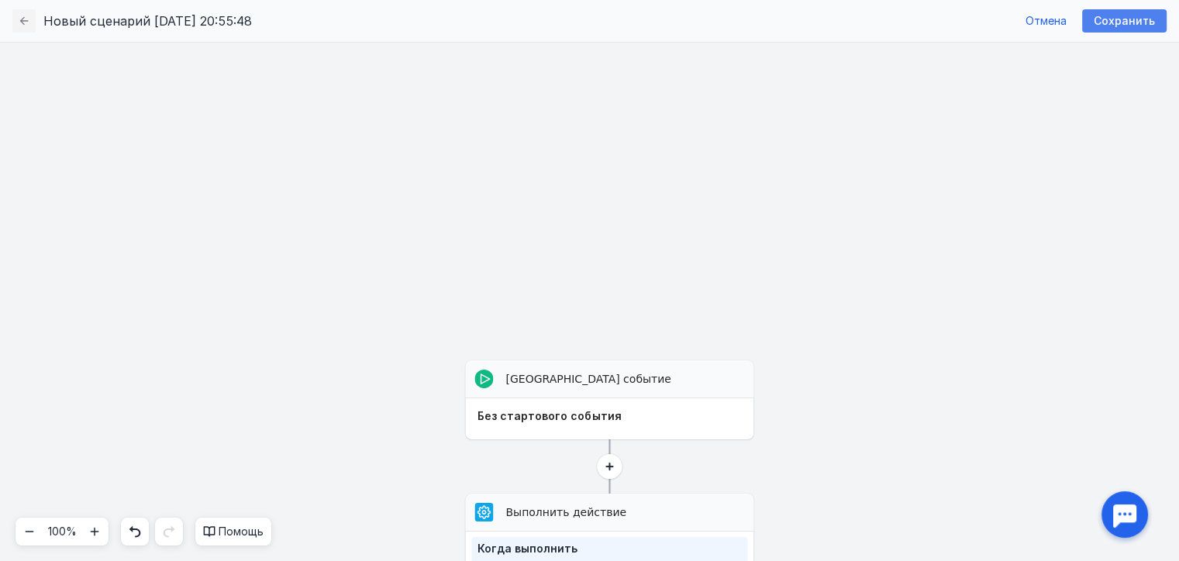
click at [1117, 26] on span "Сохранить" at bounding box center [1124, 21] width 61 height 13
click at [29, 23] on icon "button" at bounding box center [24, 21] width 12 height 12
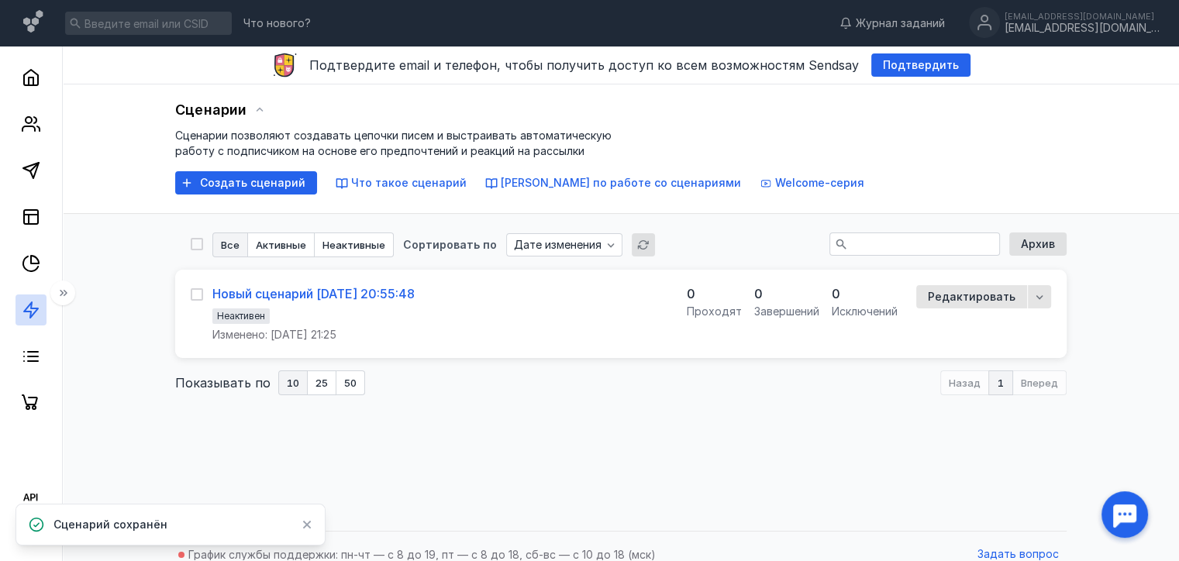
click at [379, 295] on div "Новый сценарий [DATE] 20:55:48" at bounding box center [313, 294] width 202 height 16
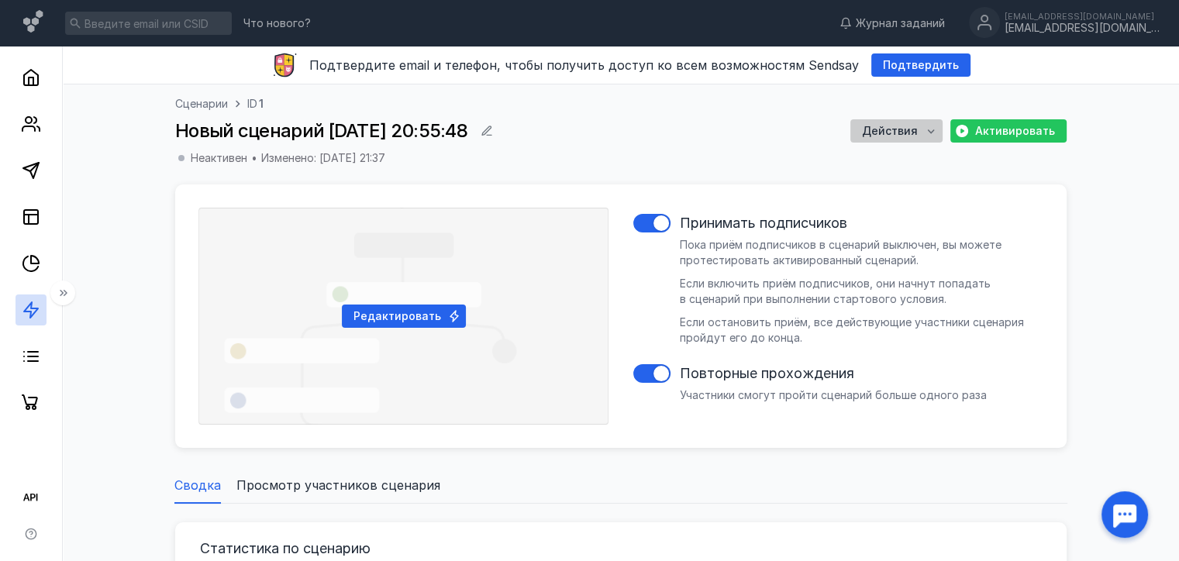
click at [905, 126] on span "Действия" at bounding box center [890, 131] width 56 height 13
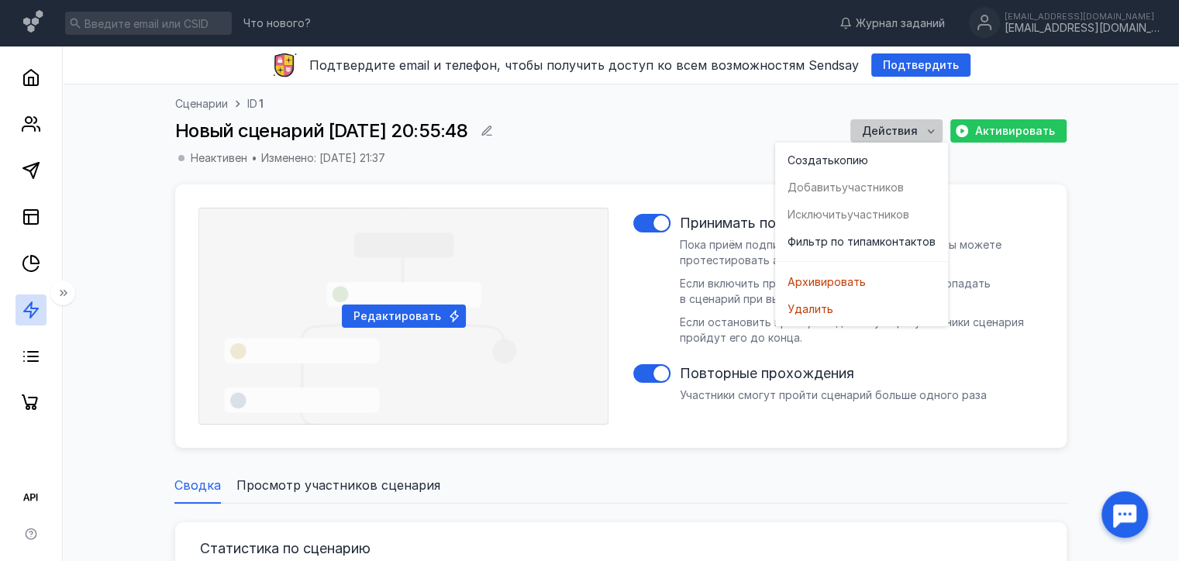
click at [905, 126] on span "Действия" at bounding box center [890, 131] width 56 height 13
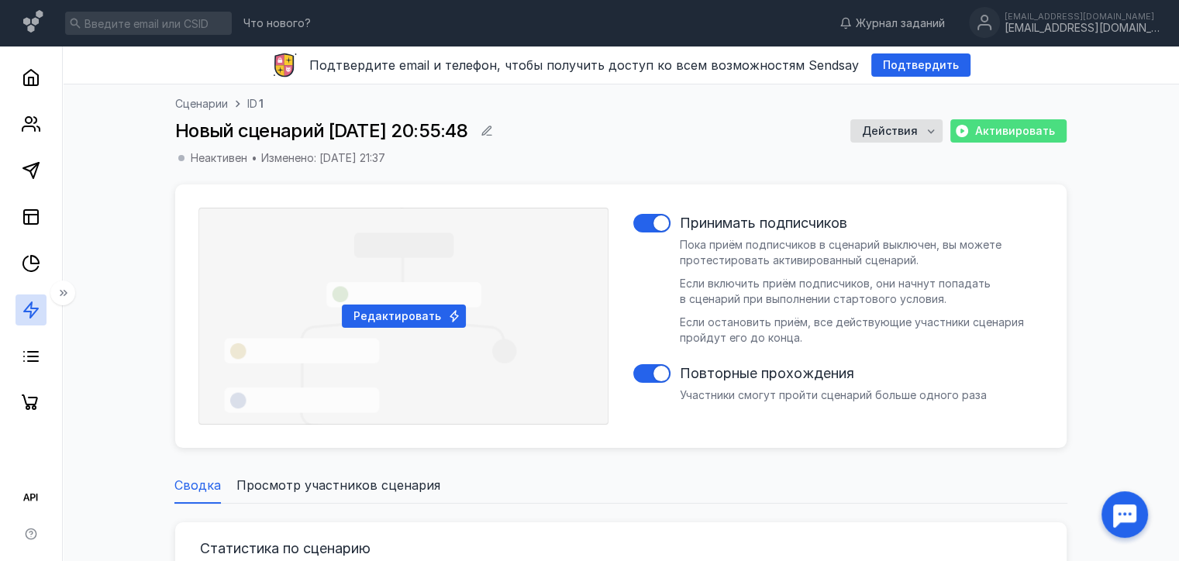
click at [1029, 127] on span "Активировать" at bounding box center [1015, 131] width 80 height 13
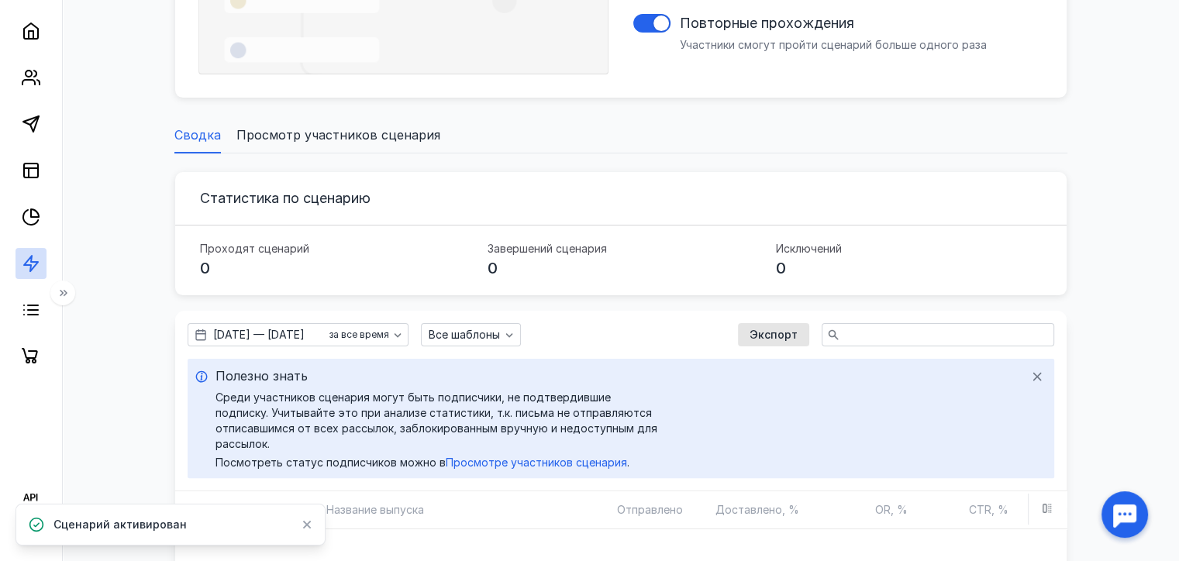
scroll to position [353, 0]
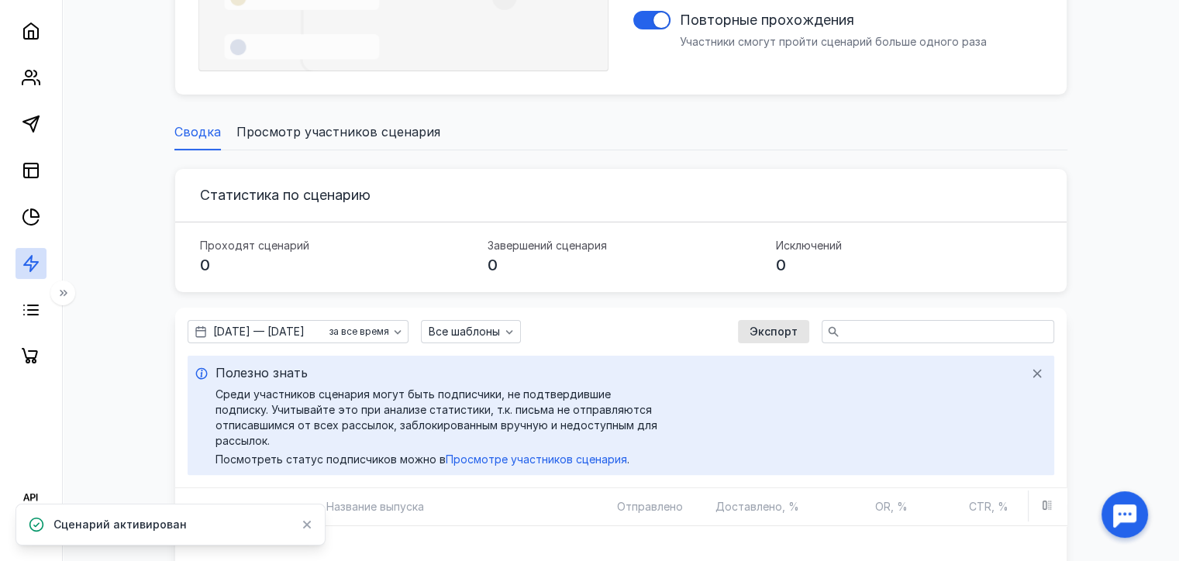
click at [292, 134] on span "Просмотр участников сценария" at bounding box center [338, 131] width 204 height 19
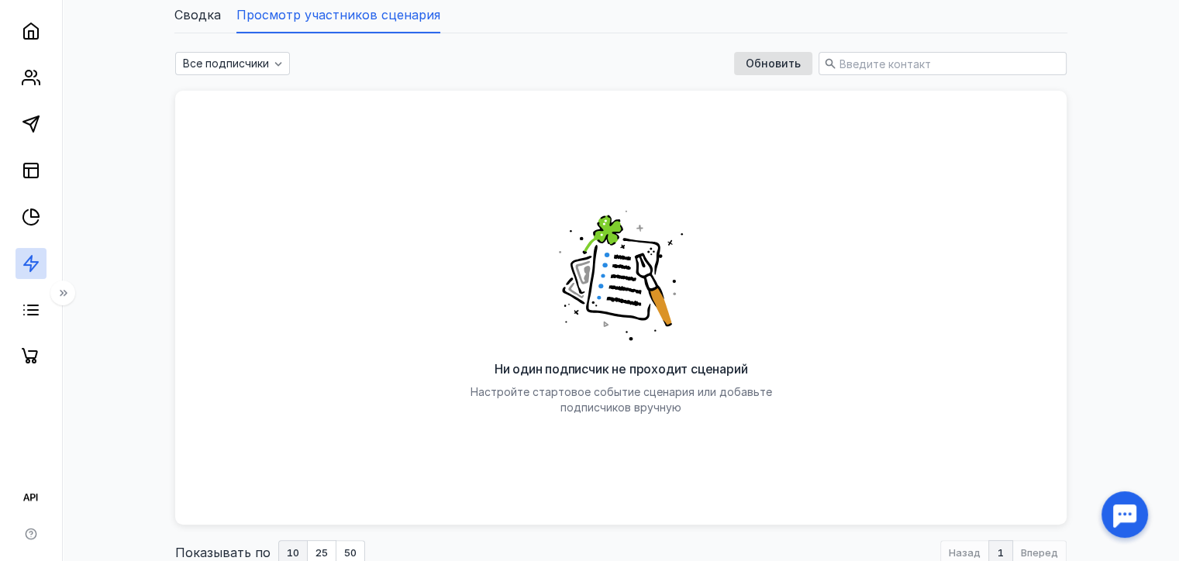
scroll to position [471, 0]
click at [608, 301] on icon at bounding box center [621, 275] width 152 height 150
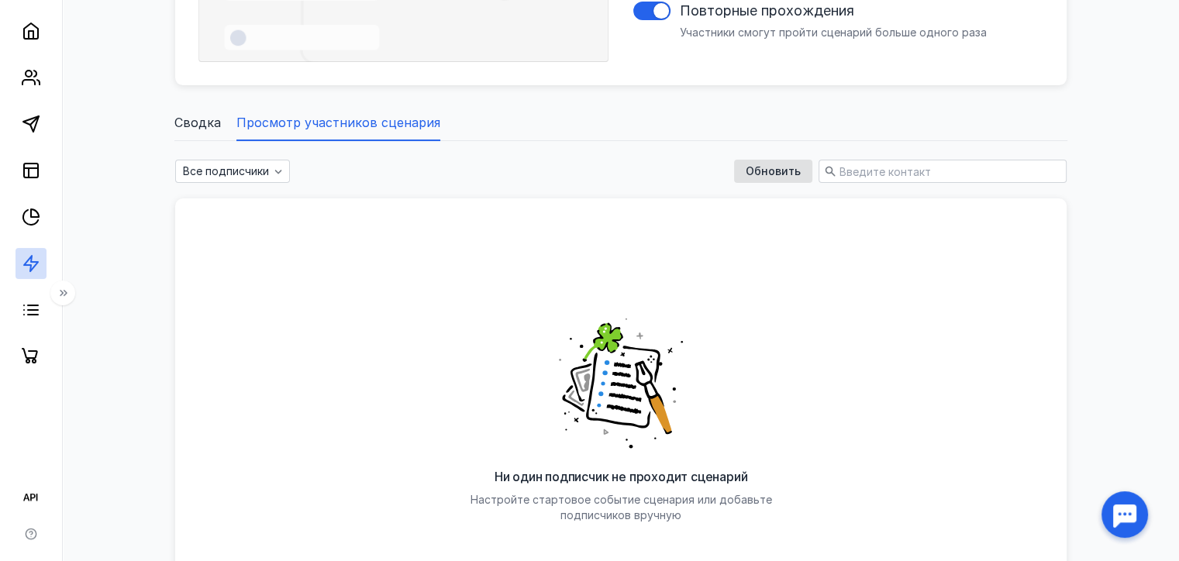
scroll to position [355, 0]
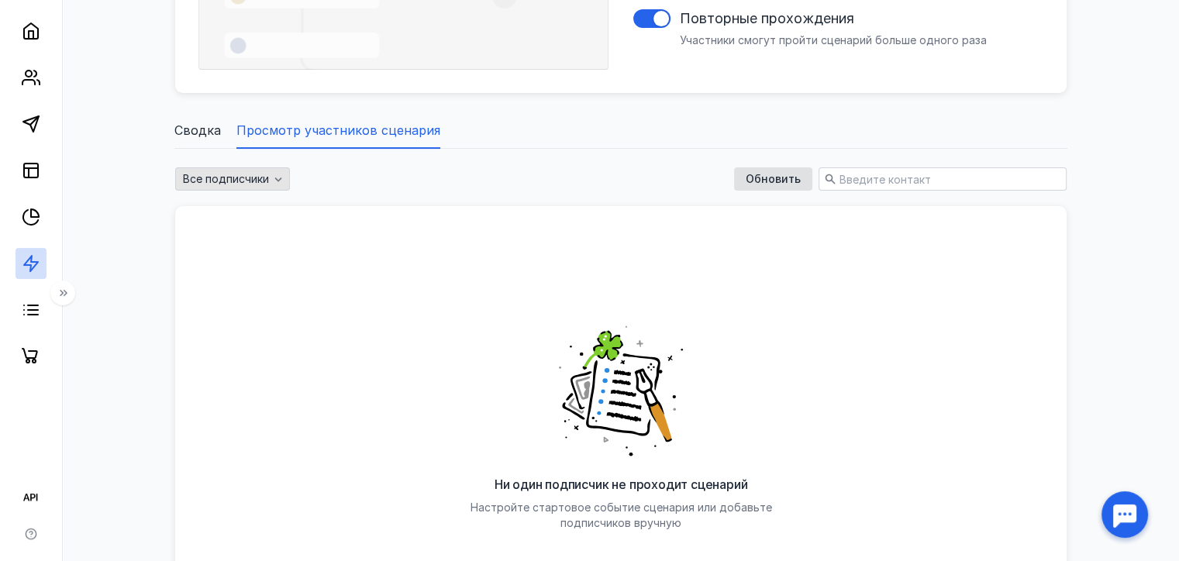
click at [268, 174] on span "Все подписчики" at bounding box center [226, 179] width 86 height 13
click at [248, 184] on span "Все подписчики" at bounding box center [226, 179] width 86 height 13
click at [195, 124] on span "Сводка" at bounding box center [197, 130] width 47 height 19
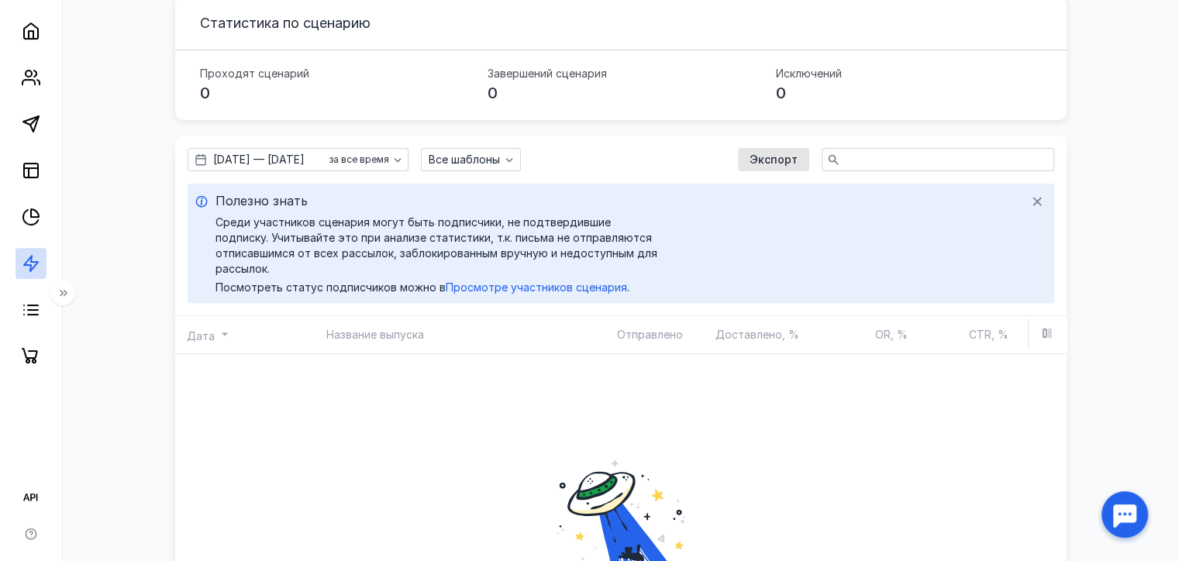
scroll to position [446, 0]
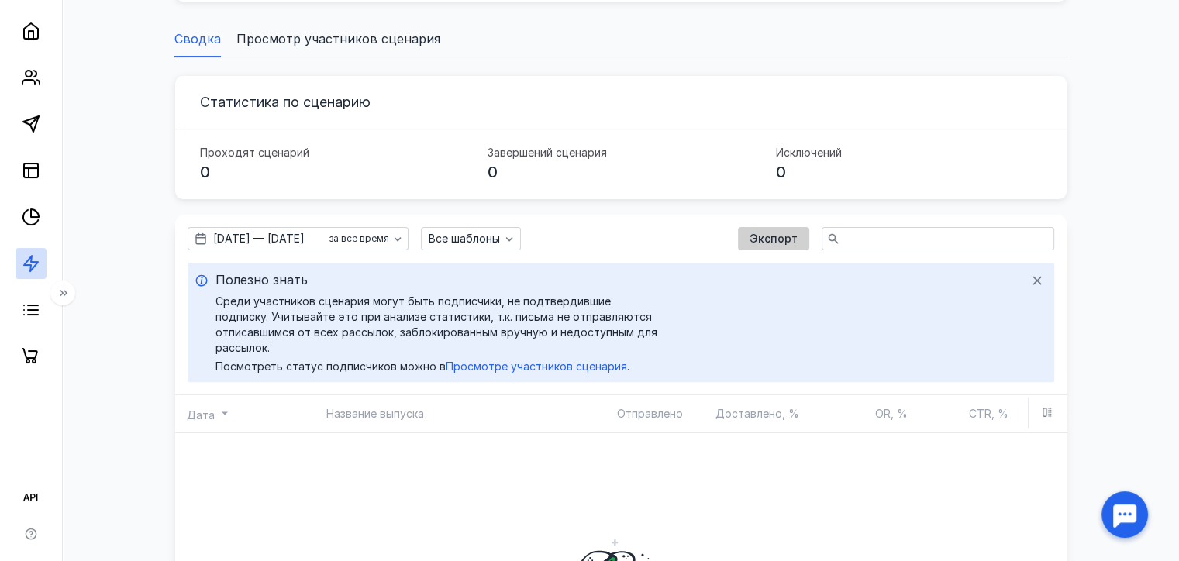
click at [786, 233] on span "Экспорт" at bounding box center [773, 239] width 48 height 13
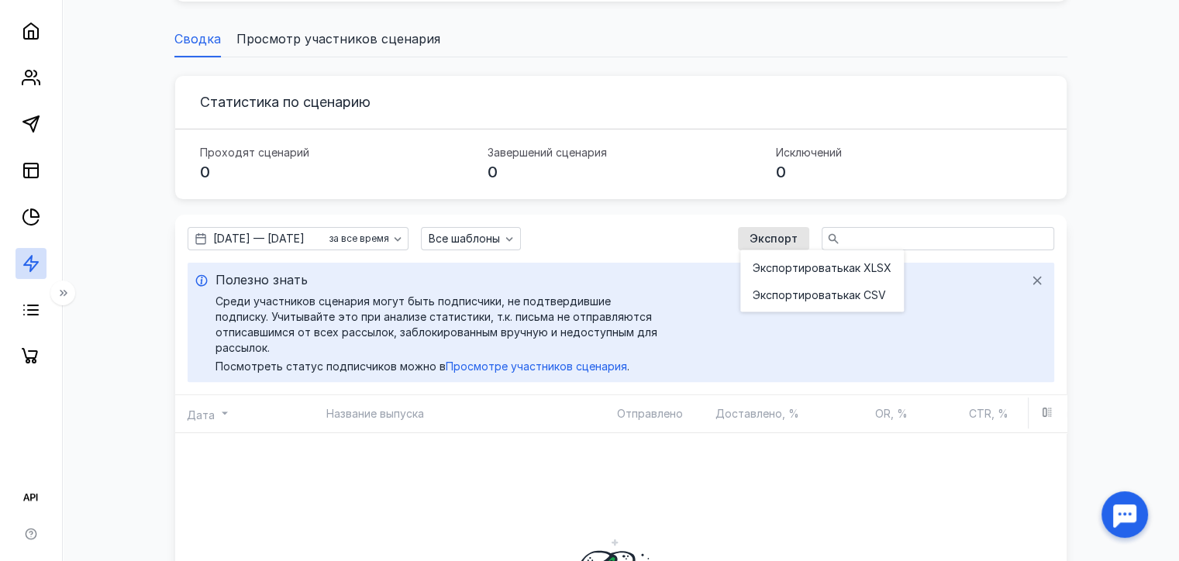
click at [660, 267] on div "Полезно знать Среди участников сценария могут быть подписчики, не подтвердившие…" at bounding box center [621, 322] width 867 height 119
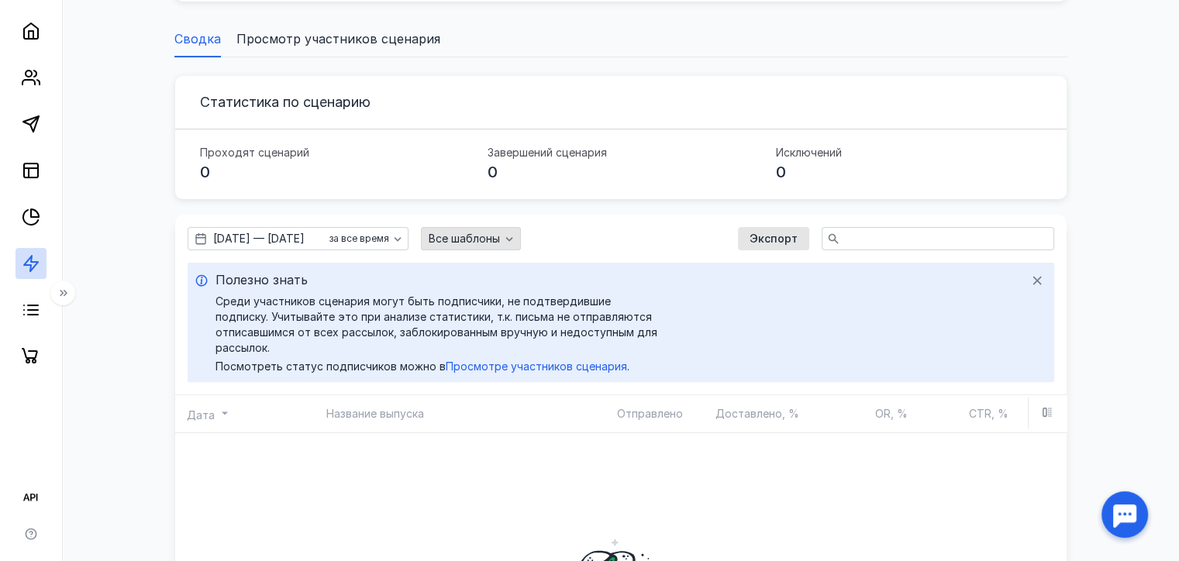
click at [500, 242] on span "Все шаблоны" at bounding box center [464, 239] width 71 height 13
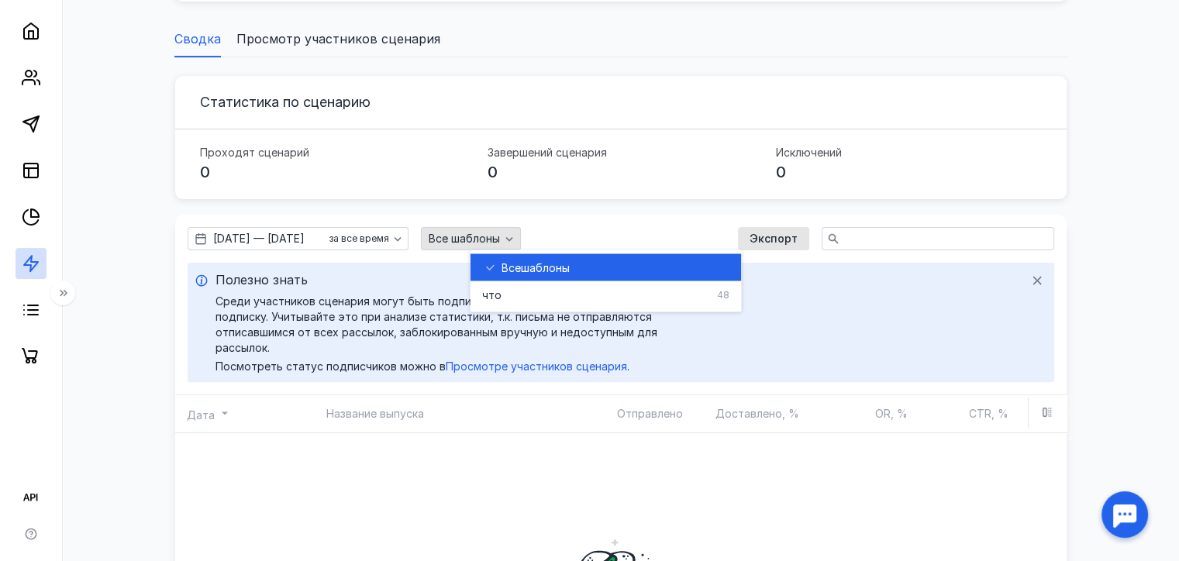
click at [500, 242] on span "Все шаблоны" at bounding box center [464, 239] width 71 height 13
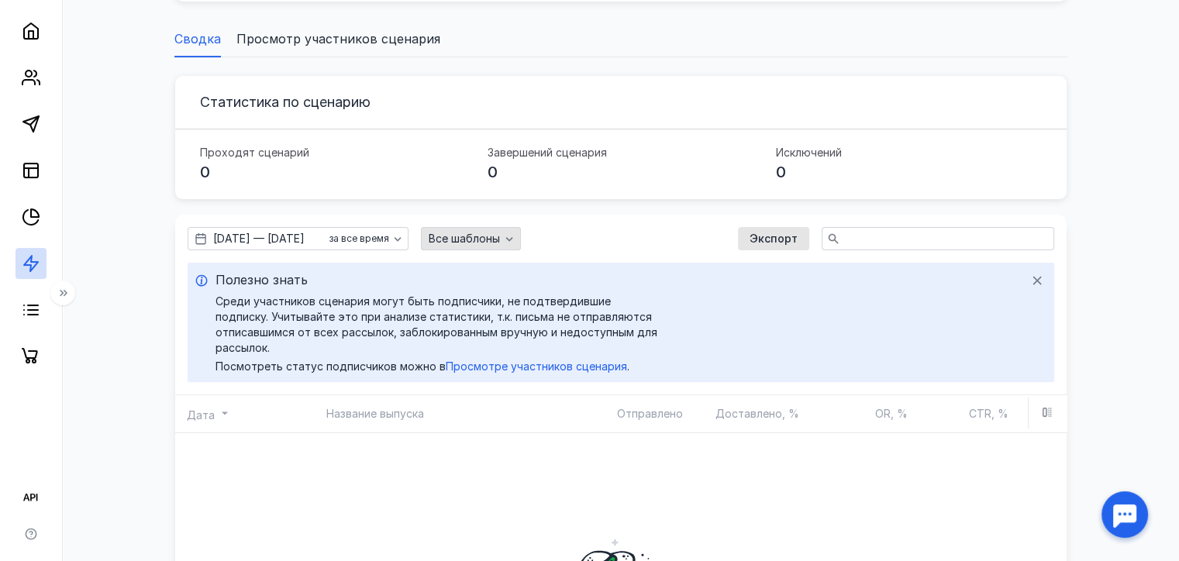
click at [500, 242] on span "Все шаблоны" at bounding box center [464, 239] width 71 height 13
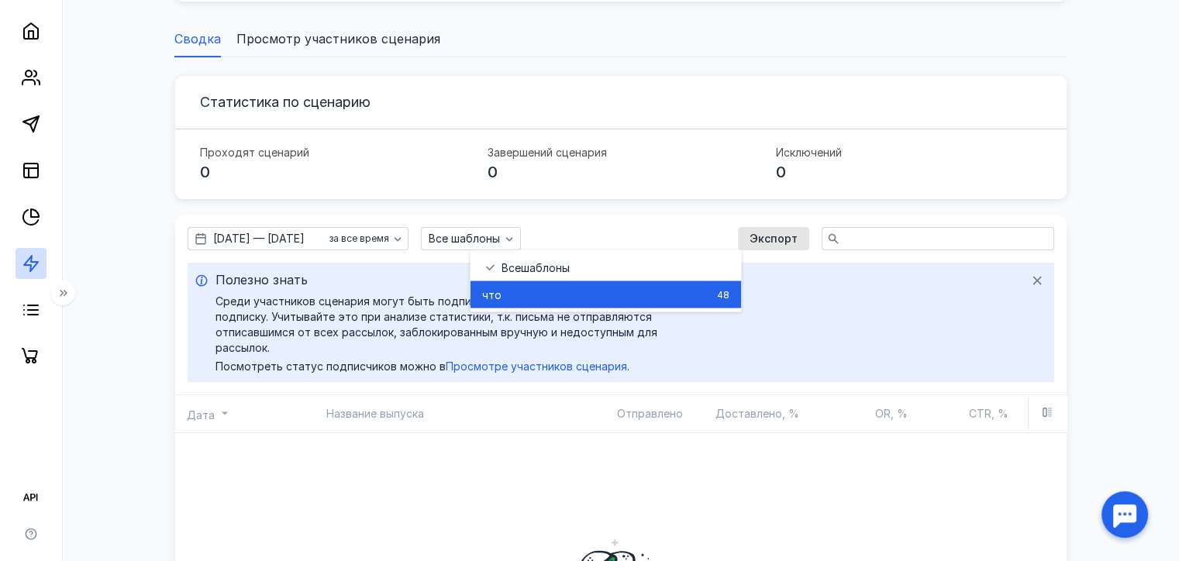
click at [519, 281] on div "что 48" at bounding box center [605, 294] width 246 height 27
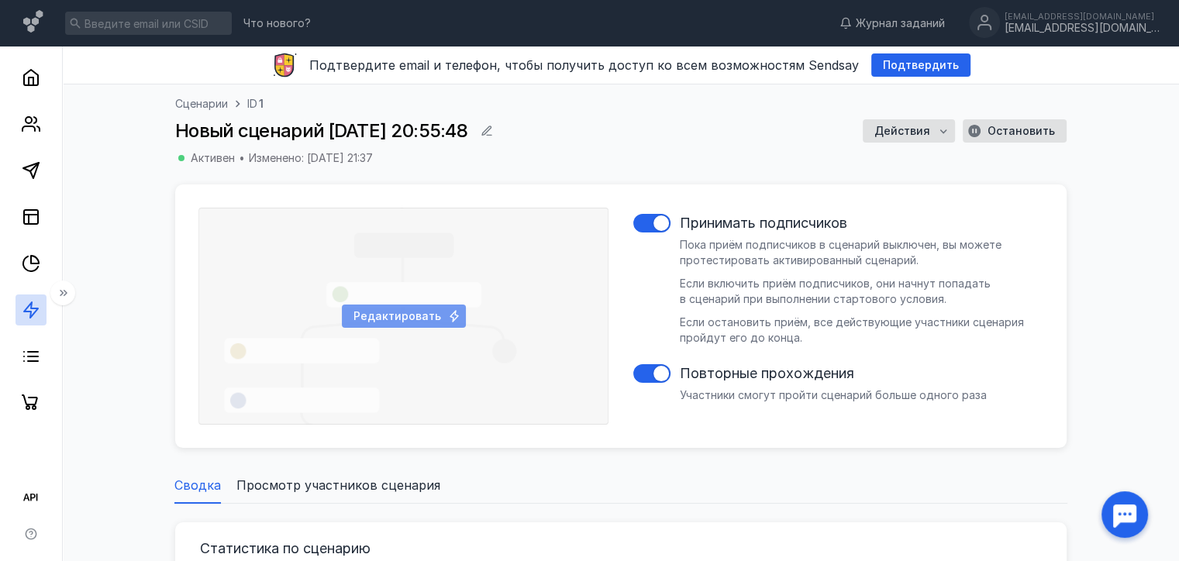
drag, startPoint x: 465, startPoint y: 313, endPoint x: 444, endPoint y: 315, distance: 21.0
click at [444, 315] on div "Редактировать" at bounding box center [403, 316] width 410 height 217
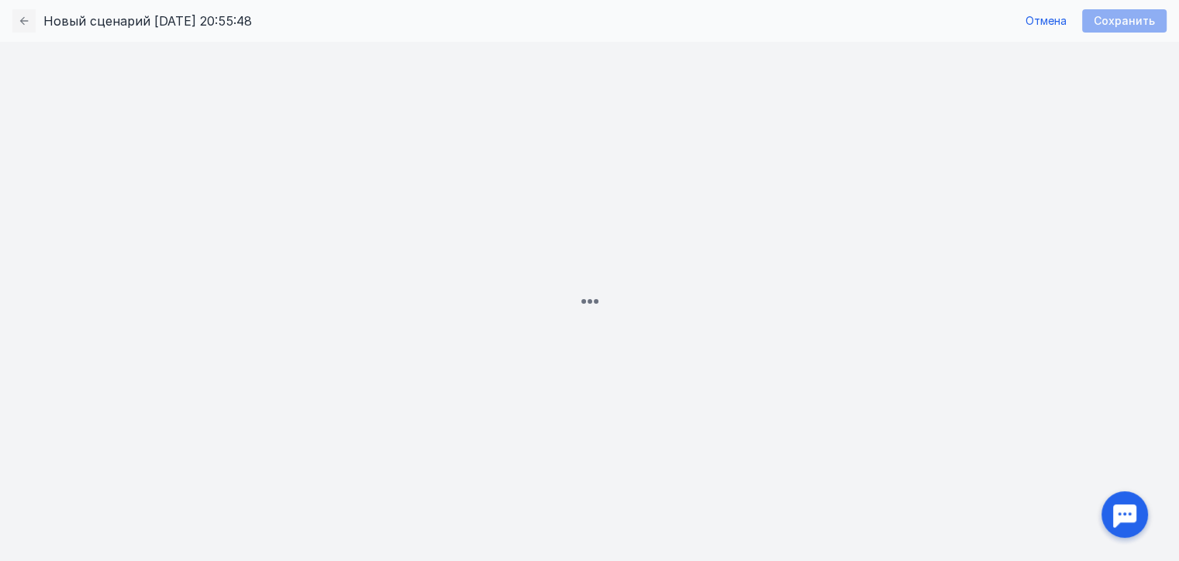
click at [444, 315] on div at bounding box center [589, 301] width 1179 height 519
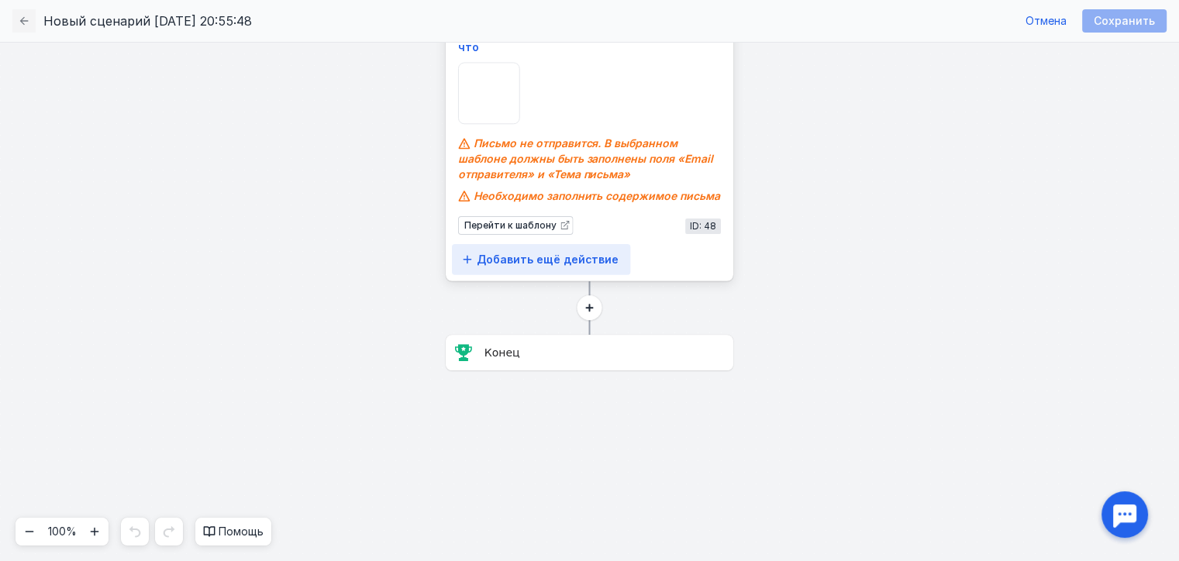
click at [538, 257] on span "Добавить ещё действие" at bounding box center [548, 259] width 142 height 13
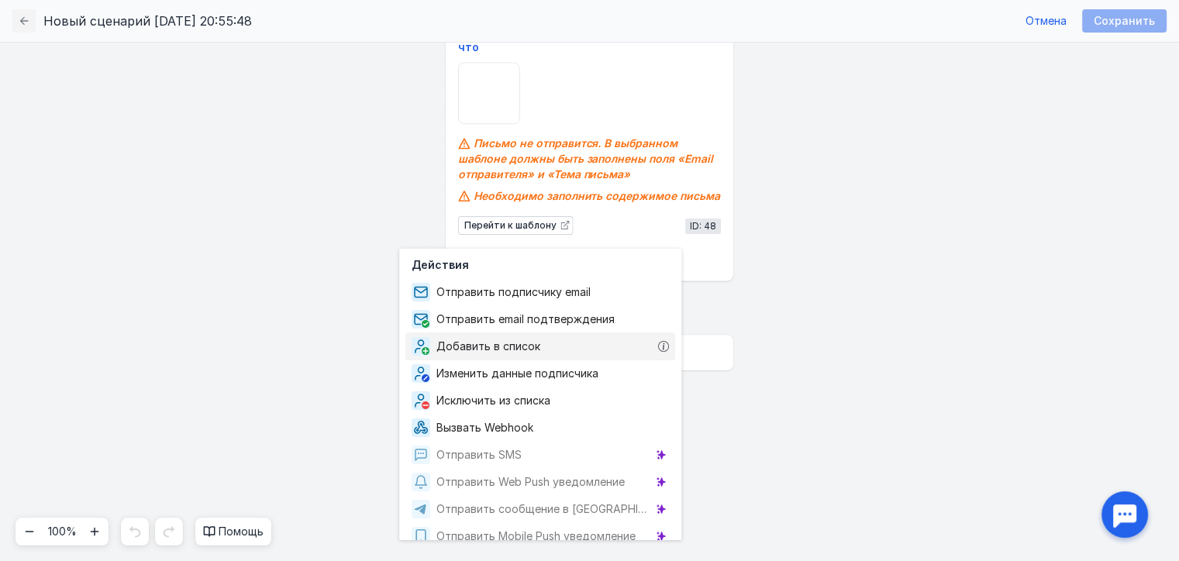
click at [560, 343] on div "Добавить в список" at bounding box center [540, 347] width 270 height 28
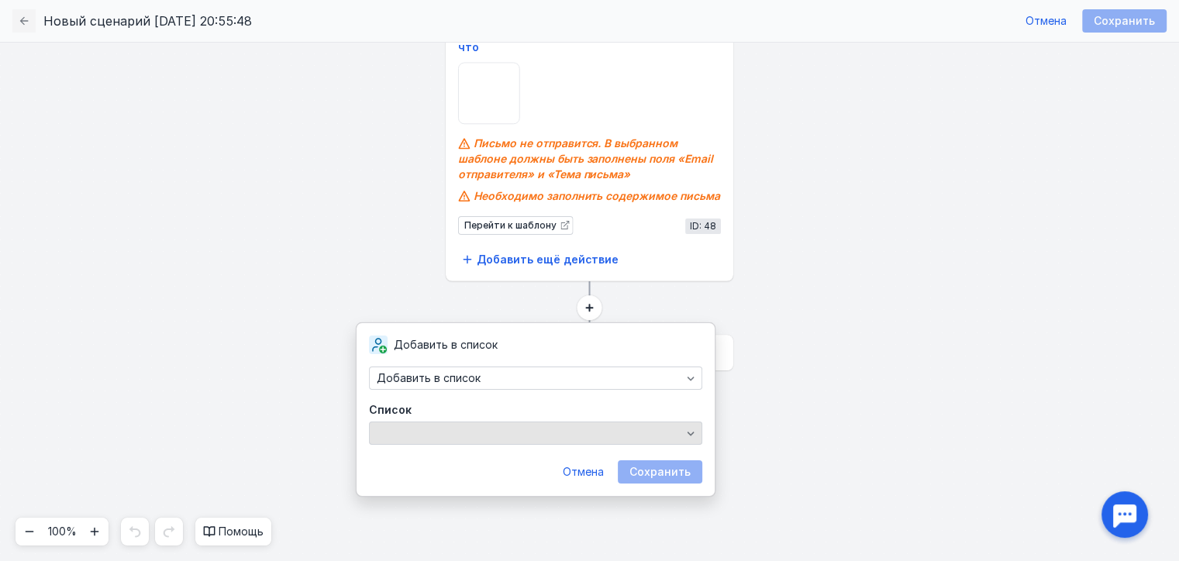
click at [489, 443] on div "button" at bounding box center [535, 433] width 333 height 23
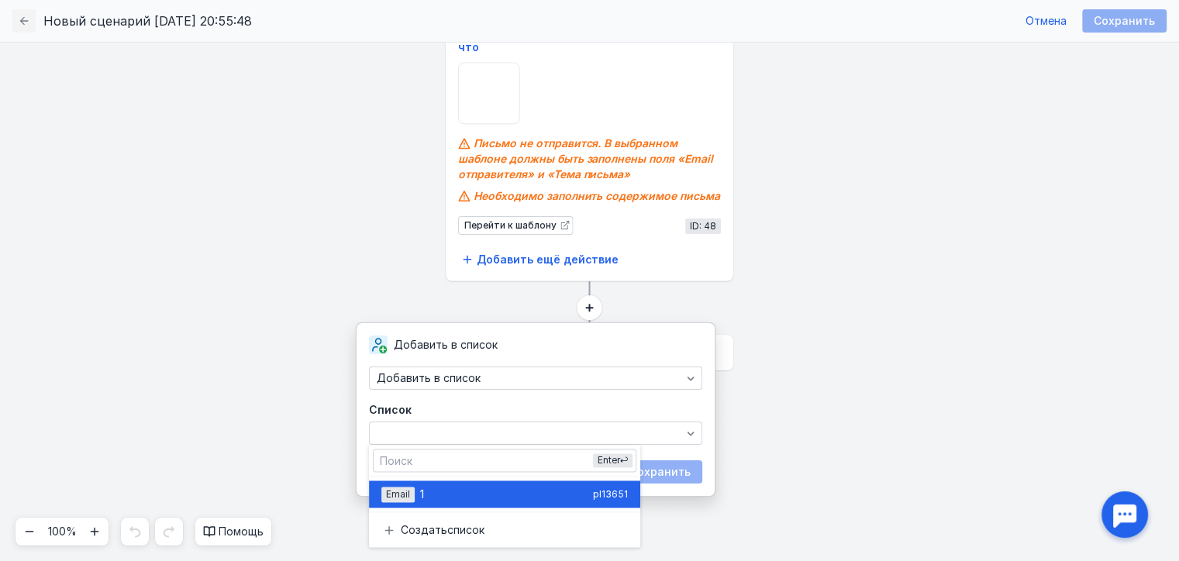
click at [481, 487] on div "1" at bounding box center [503, 495] width 167 height 16
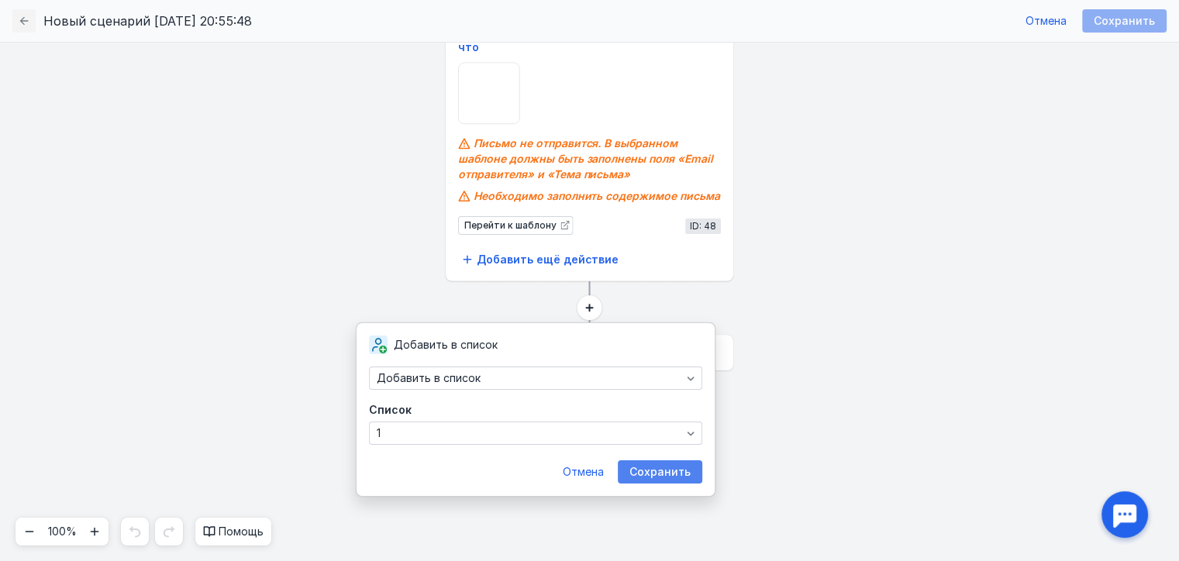
click at [670, 468] on span "Сохранить" at bounding box center [659, 472] width 61 height 13
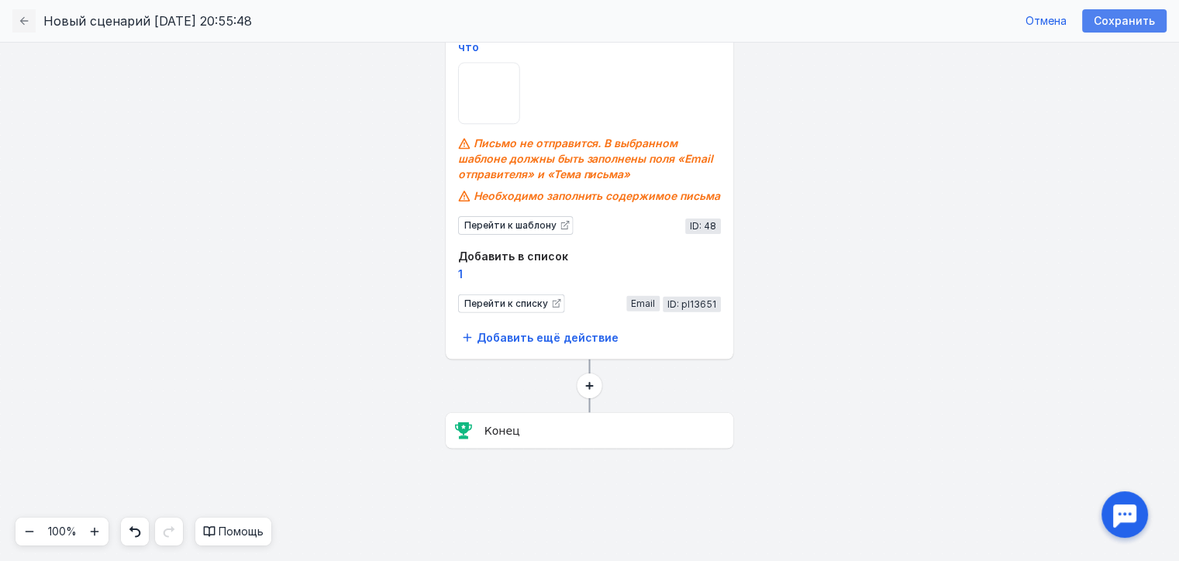
click at [1126, 19] on span "Сохранить" at bounding box center [1124, 21] width 61 height 13
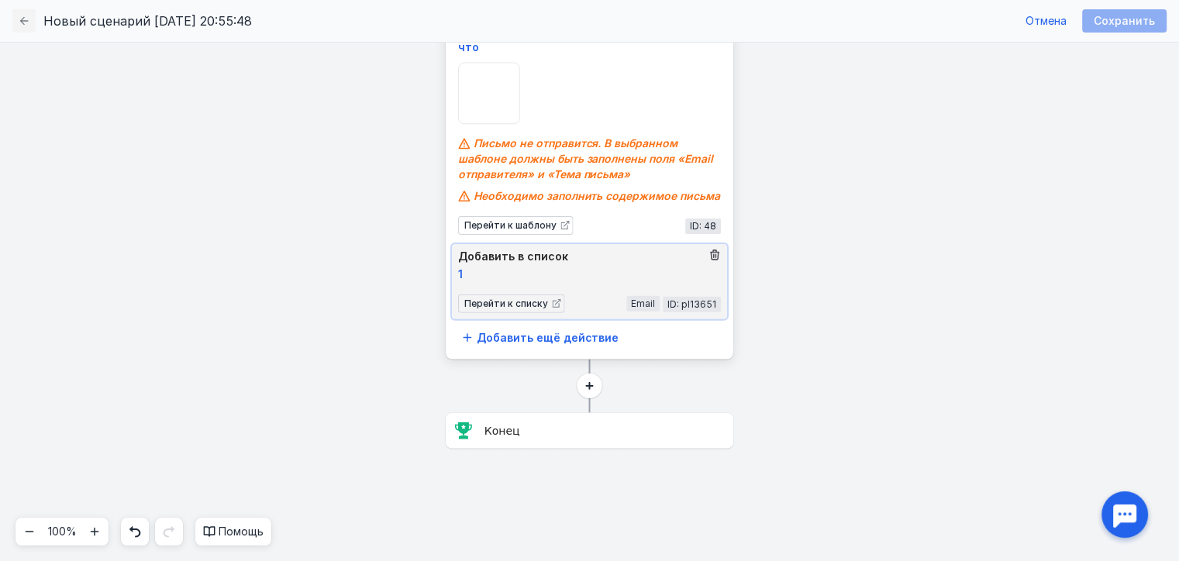
click at [633, 304] on span "Email" at bounding box center [643, 304] width 24 height 12
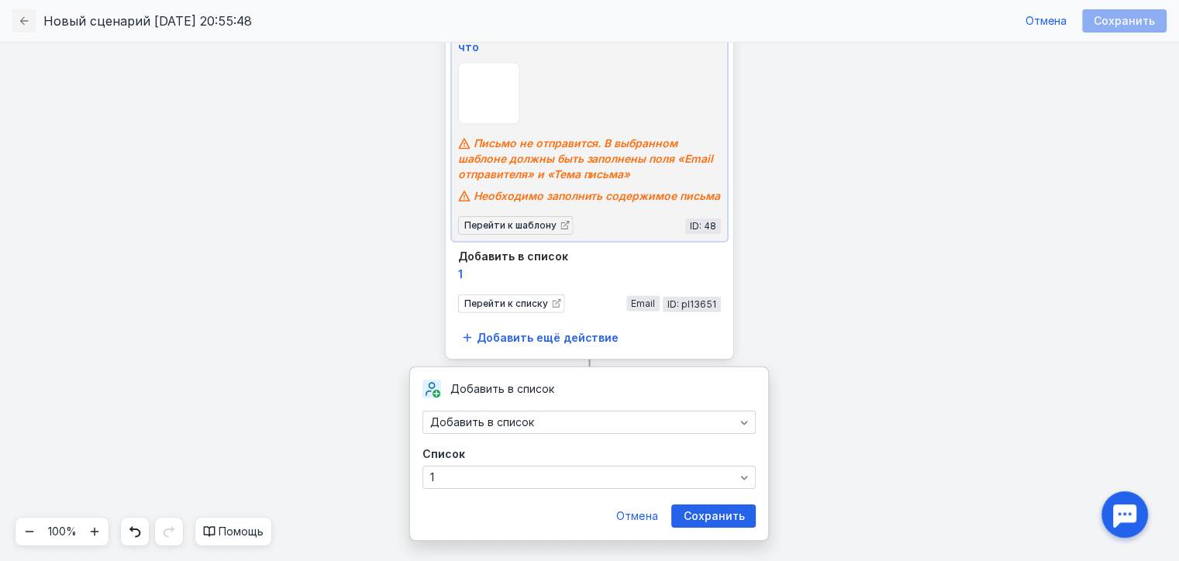
click at [610, 142] on span "Письмо не отправится. В выбранном шаблоне должны быть заполнены поля «Email отп…" at bounding box center [585, 158] width 255 height 44
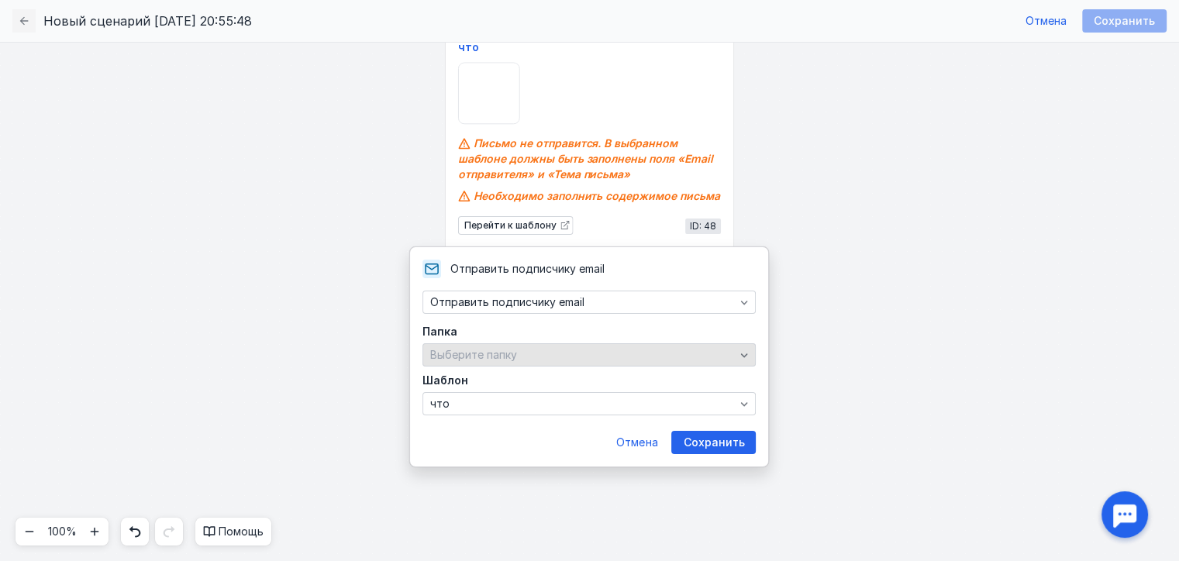
click at [564, 349] on div "Выберите папку" at bounding box center [582, 355] width 312 height 13
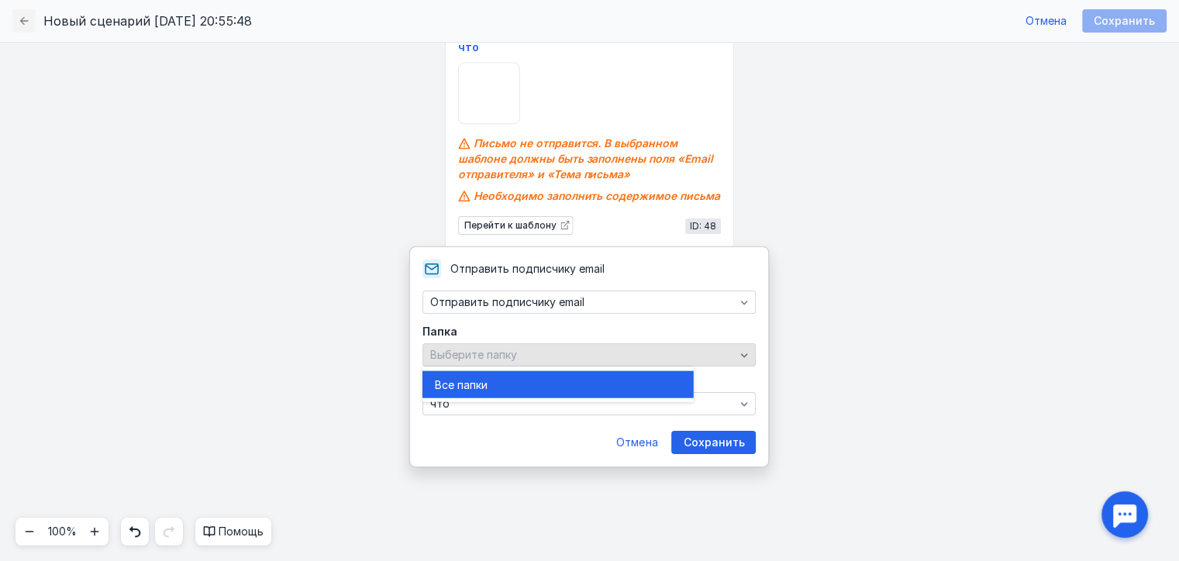
click at [564, 349] on div "Выберите папку" at bounding box center [582, 355] width 312 height 13
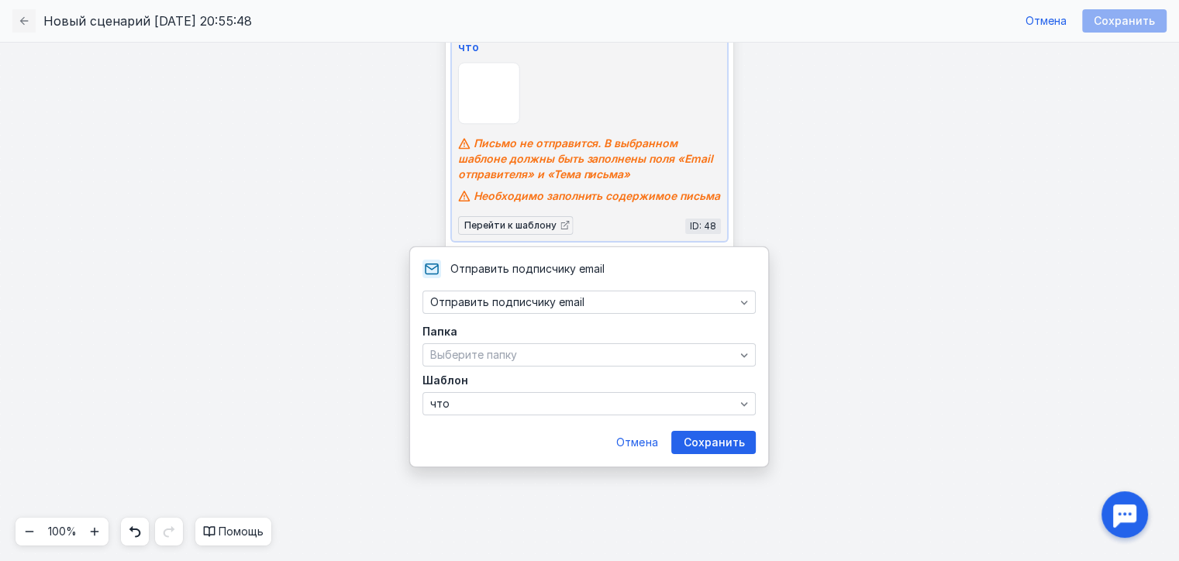
click at [632, 234] on div "Перейти к шаблону ID: 48" at bounding box center [589, 225] width 263 height 19
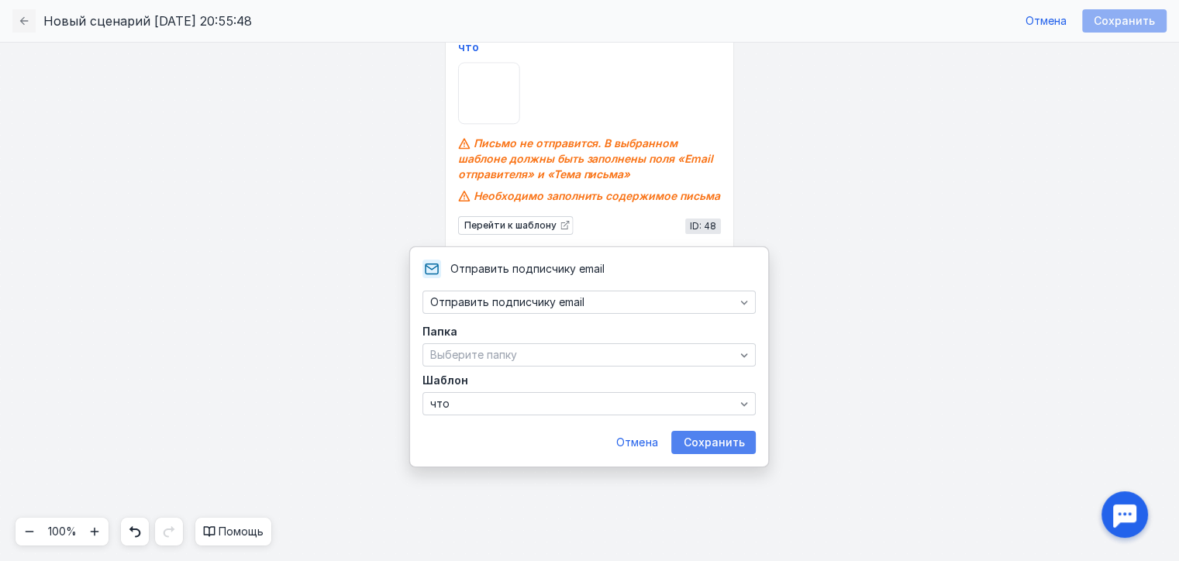
click at [698, 448] on span "Сохранить" at bounding box center [713, 442] width 61 height 13
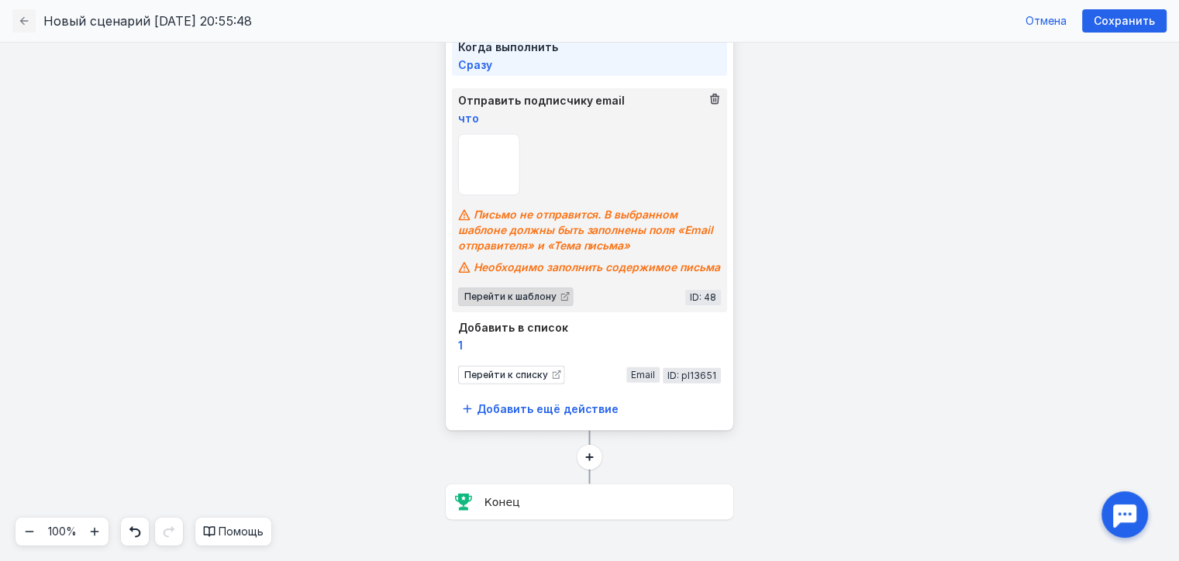
click at [518, 289] on div "Перейти к шаблону" at bounding box center [515, 297] width 115 height 19
